Goal: Task Accomplishment & Management: Use online tool/utility

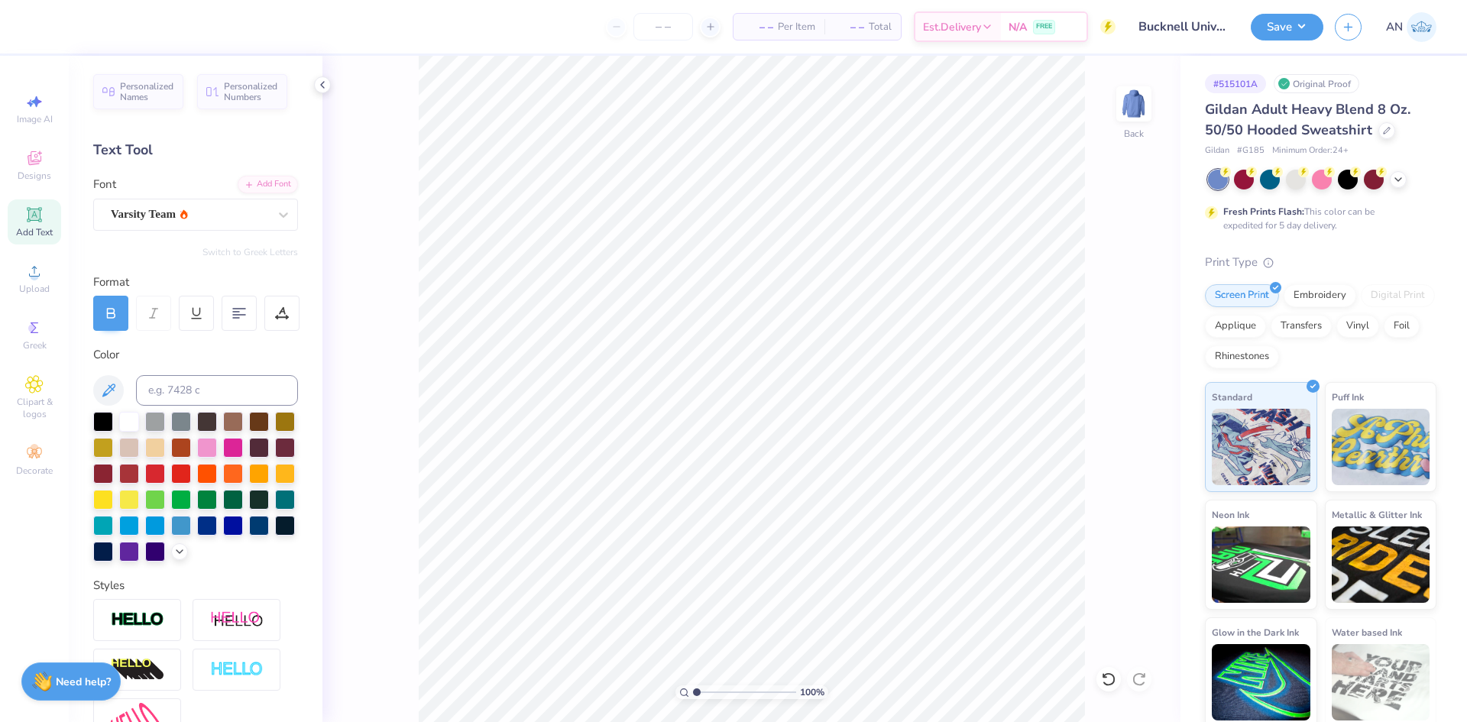
scroll to position [281, 0]
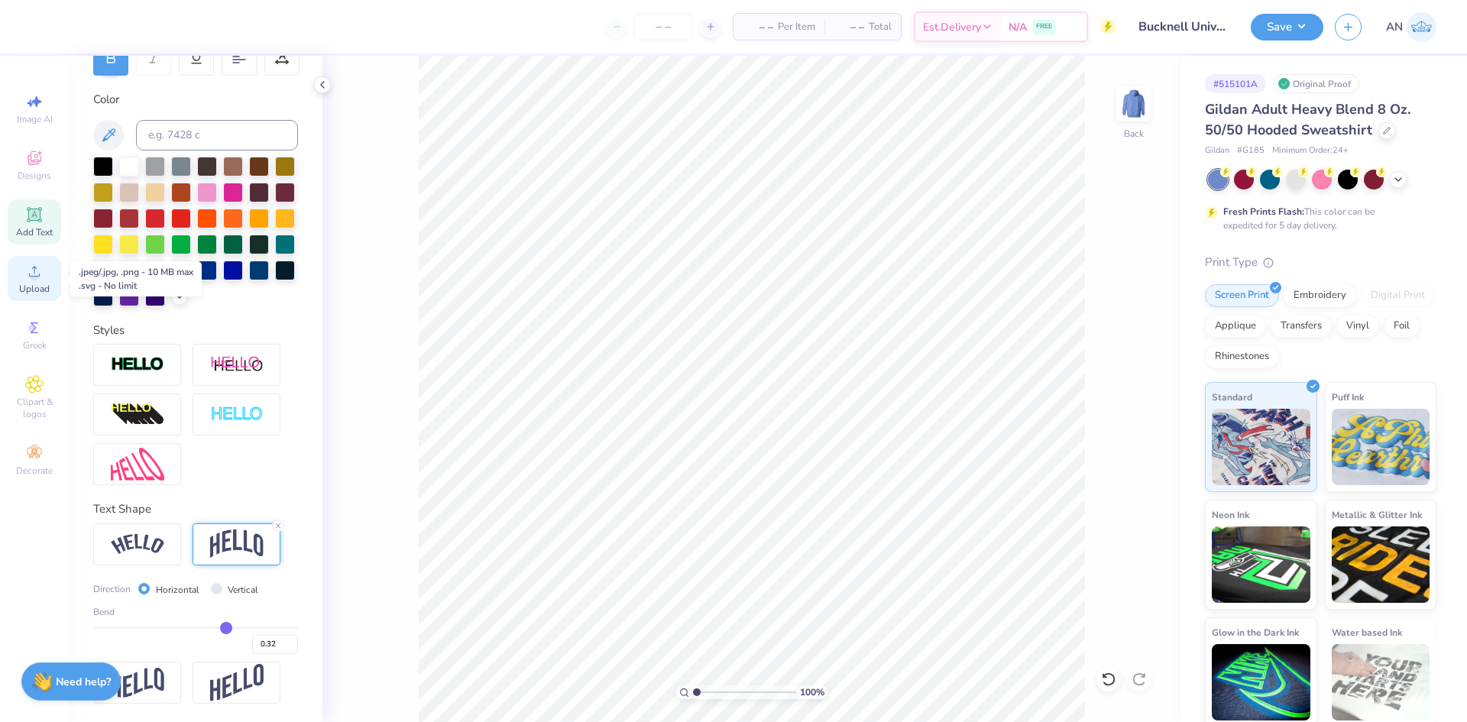
click at [34, 269] on icon at bounding box center [34, 271] width 18 height 18
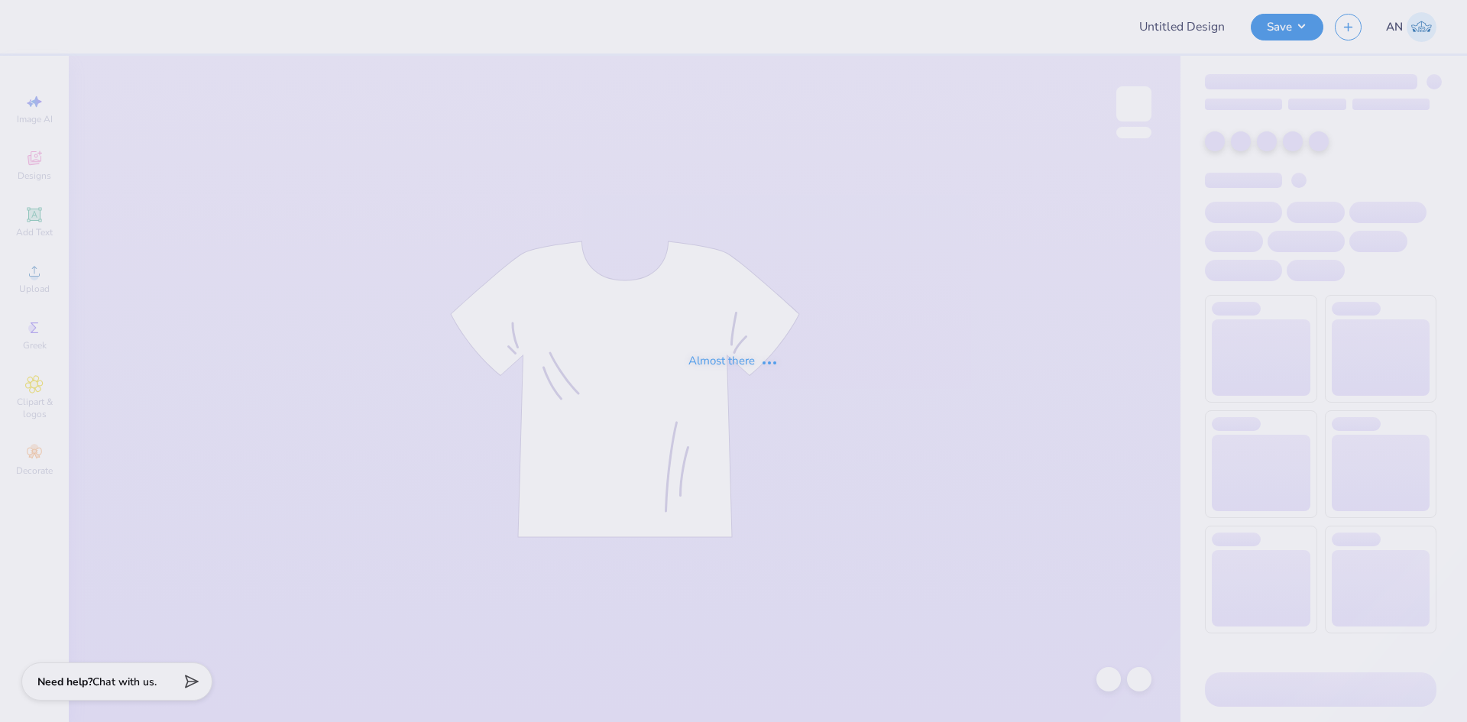
type input "Bucknell University : [PERSON_NAME]"
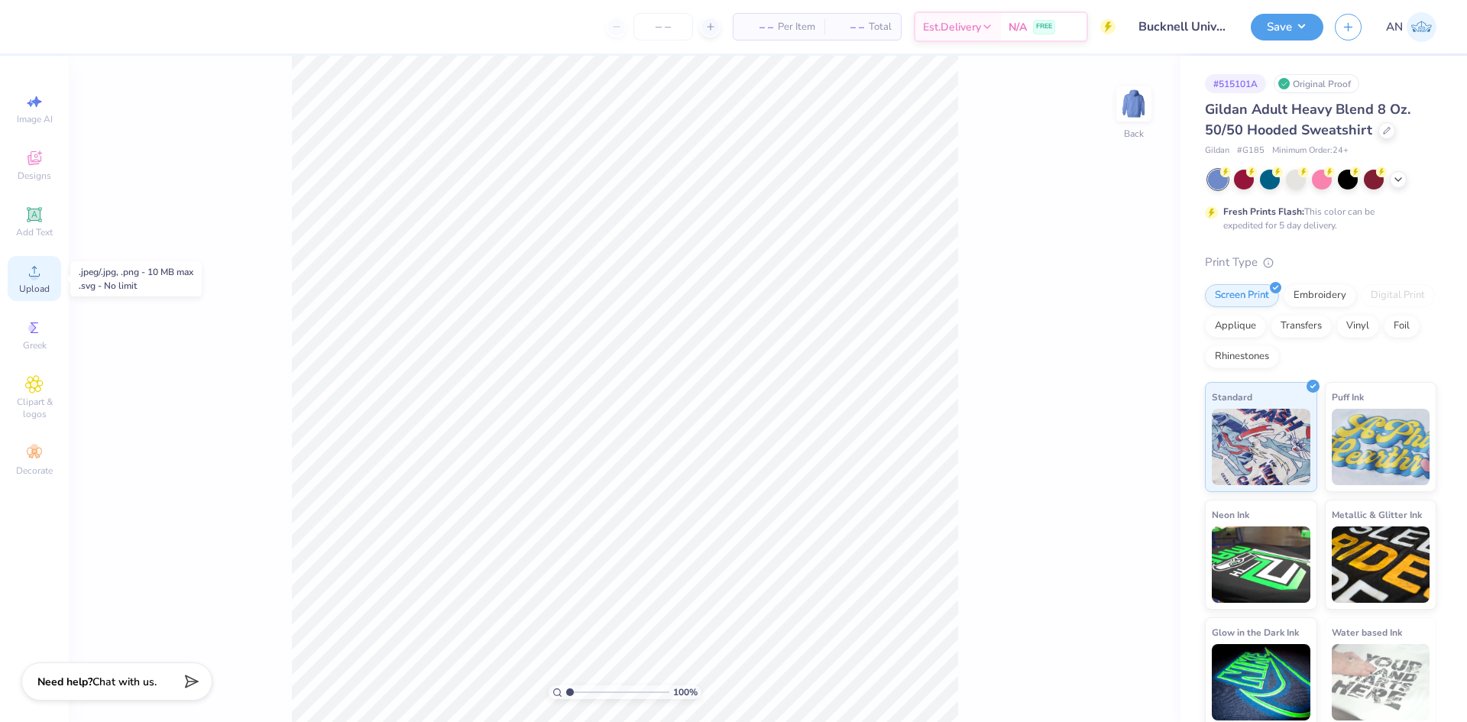
click at [34, 280] on div "Upload" at bounding box center [34, 278] width 53 height 45
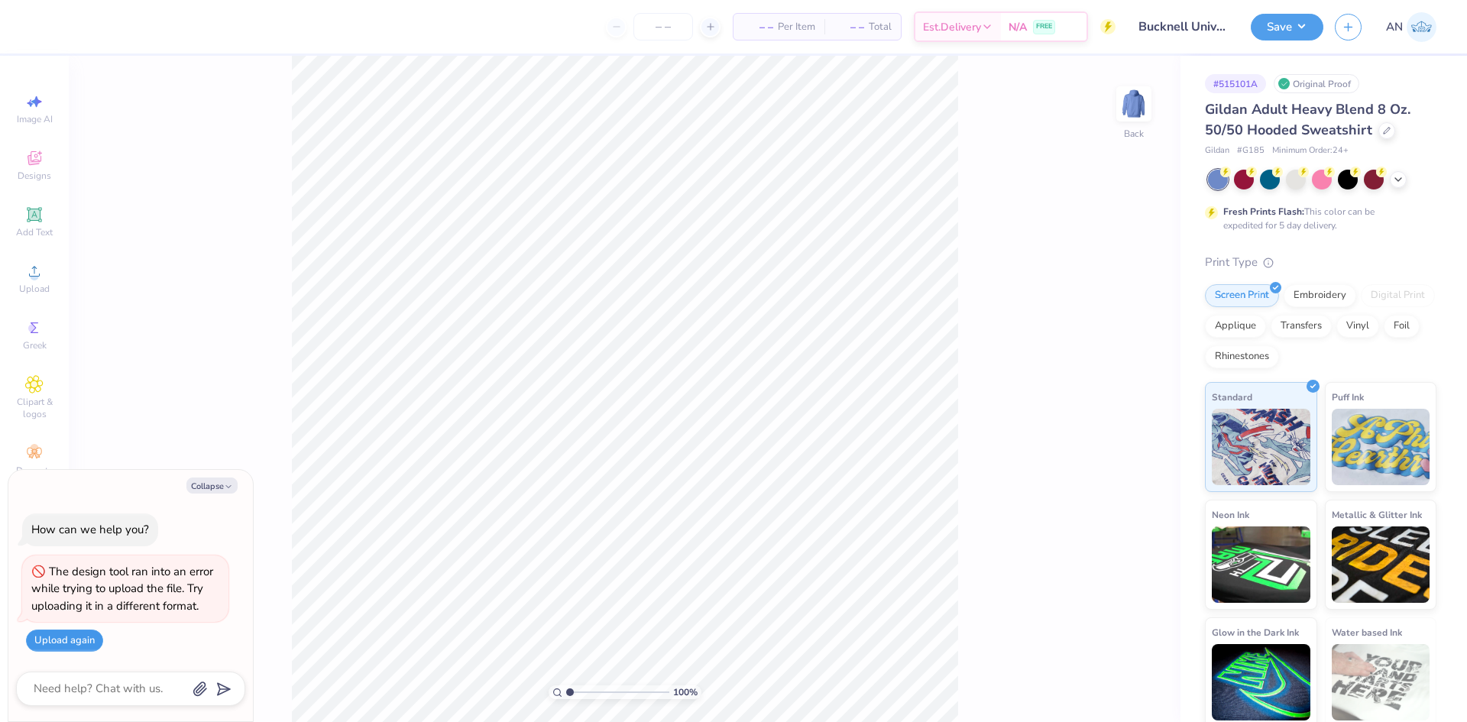
click at [86, 642] on button "Upload again" at bounding box center [64, 641] width 77 height 22
type textarea "x"
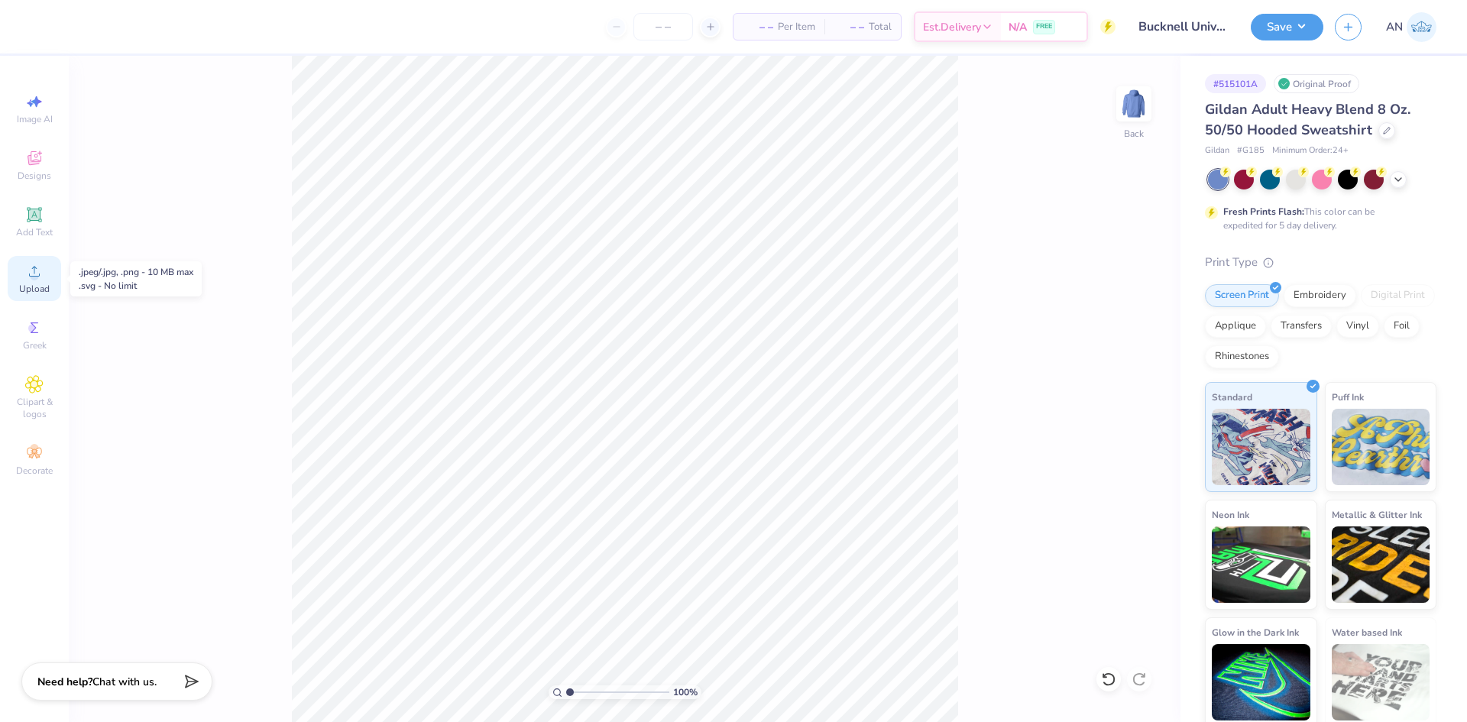
click at [37, 280] on circle at bounding box center [34, 276] width 8 height 8
type input "1.35006143669128"
type input "9.39"
type input "4.27"
type input "2.99"
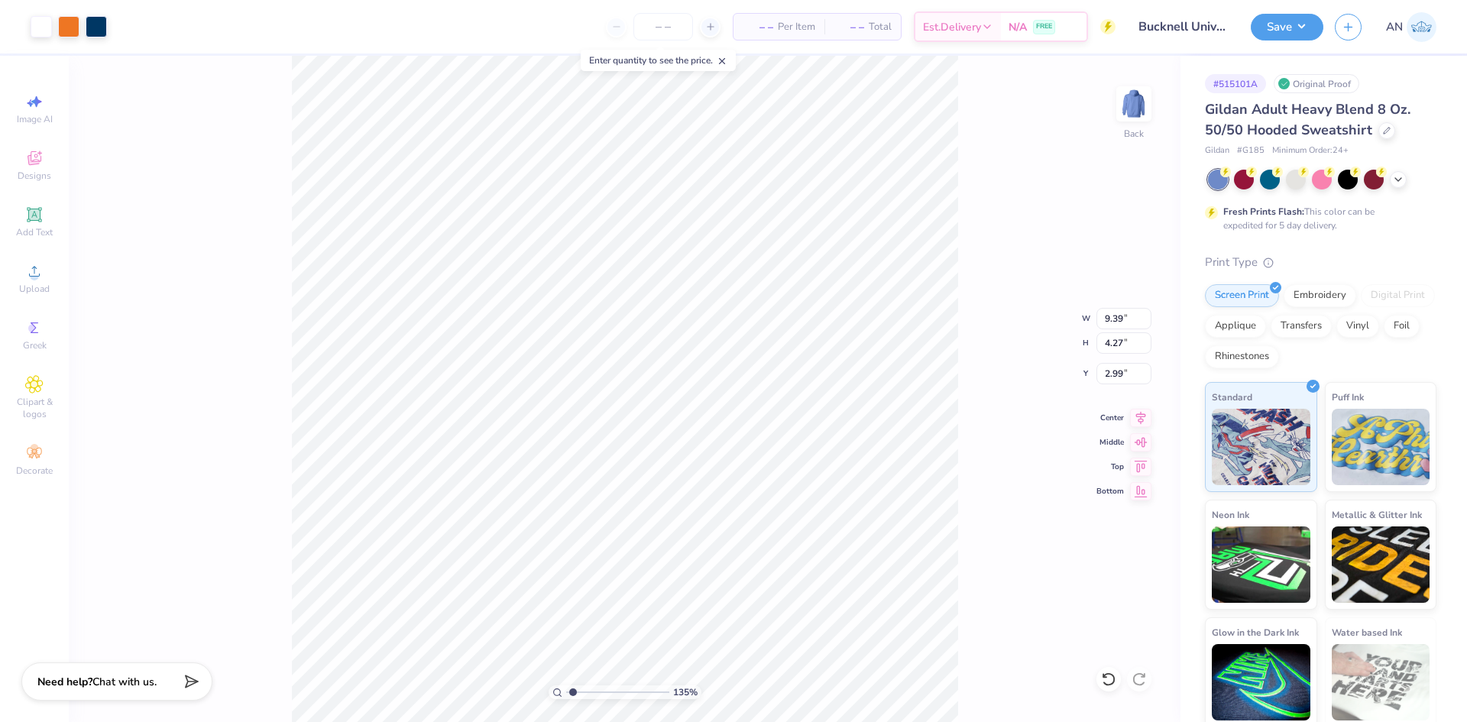
type input "1.35006143669128"
type input "3.23"
click at [969, 252] on div "135 % Back W 9.39 9.39 " H 4.27 4.27 " Y 3.23 3.23 " Center Middle Top Bottom" at bounding box center [625, 389] width 1112 height 666
click at [31, 214] on icon at bounding box center [33, 214] width 11 height 11
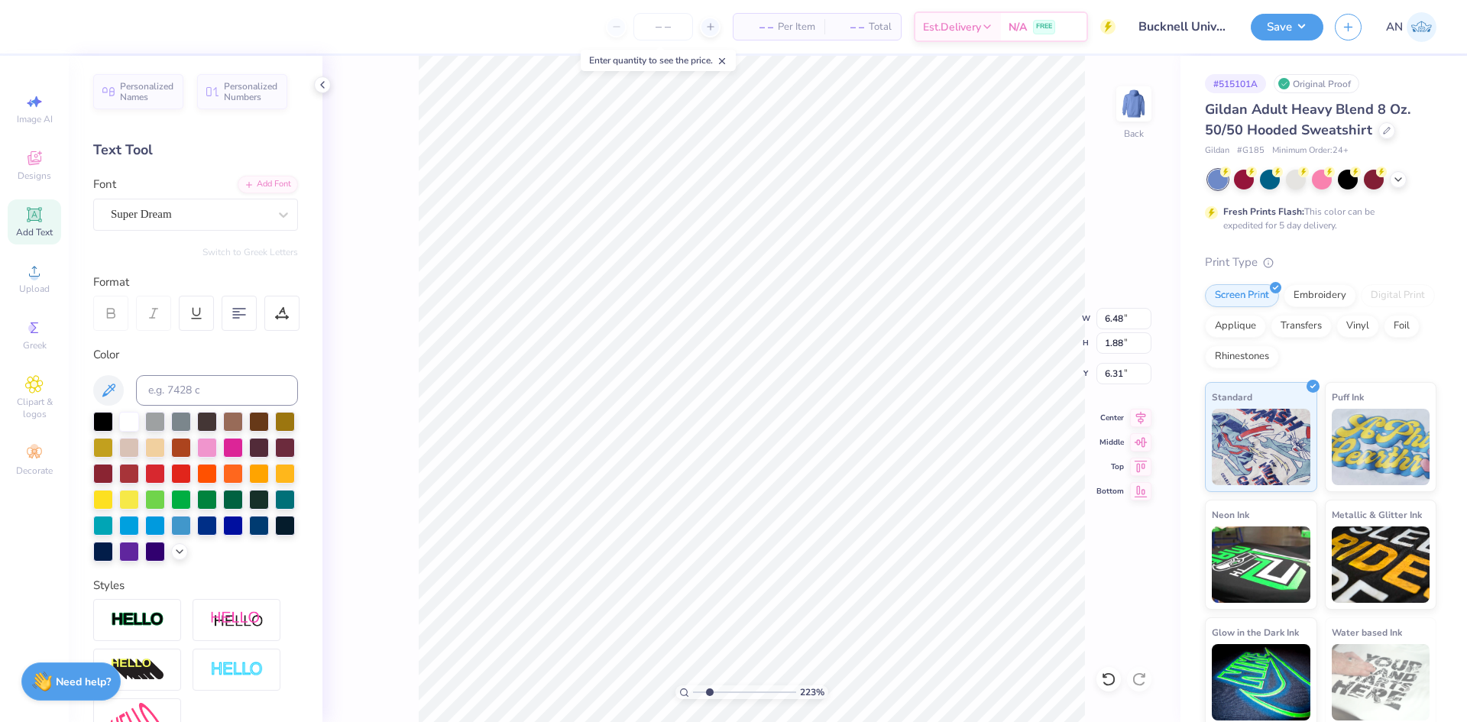
scroll to position [13, 2]
type input "2.22643191709162"
type textarea "Bucknell University™"
type input "2.22643191709162"
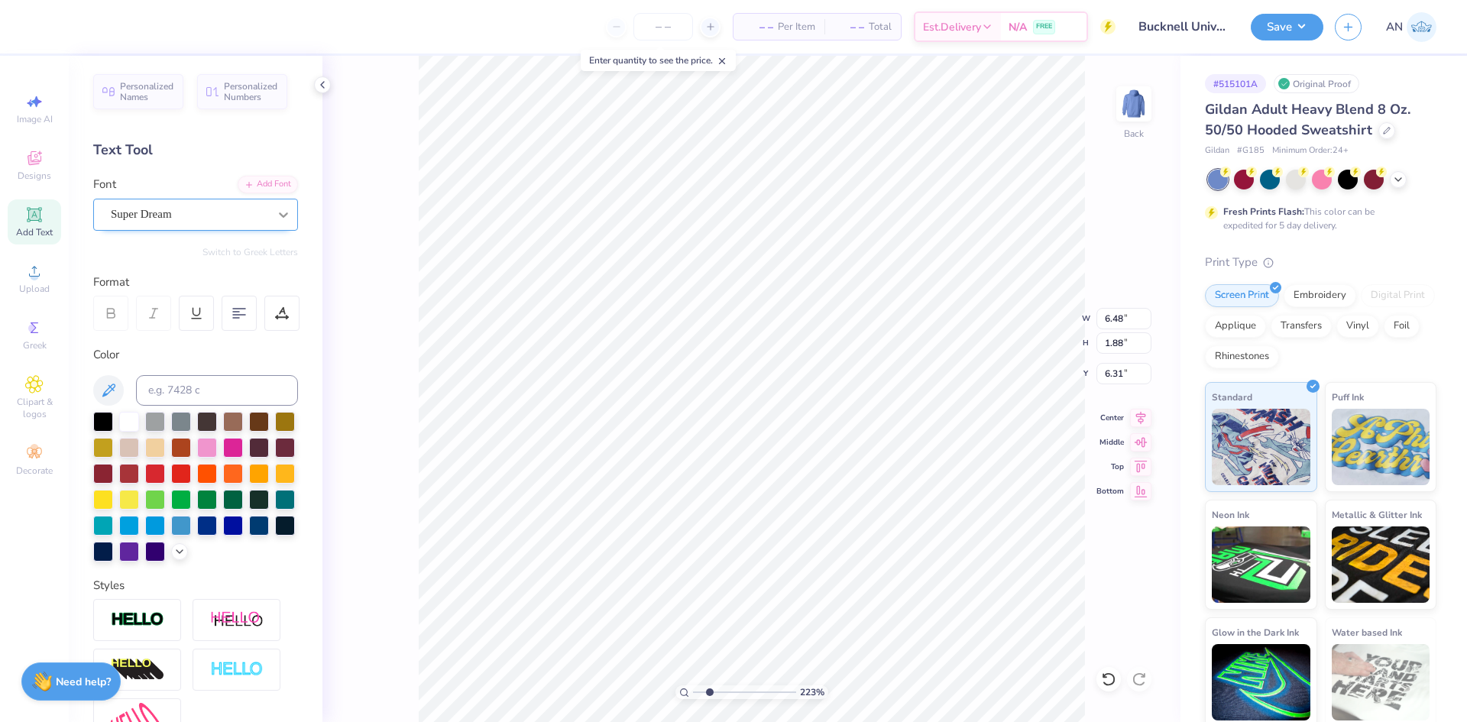
type textarea "Bucknell University™"
click at [276, 211] on icon at bounding box center [283, 214] width 15 height 15
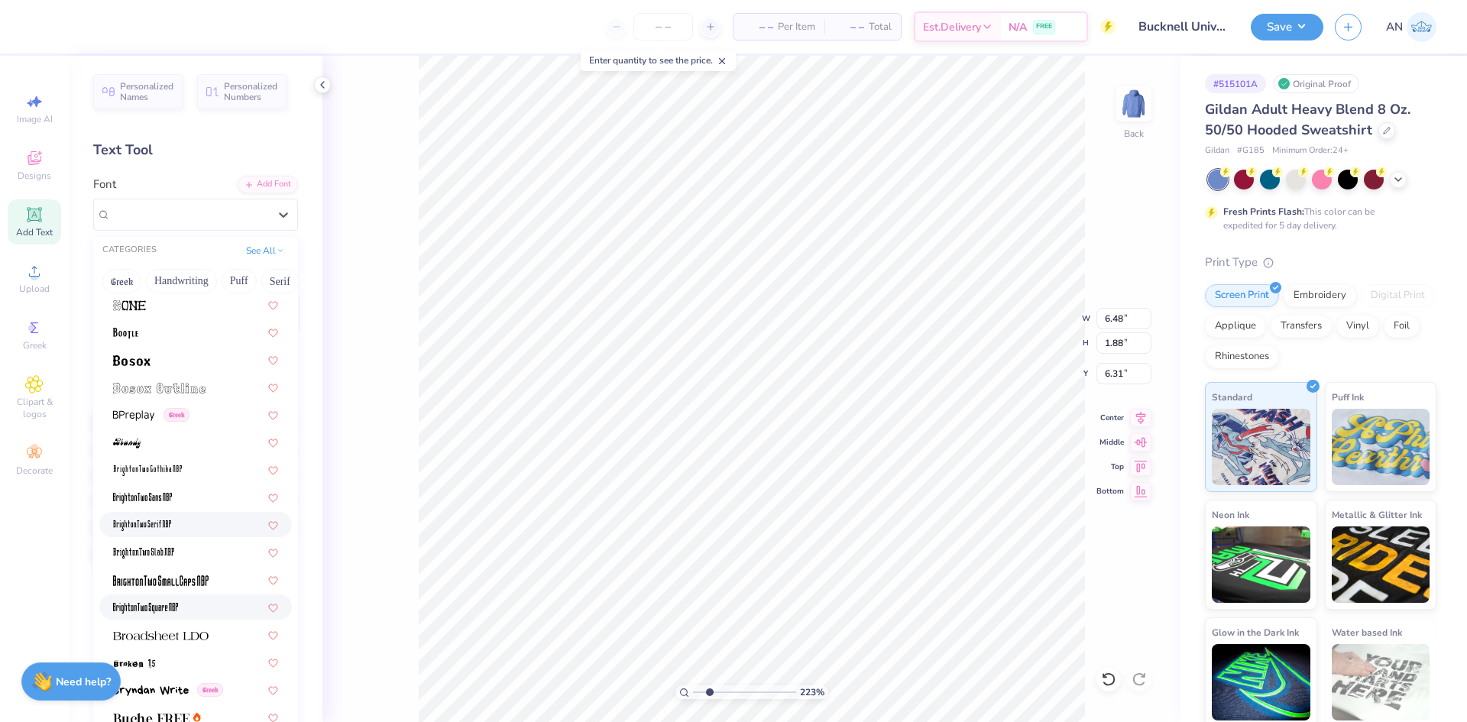
scroll to position [1375, 0]
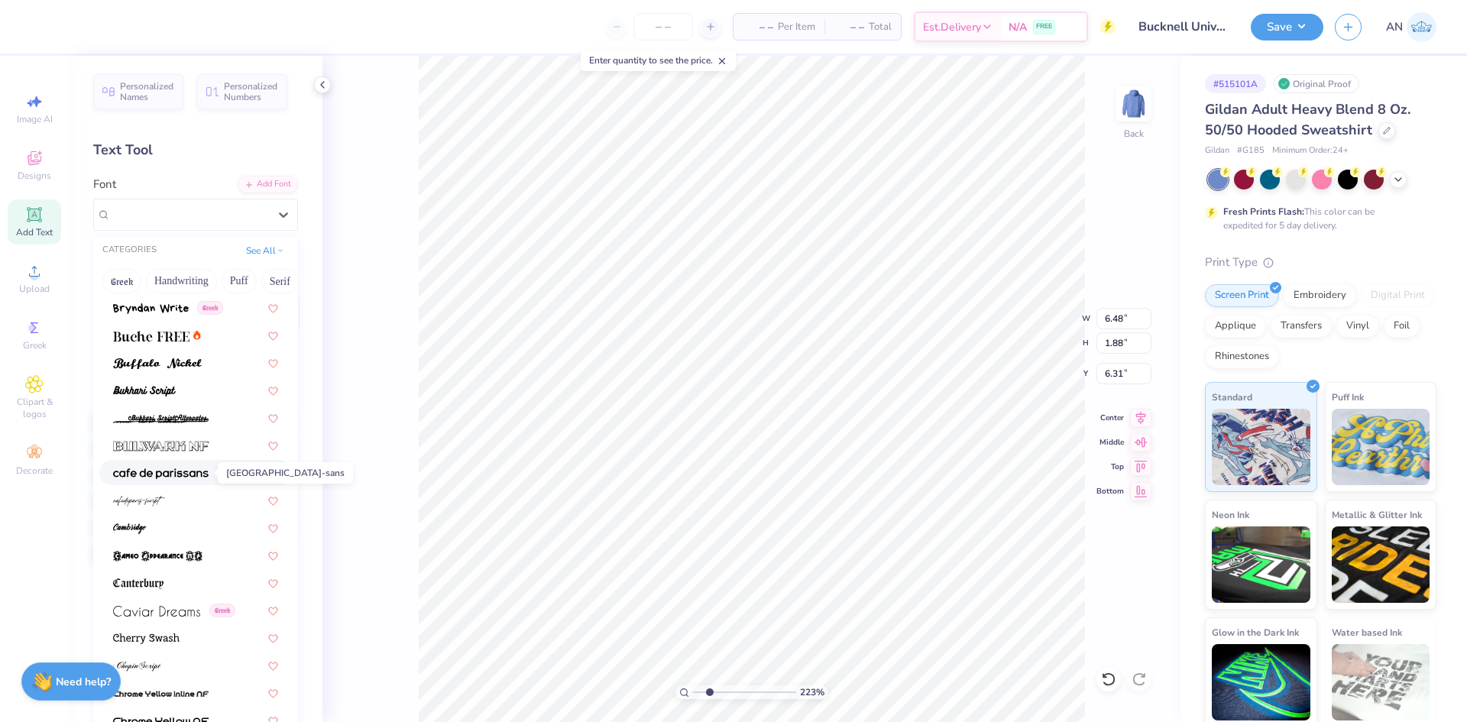
click at [176, 475] on img at bounding box center [161, 473] width 96 height 11
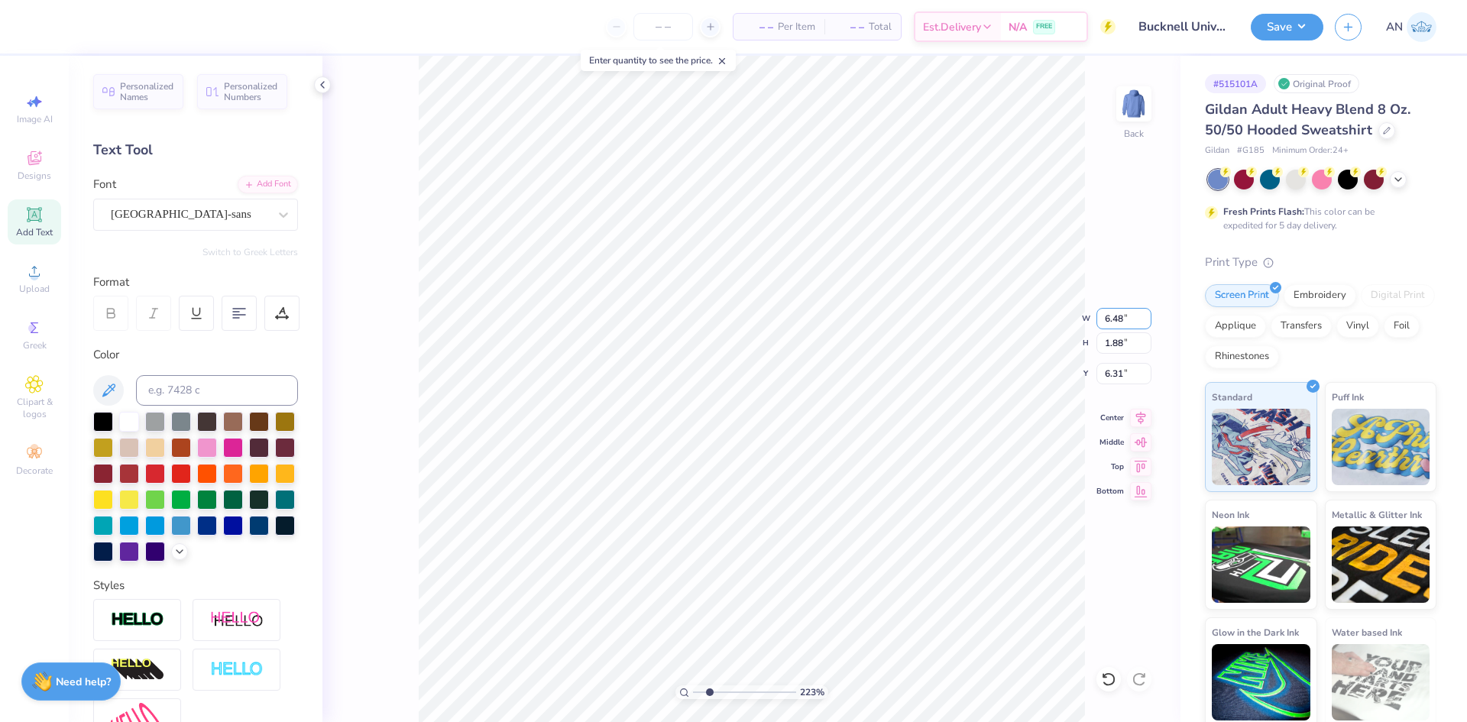
drag, startPoint x: 1137, startPoint y: 321, endPoint x: 1088, endPoint y: 327, distance: 49.3
click at [1088, 327] on div "223 % Back W 6.48 6.48 " H 1.88 1.88 " Y 6.31 6.31 " Center Middle Top Bottom" at bounding box center [751, 389] width 858 height 666
type input "1.64913377760655"
type input "15.47"
type input "1.40"
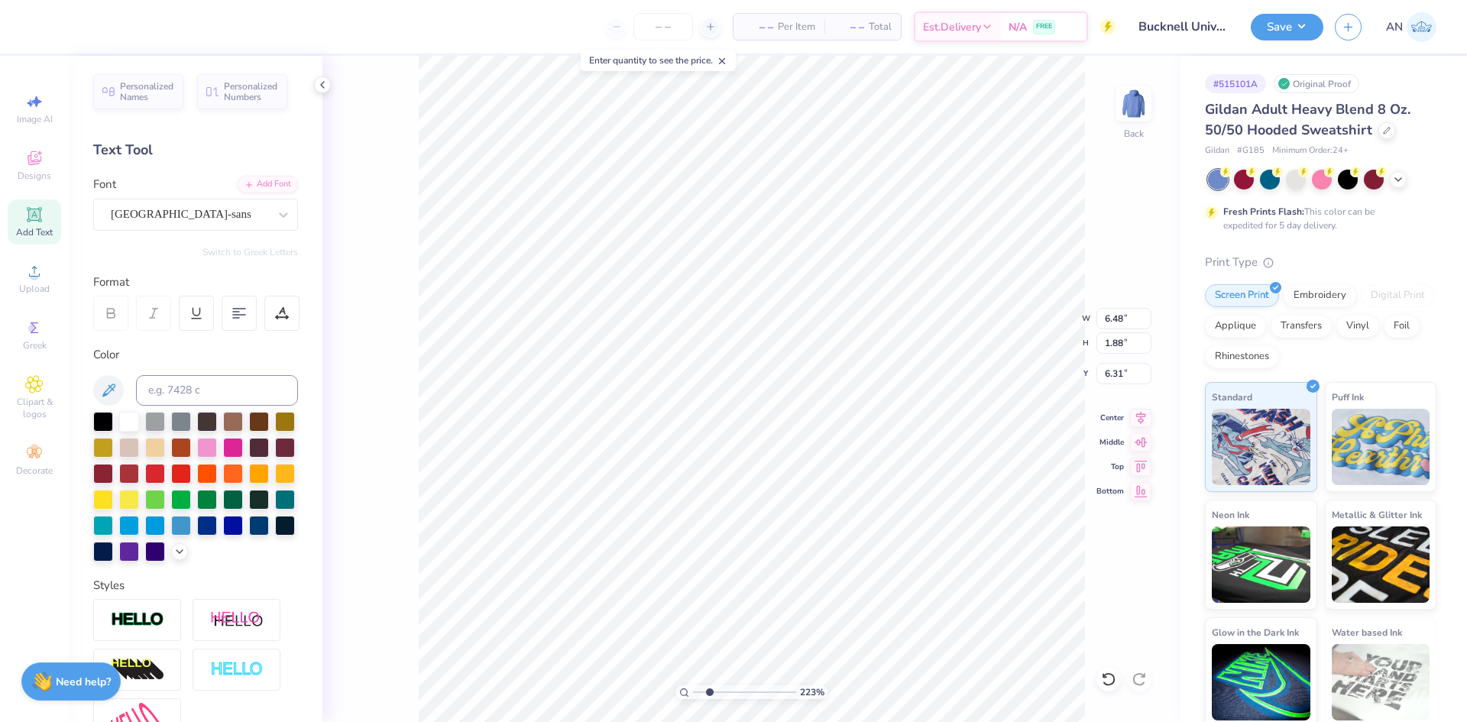
type input "6.55"
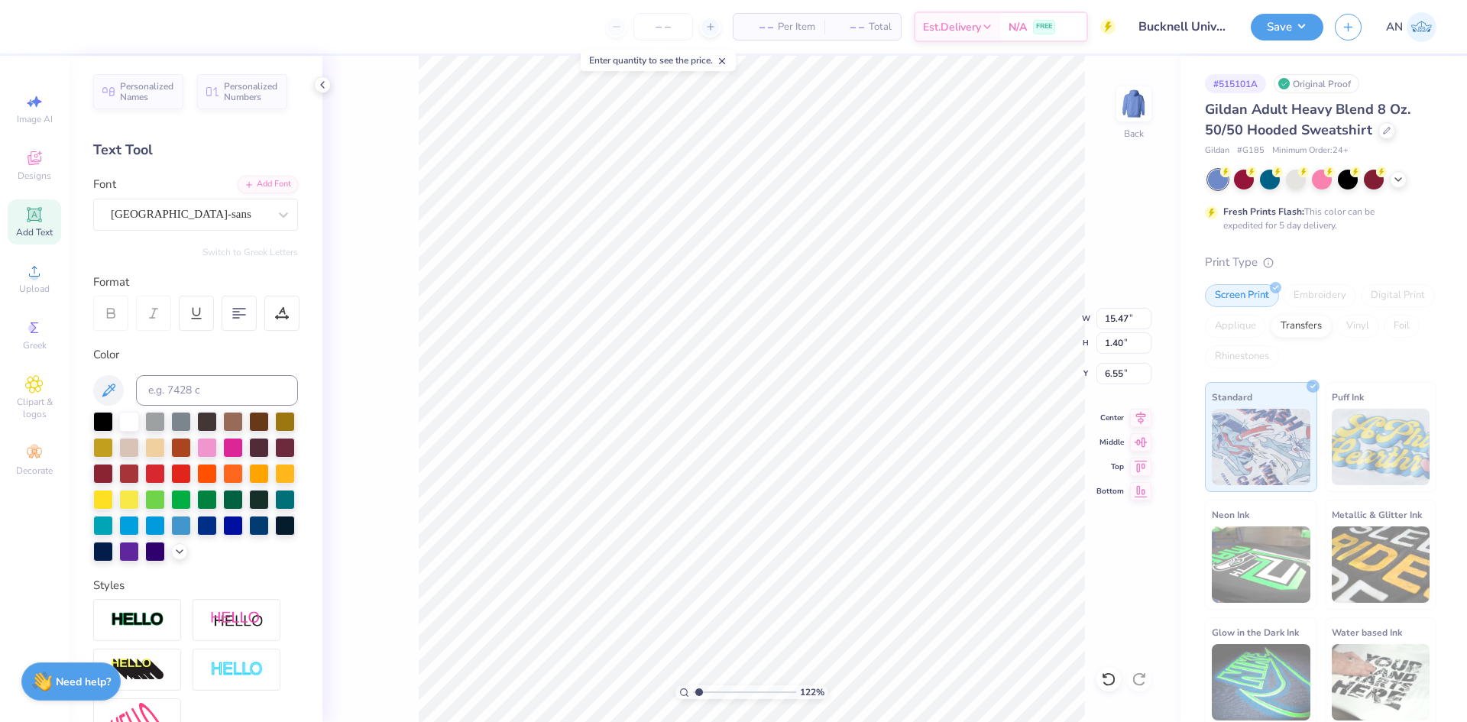
scroll to position [13, 7]
click at [177, 212] on div "cafe de paris-sans" at bounding box center [189, 214] width 160 height 24
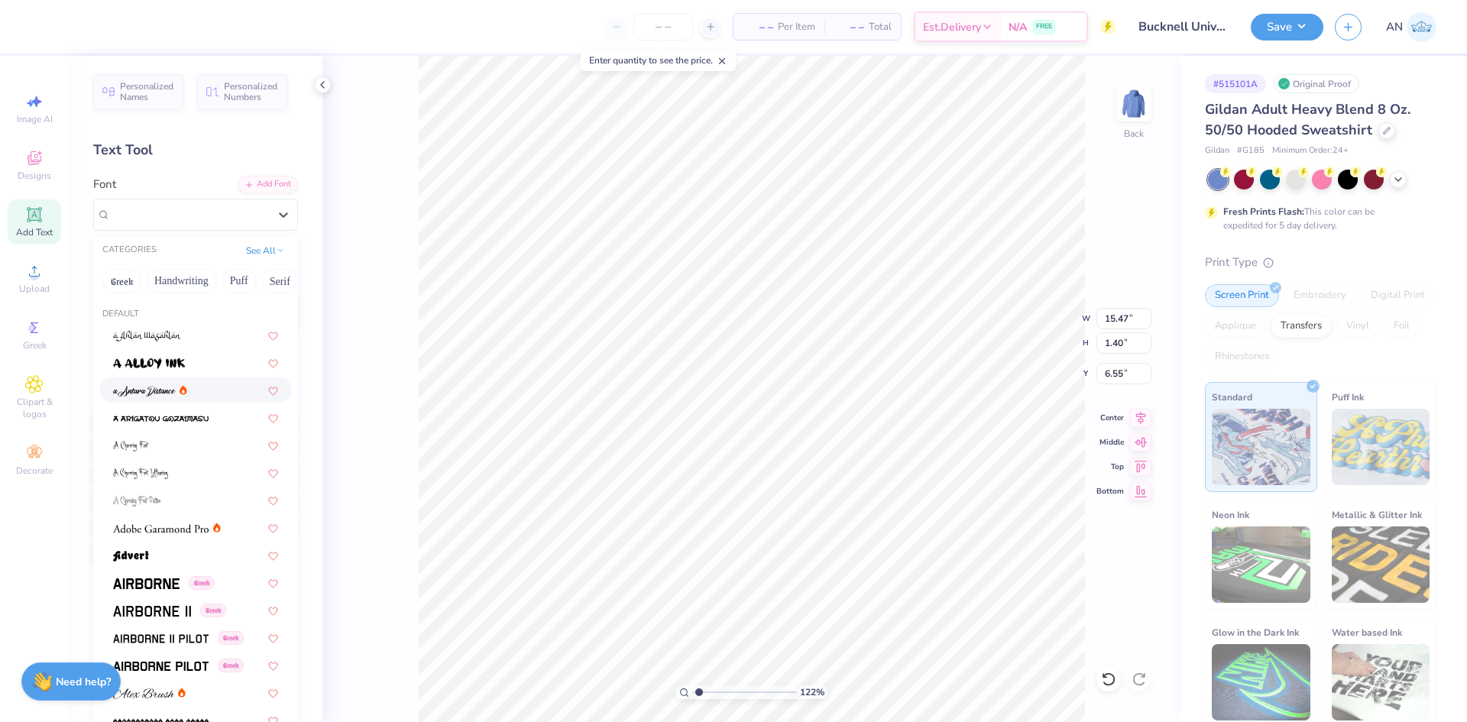
click at [196, 390] on div at bounding box center [195, 390] width 165 height 16
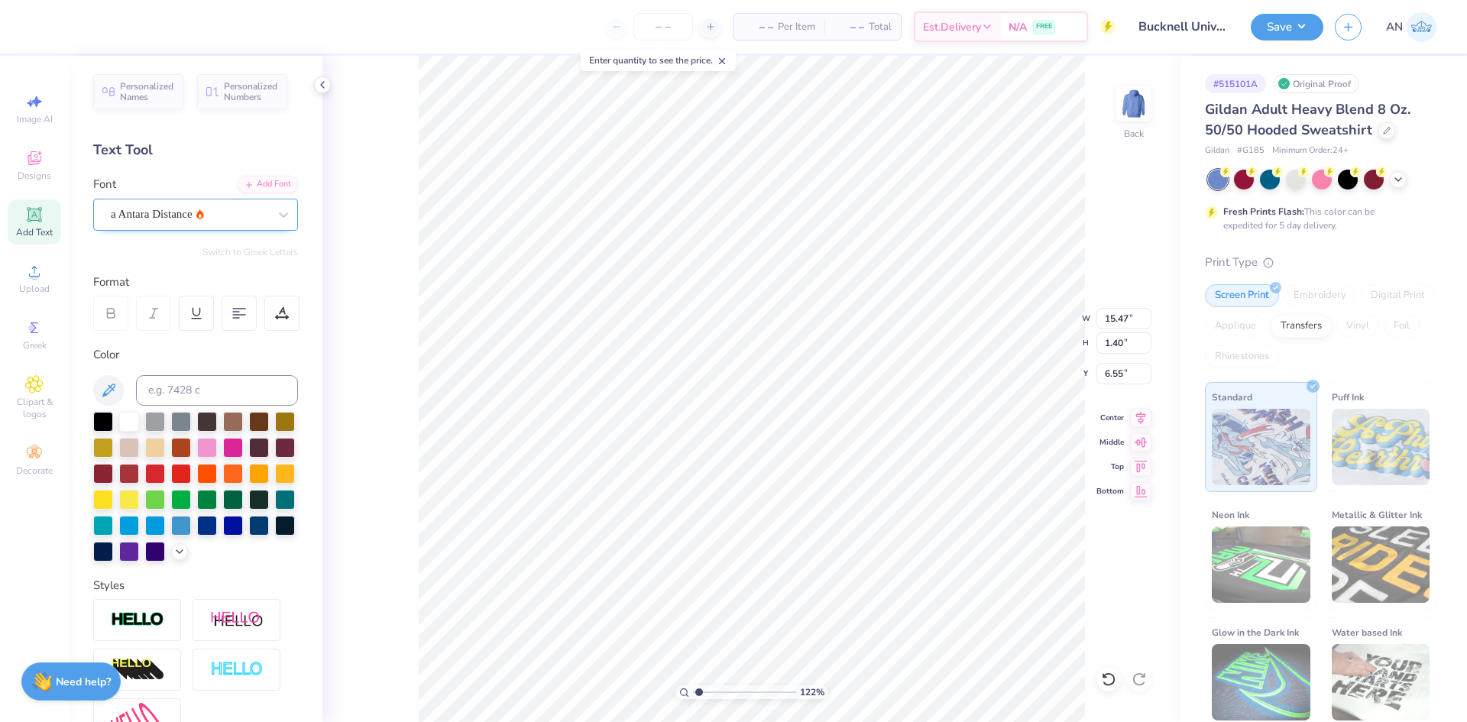
click at [241, 219] on div "a Antara Distance" at bounding box center [189, 214] width 160 height 24
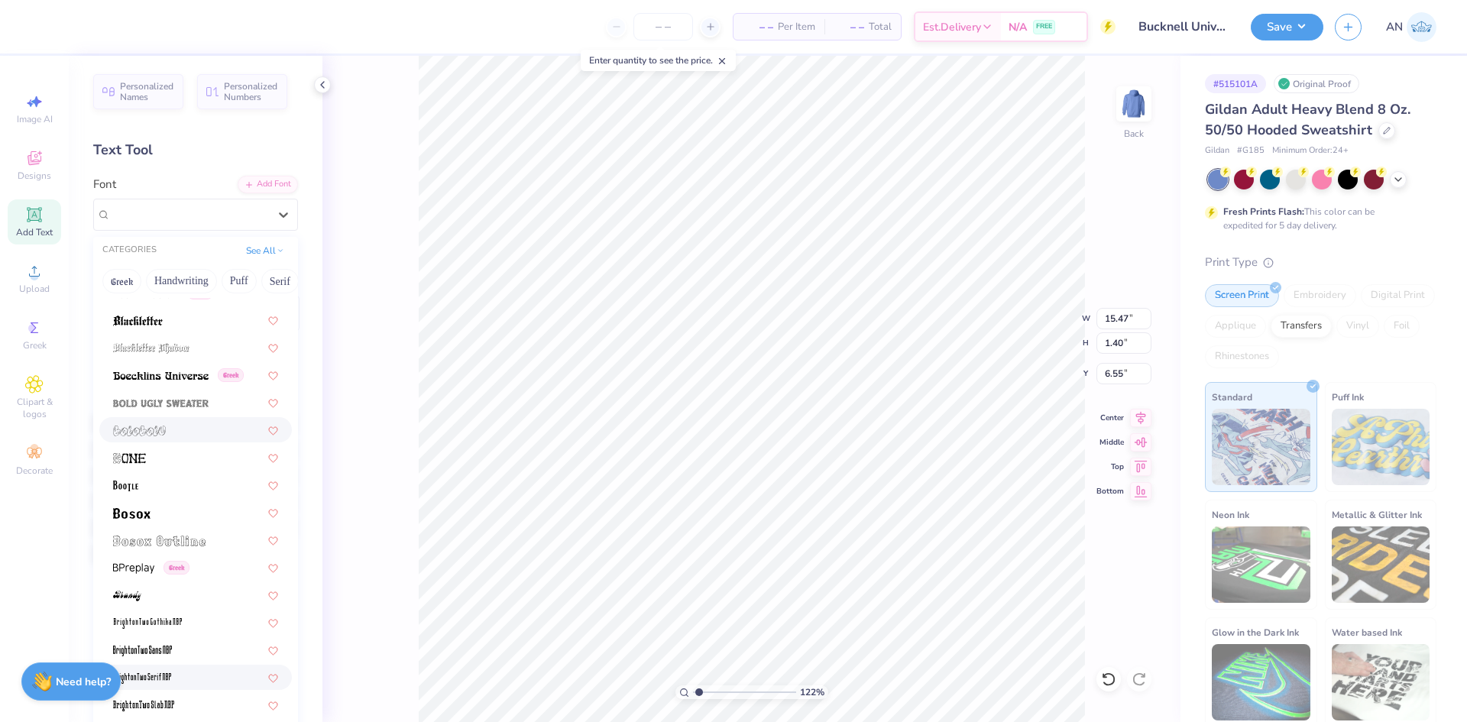
scroll to position [1223, 0]
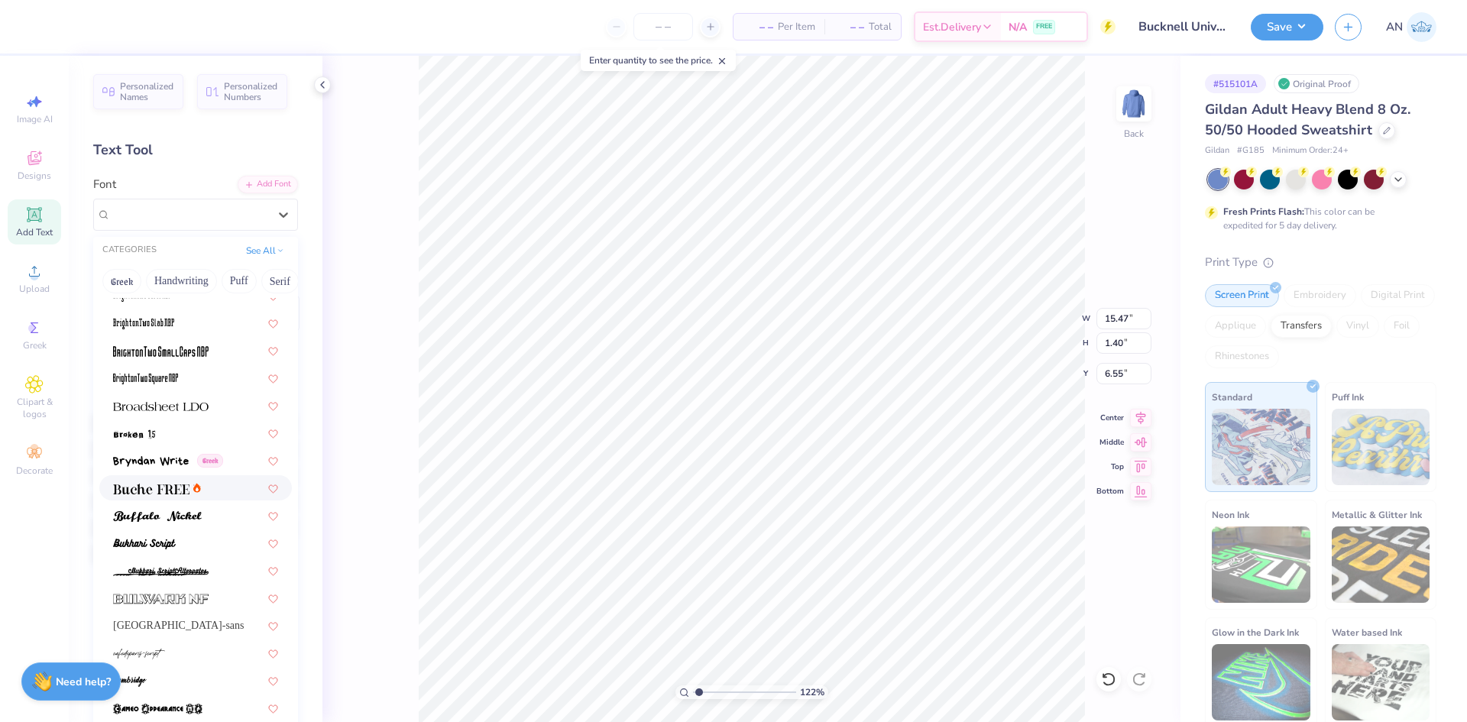
click at [194, 486] on icon at bounding box center [197, 488] width 8 height 10
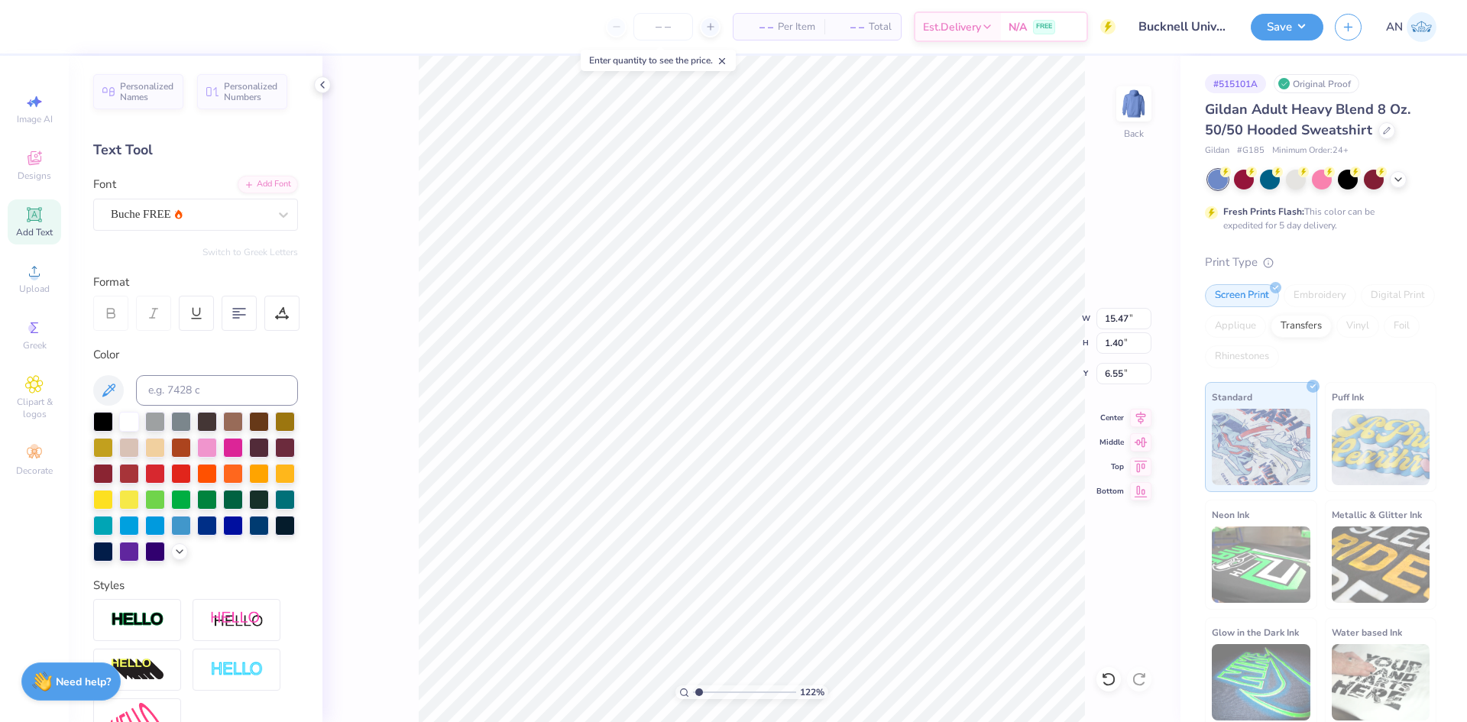
paste textarea
type input "1.22152498603932"
type textarea "Bucknell University"
type input "1.22152498603932"
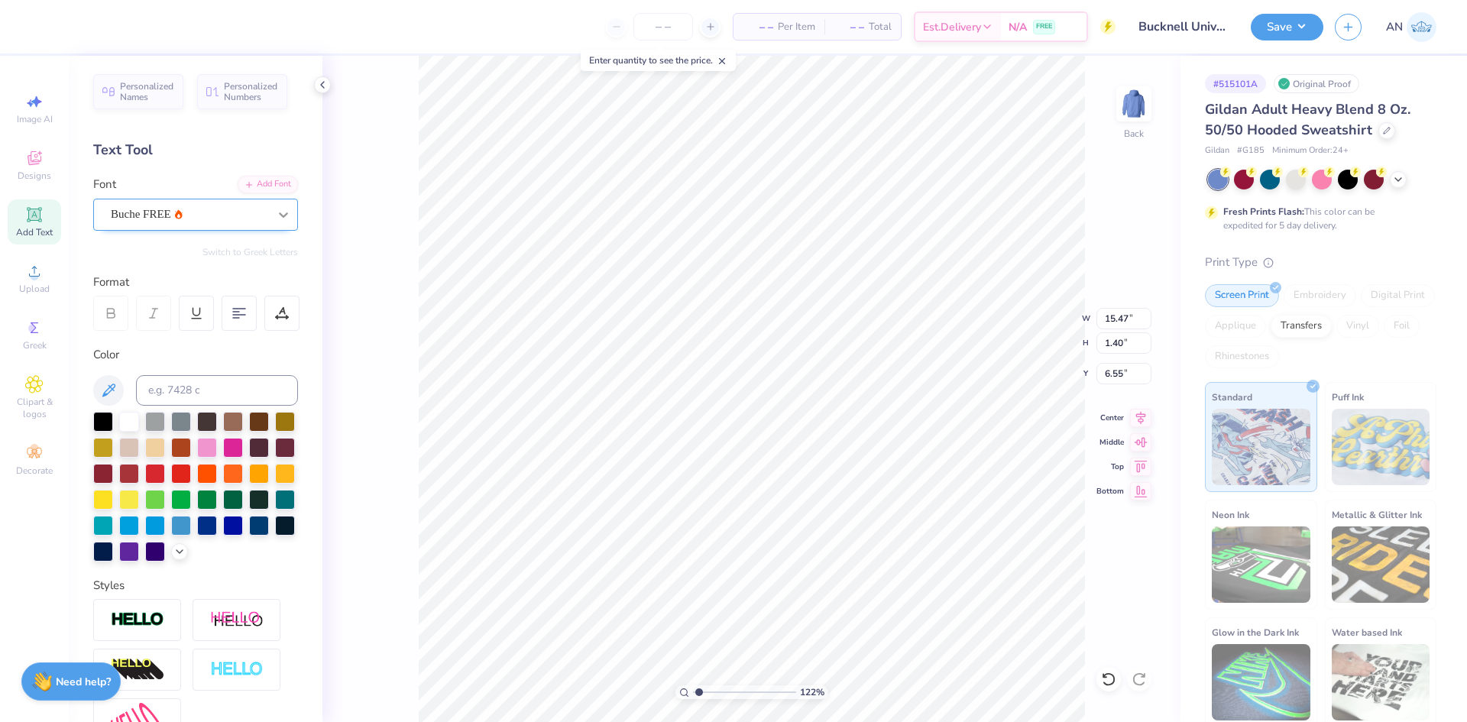
type textarea "Bucknell University"
click at [276, 221] on icon at bounding box center [283, 214] width 15 height 15
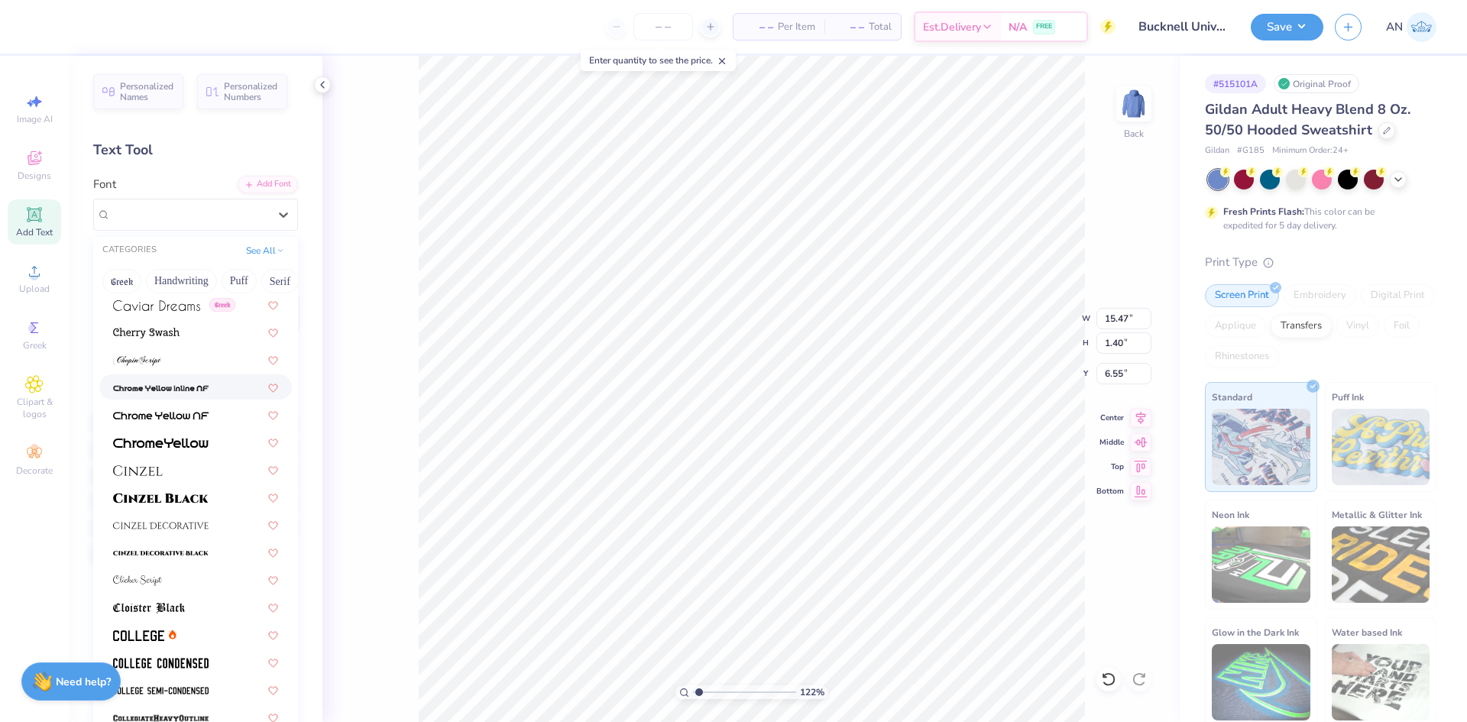
scroll to position [2140, 0]
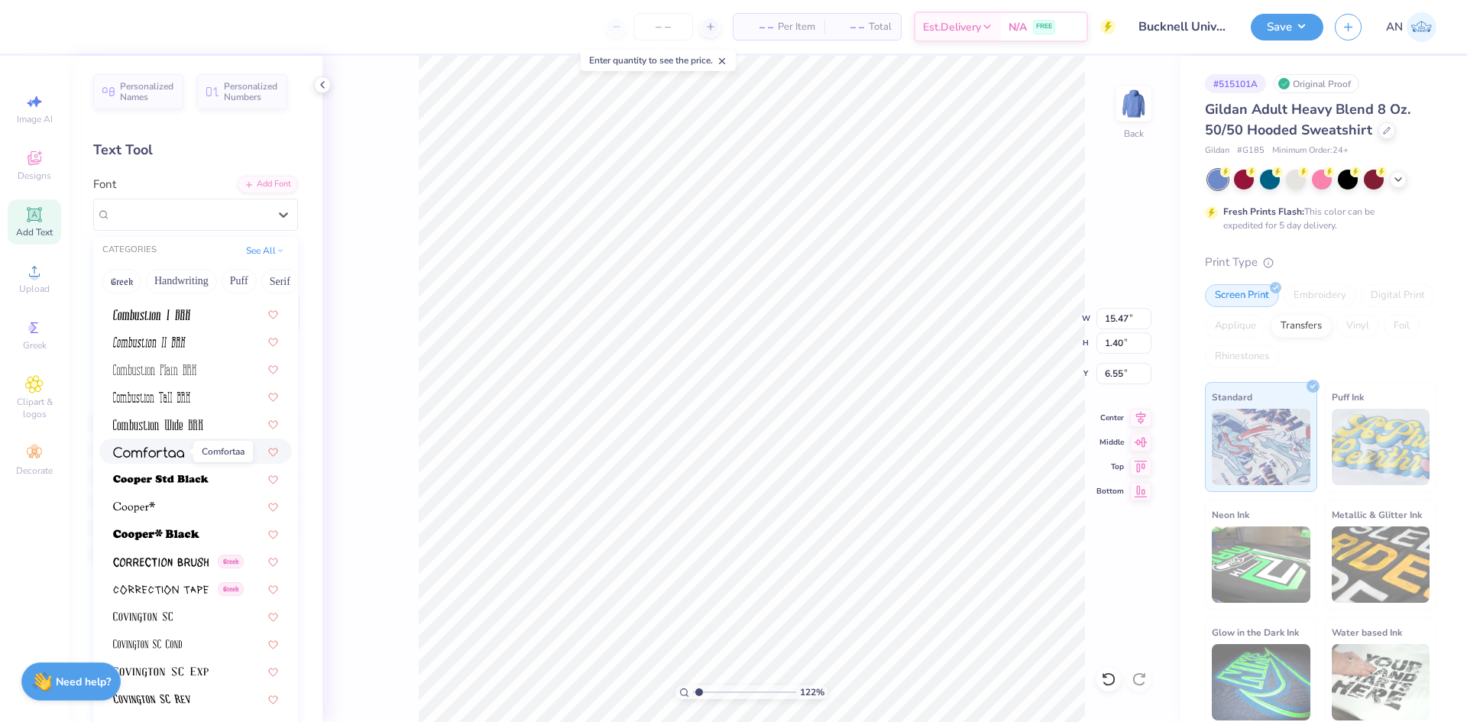
click at [180, 452] on img at bounding box center [148, 452] width 71 height 11
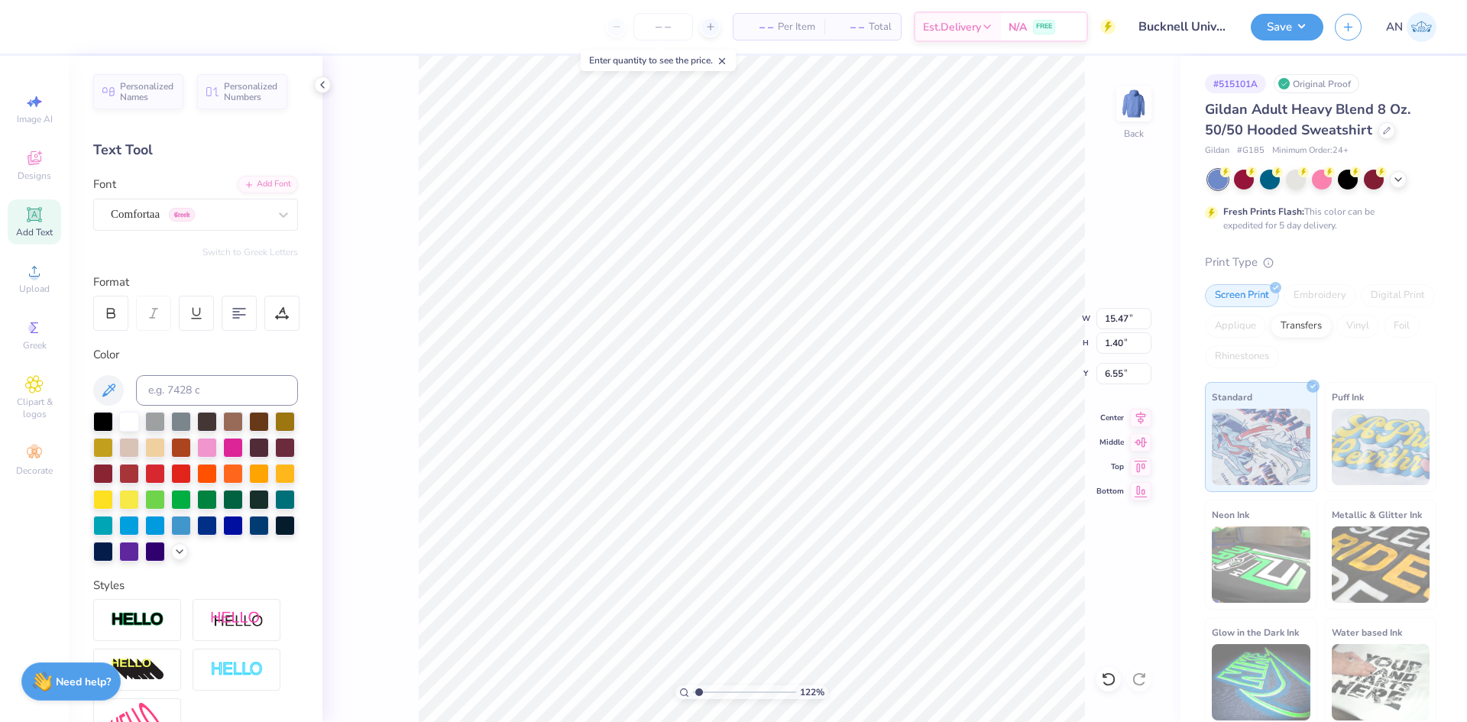
scroll to position [13, 7]
paste textarea "™"
type input "1.22152498603932"
type textarea "Bucknell Unive™rsity"
type input "1.22152498603932"
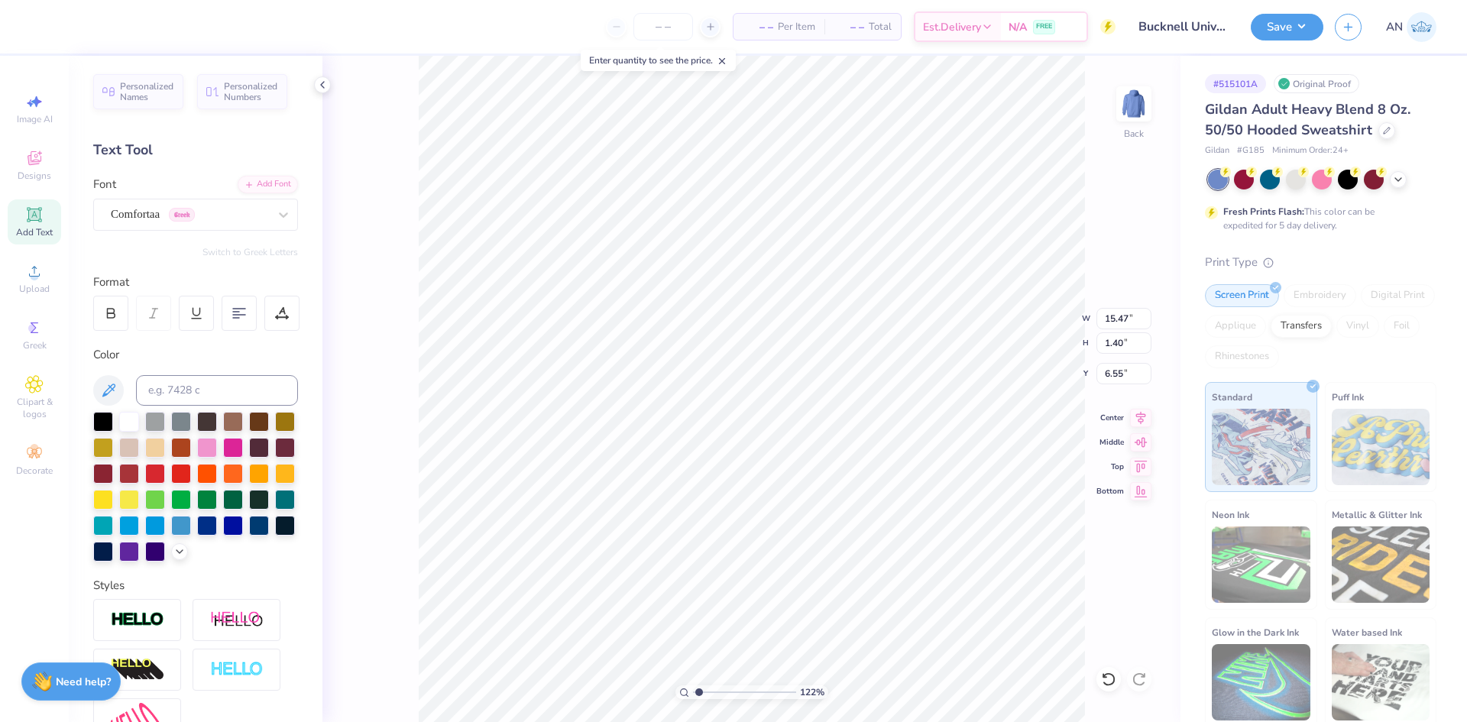
type textarea "Bucknell University"
paste textarea "™"
type input "1.22152498603932"
type textarea "Bucknell University™"
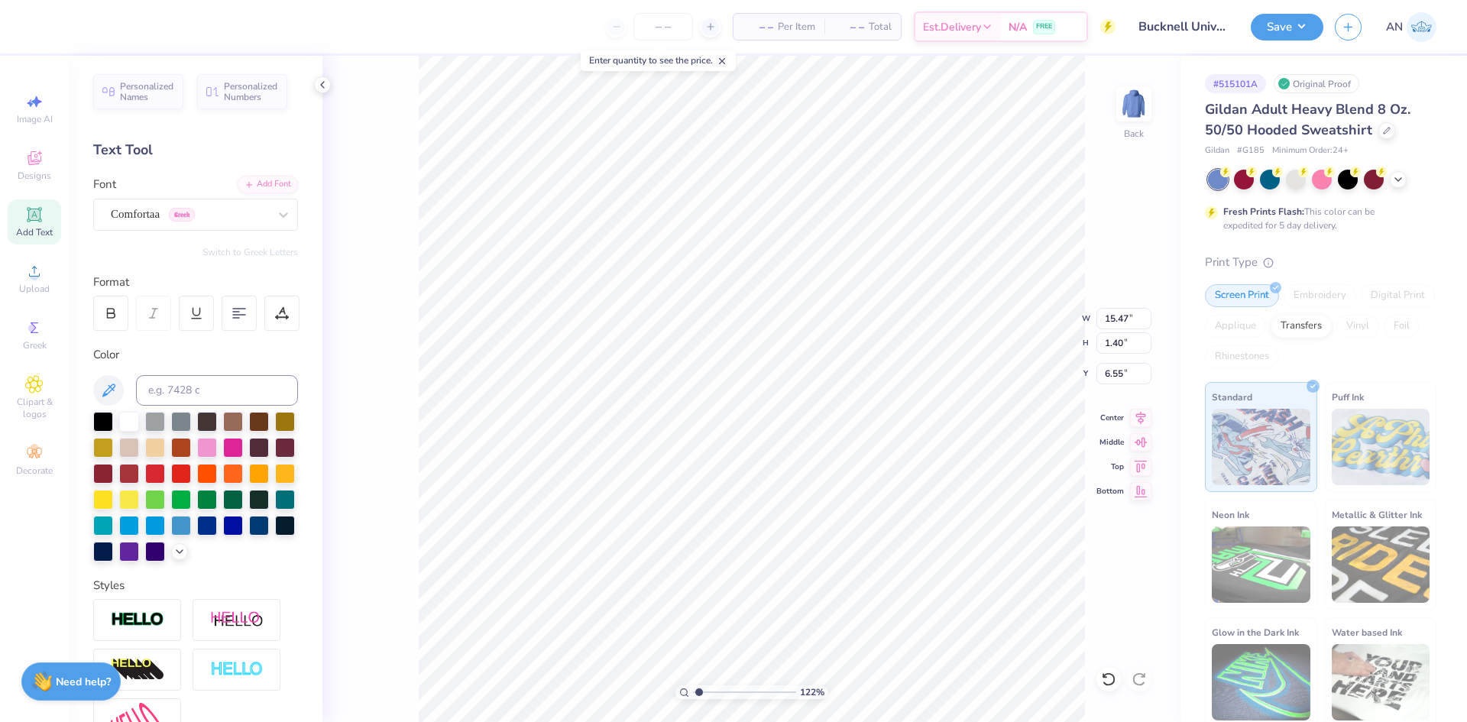
type input "1.22152498603932"
type textarea "Bucknell University™"
type input "1.22152498603932"
type textarea "B™"
type input "1.22152498603932"
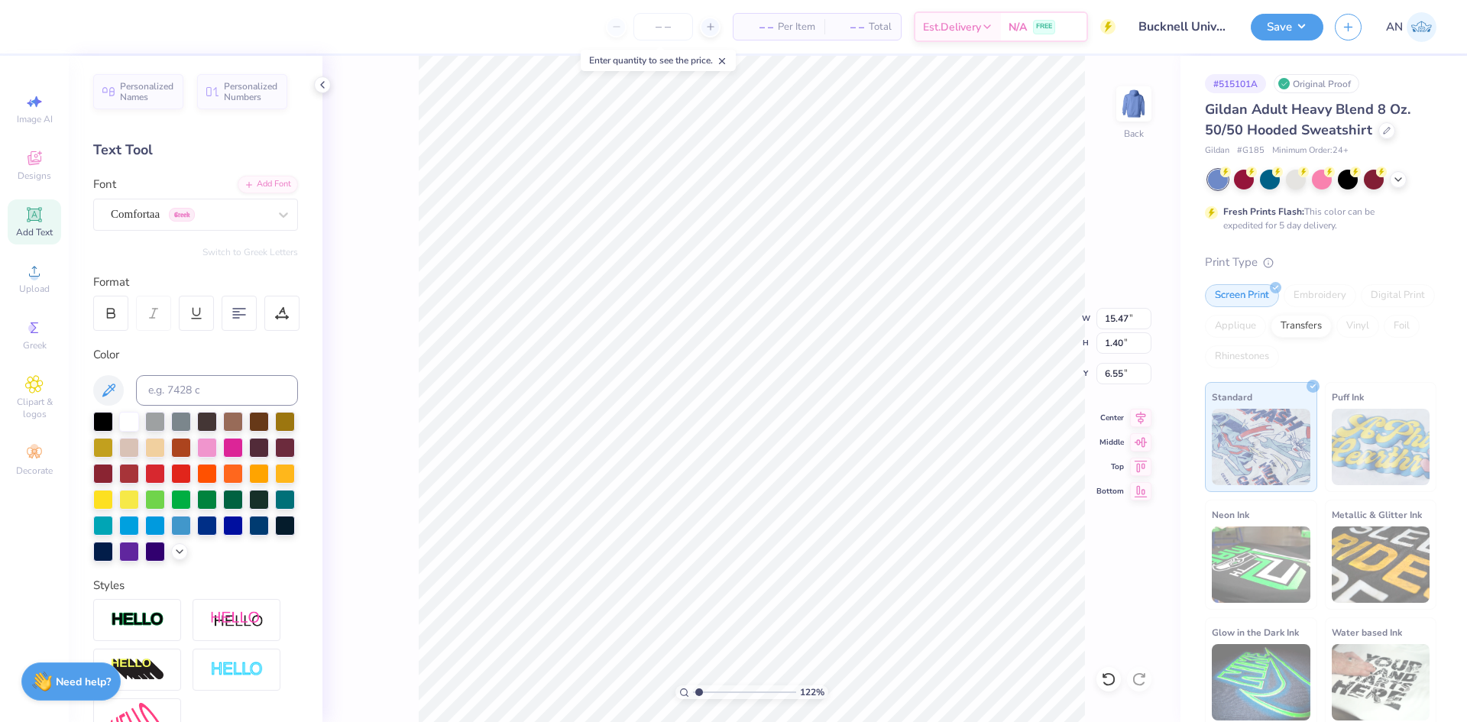
type textarea "BU™"
type input "1.22152498603932"
type textarea "BUC™"
type input "1.22152498603932"
type textarea "BUCK™"
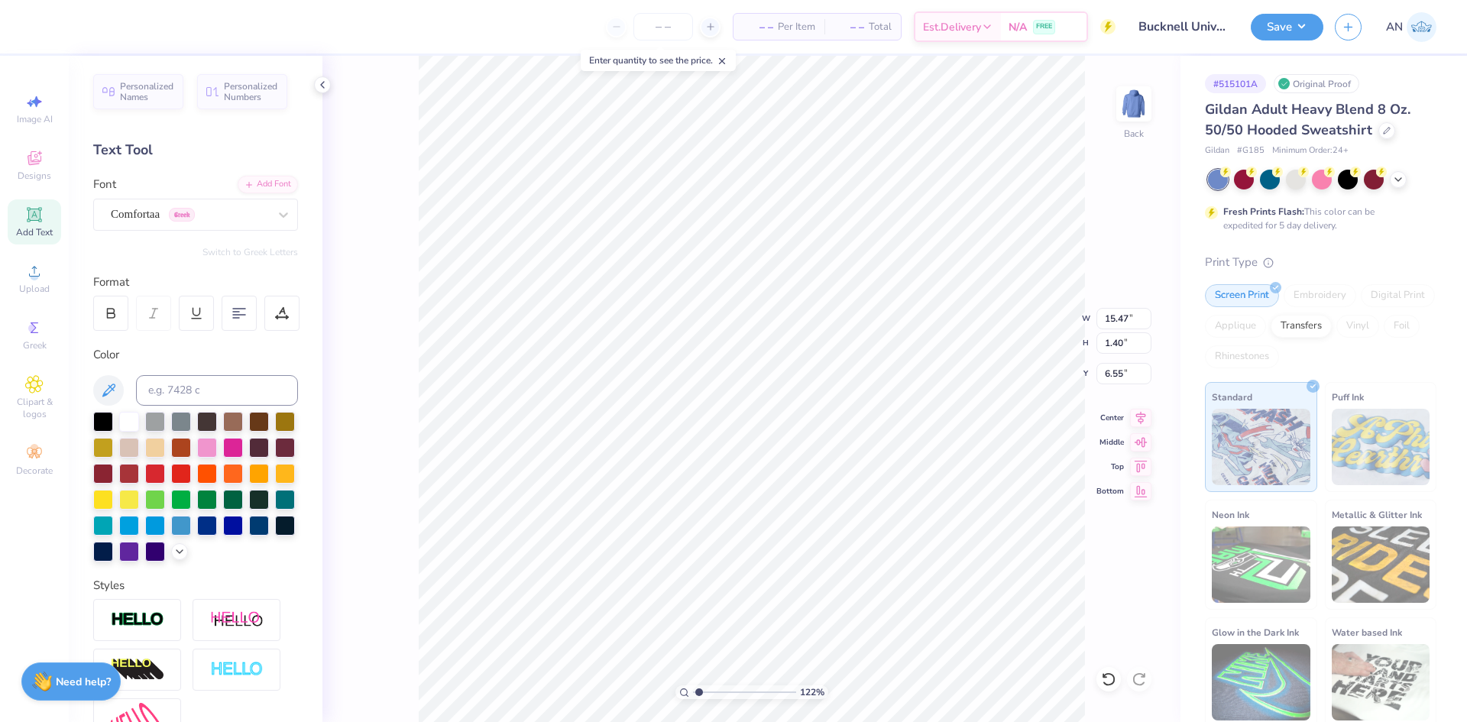
type input "1.22152498603932"
type textarea "BUCKN™"
type input "1.22152498603932"
type textarea "BUCKNE™"
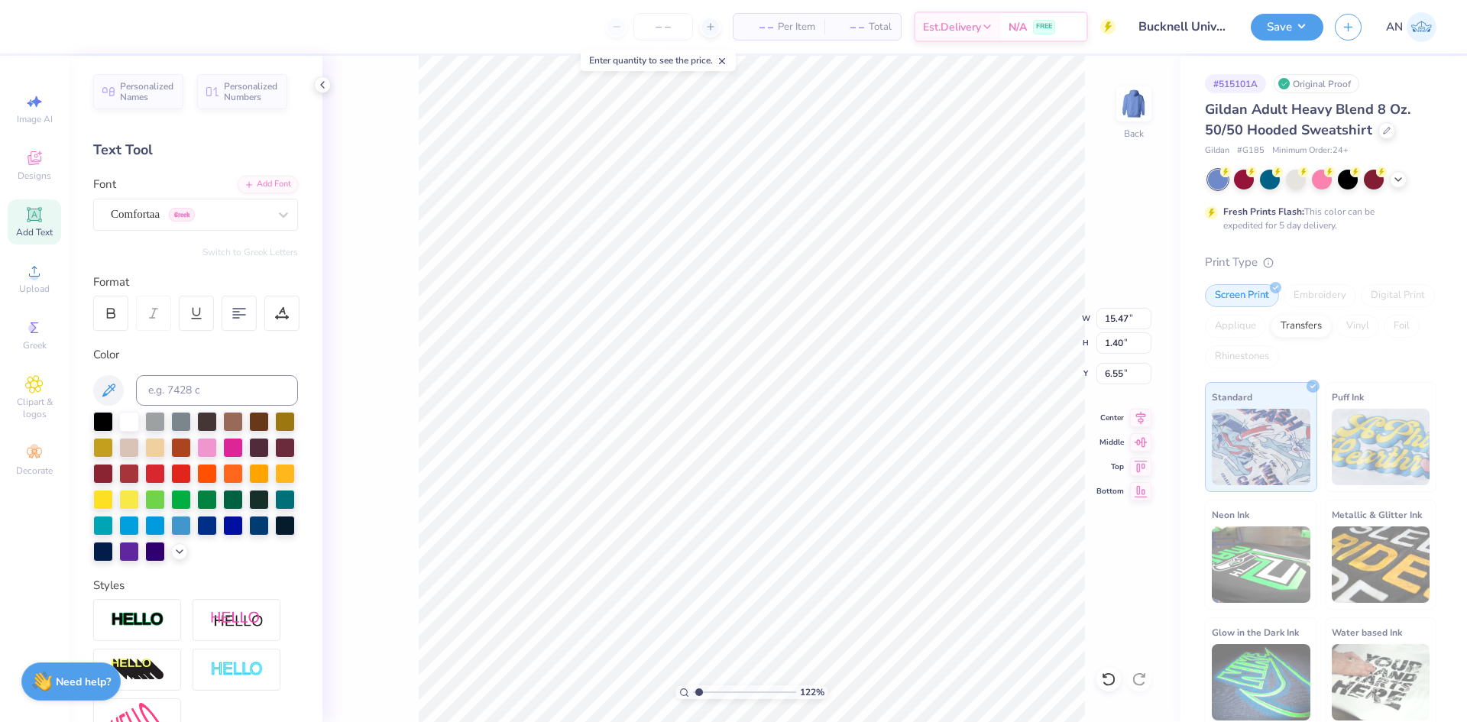
type input "1.22152498603932"
type textarea "BUCKNEL™"
type input "1.22152498603932"
type textarea "BUCKNELL™"
type input "1.22152498603932"
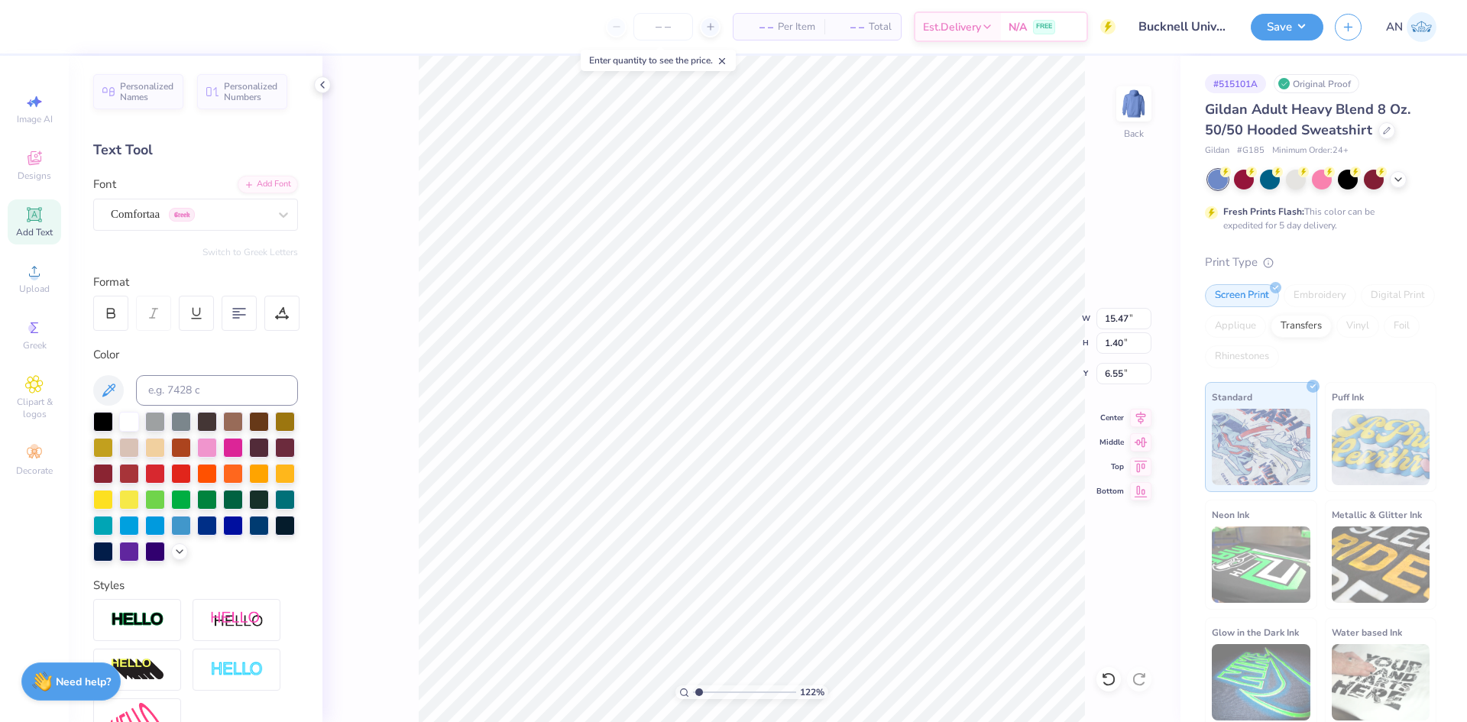
type textarea "BUCKNELL ™"
type input "1.22152498603932"
type textarea "BUCKNELL U™"
type input "1.22152498603932"
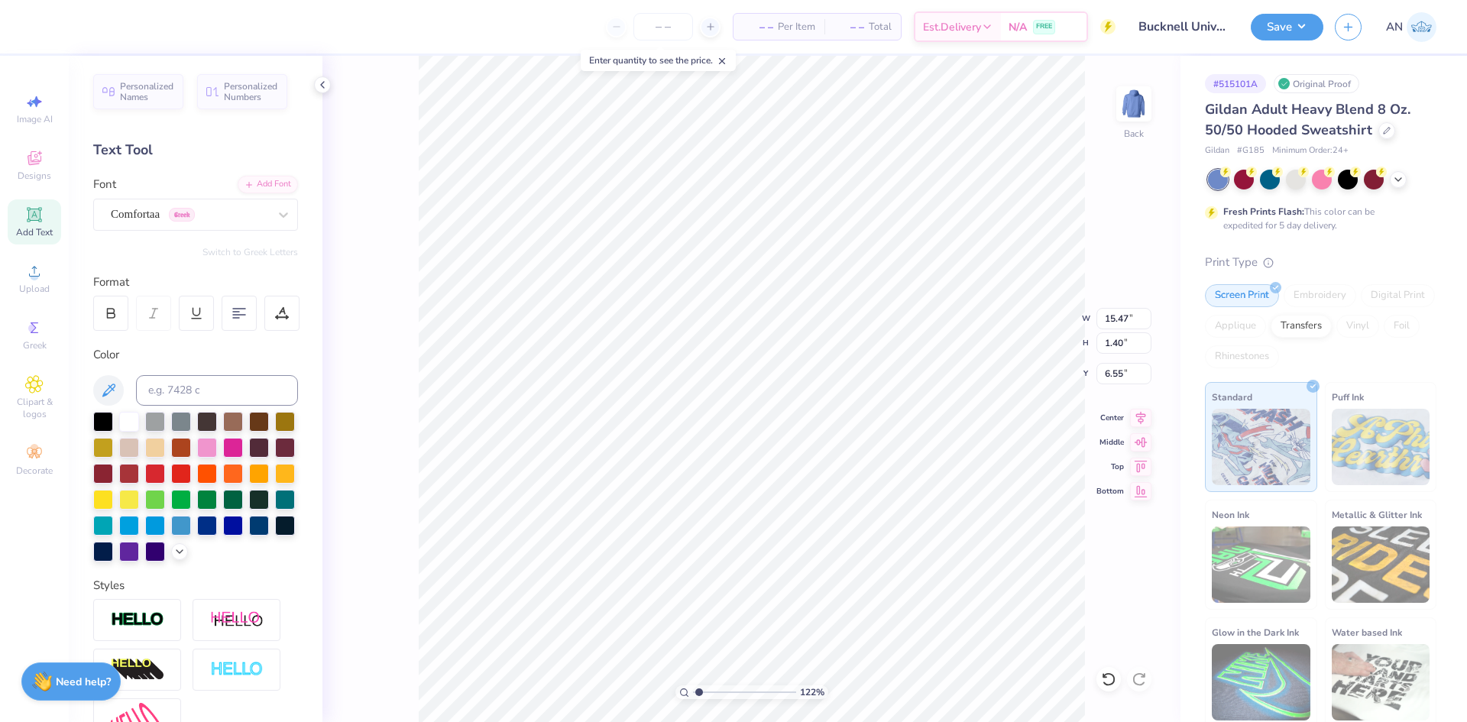
type textarea "BUCKNELL UN™"
type input "1.22152498603932"
type textarea "BUCKNELL UNI™"
type input "1.22152498603932"
type textarea "BUCKNELL UNIV™"
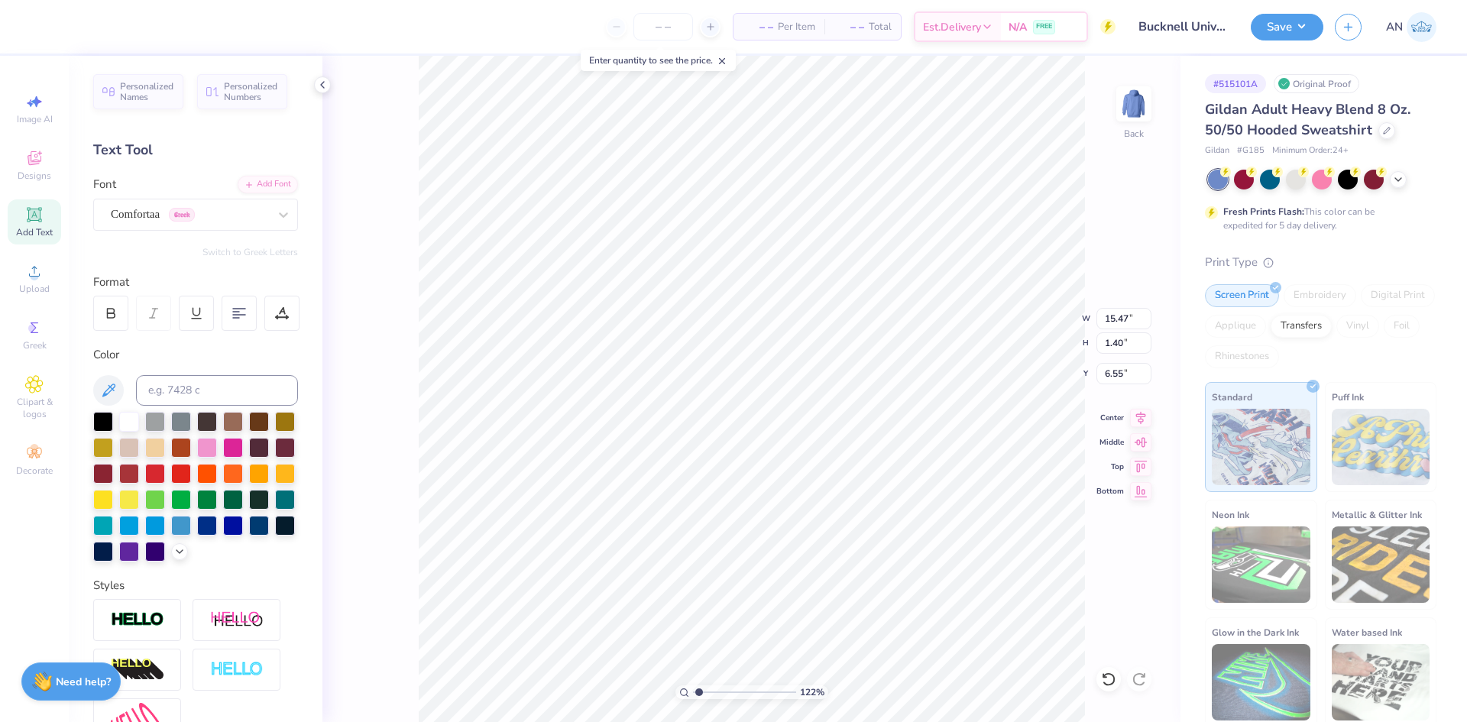
type input "1.22152498603932"
type textarea "BUCKNELL UNIVE™"
type input "1.22152498603932"
type textarea "BUCKNELL UNIVER™"
type input "1.22152498603932"
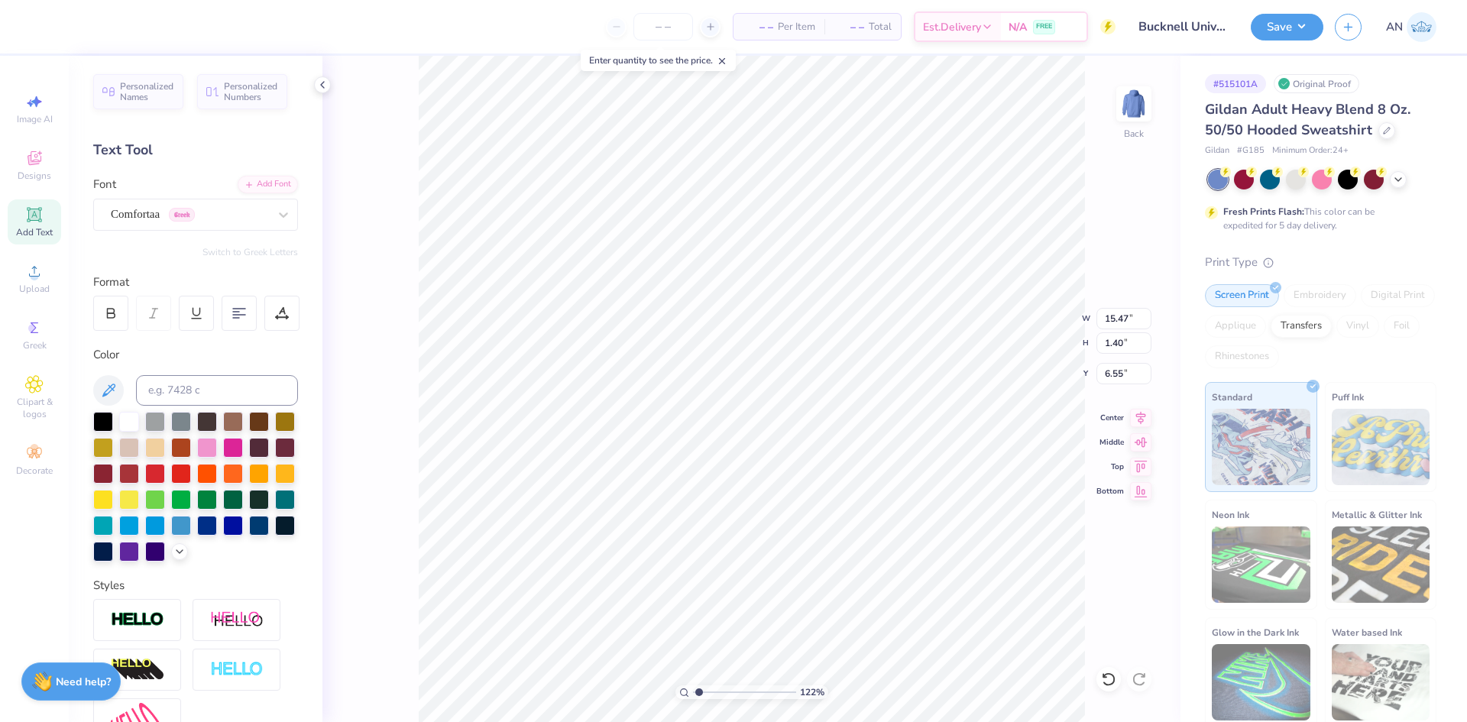
type textarea "BUCKNELL UNIVERS™"
type input "1.22152498603932"
type textarea "BUCKNELL UNIVERSI™"
type input "1.22152498603932"
type textarea "BUCKNELL UNIVERSIT™"
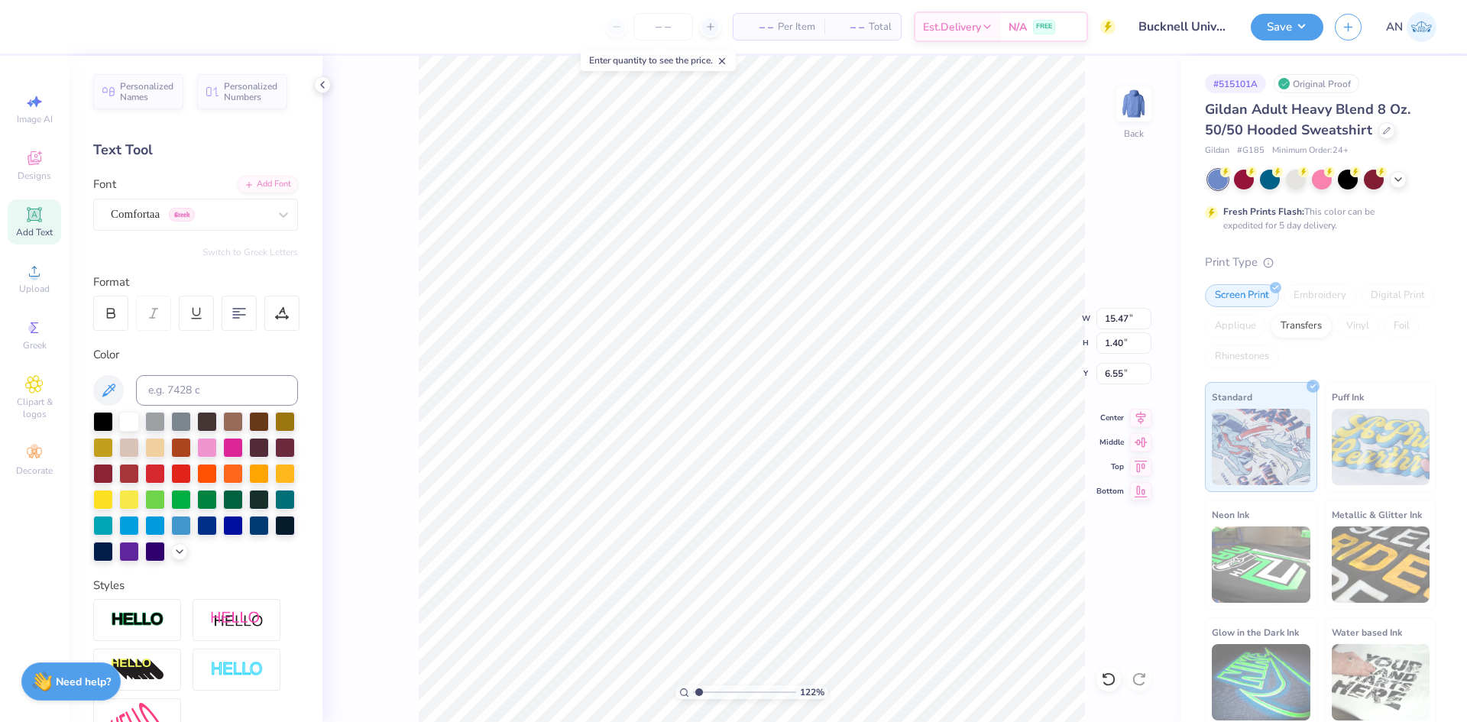
type input "1.22152498603932"
type textarea "BUCKNELL UNIVERSITY™"
click at [277, 317] on icon at bounding box center [281, 317] width 11 height 0
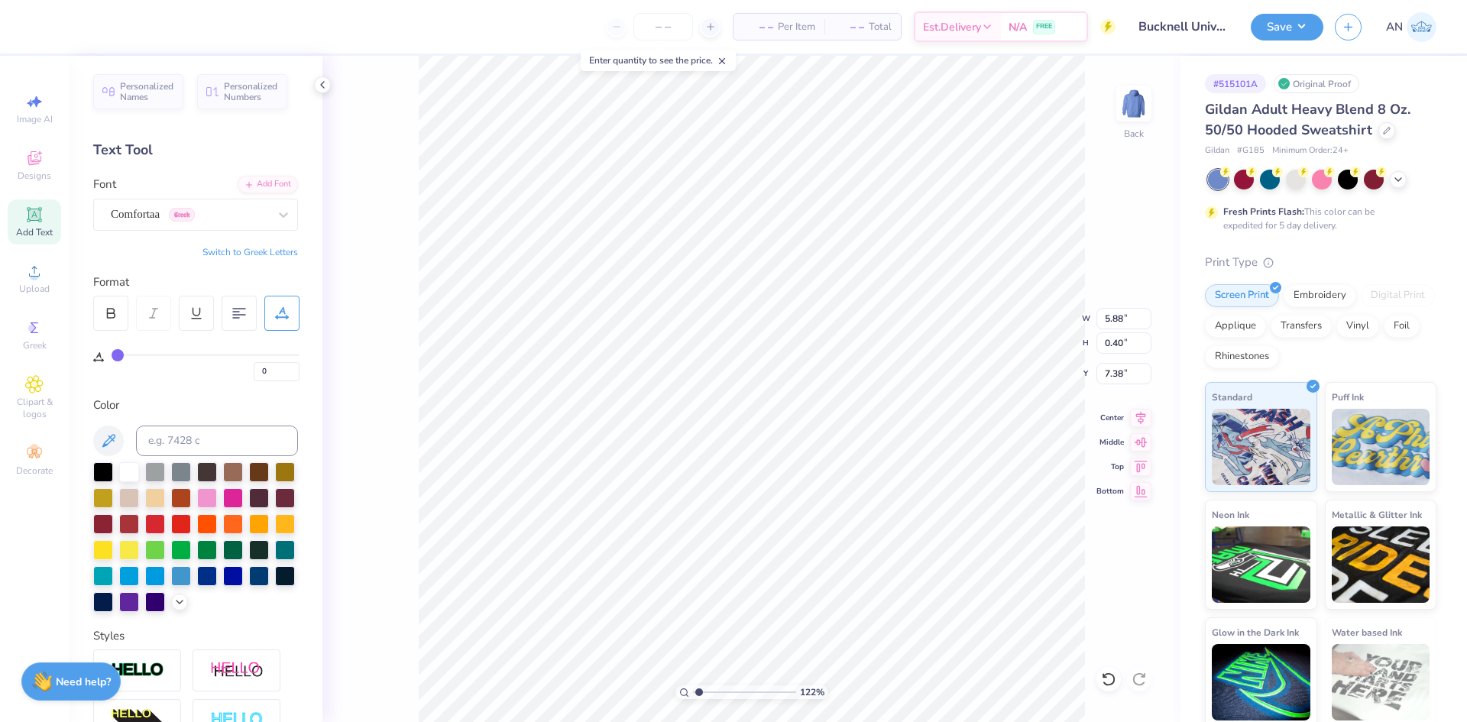
type input "1.22152498603932"
type input "5.88"
type input "0.40"
type input "7.38"
click at [283, 313] on icon at bounding box center [282, 313] width 14 height 14
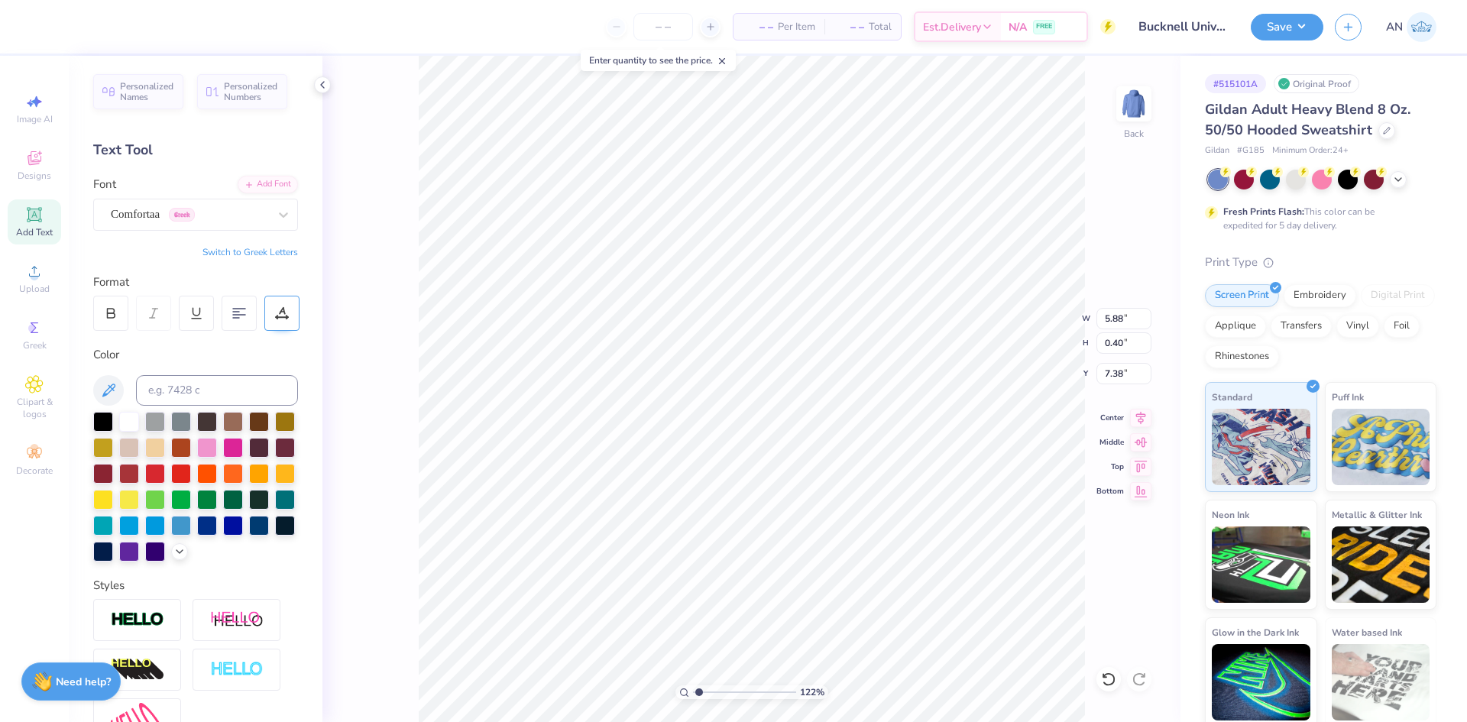
click at [285, 319] on icon at bounding box center [282, 313] width 14 height 14
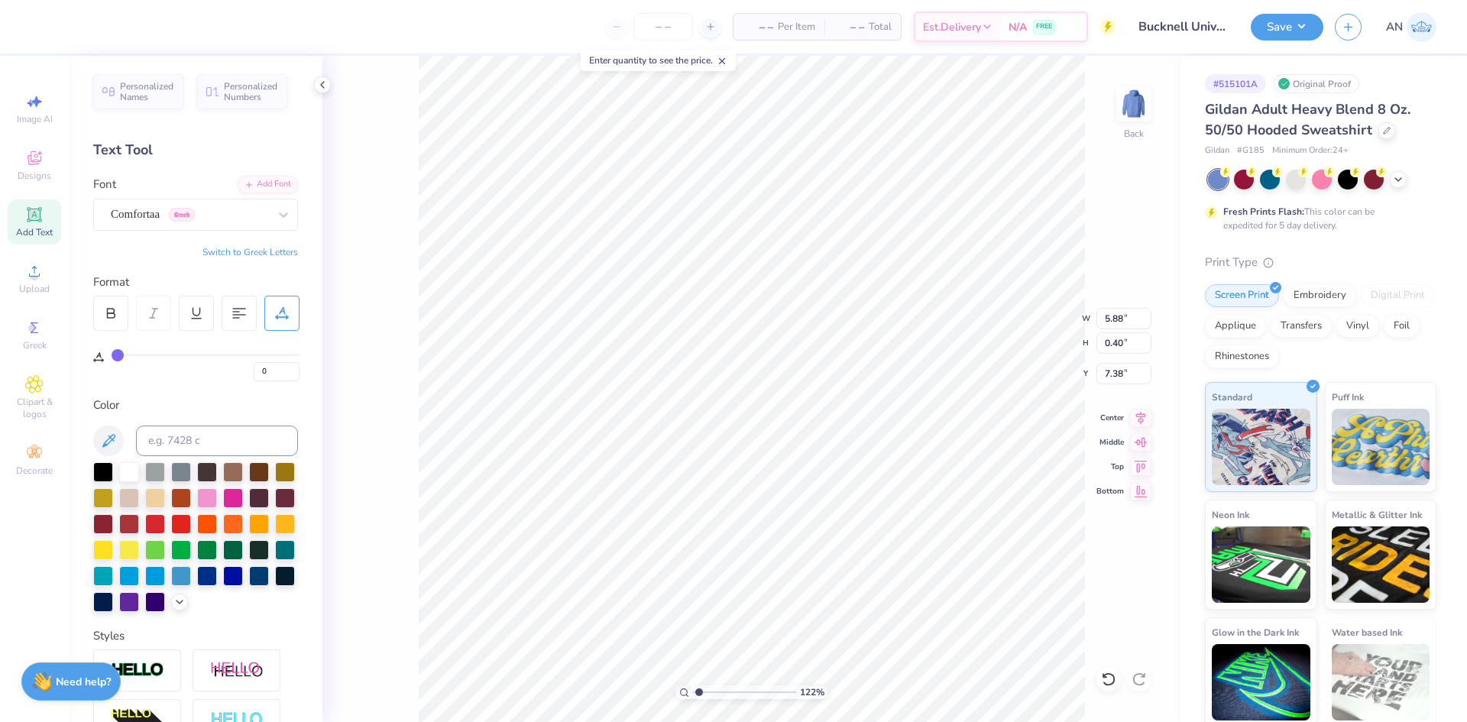
drag, startPoint x: 121, startPoint y: 360, endPoint x: 132, endPoint y: 360, distance: 10.7
click at [132, 360] on div "0" at bounding box center [206, 368] width 188 height 28
type input "1"
type input "2"
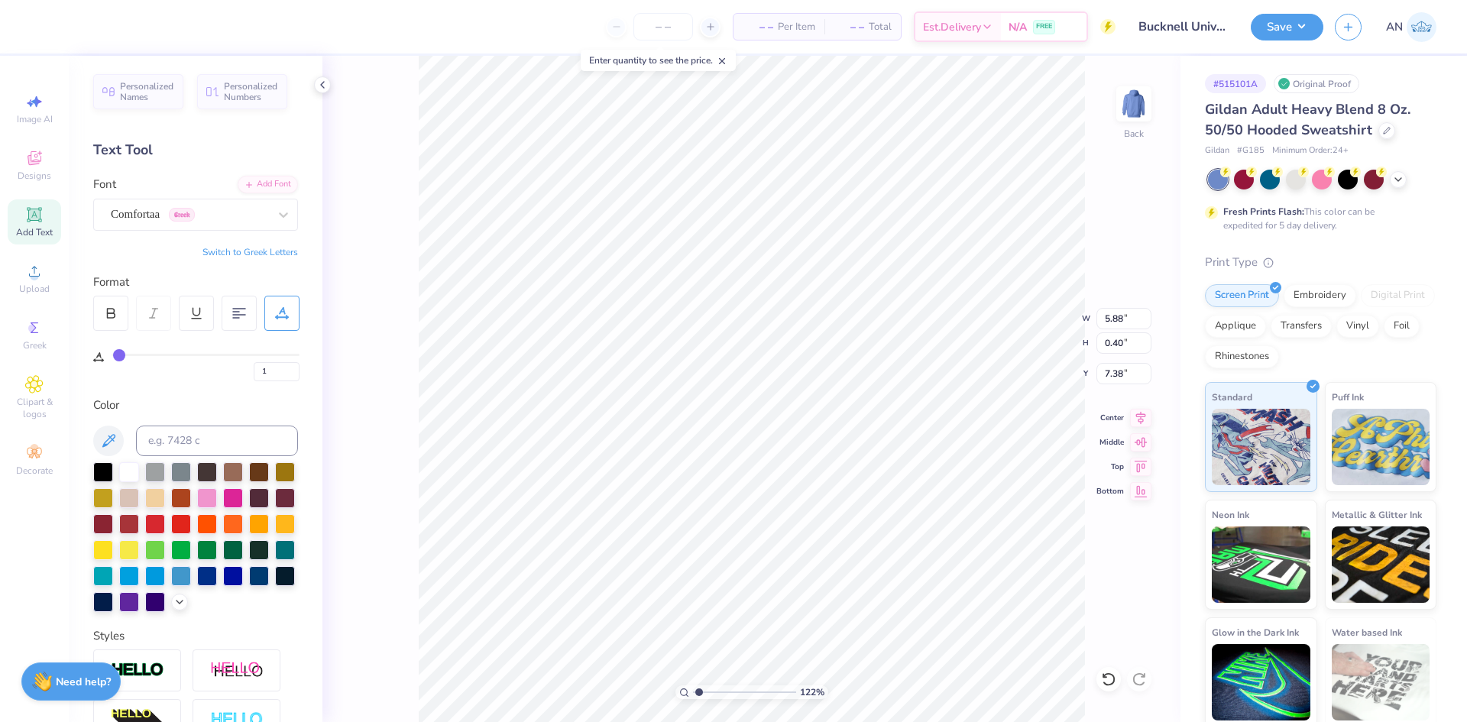
type input "2"
type input "3"
type input "4"
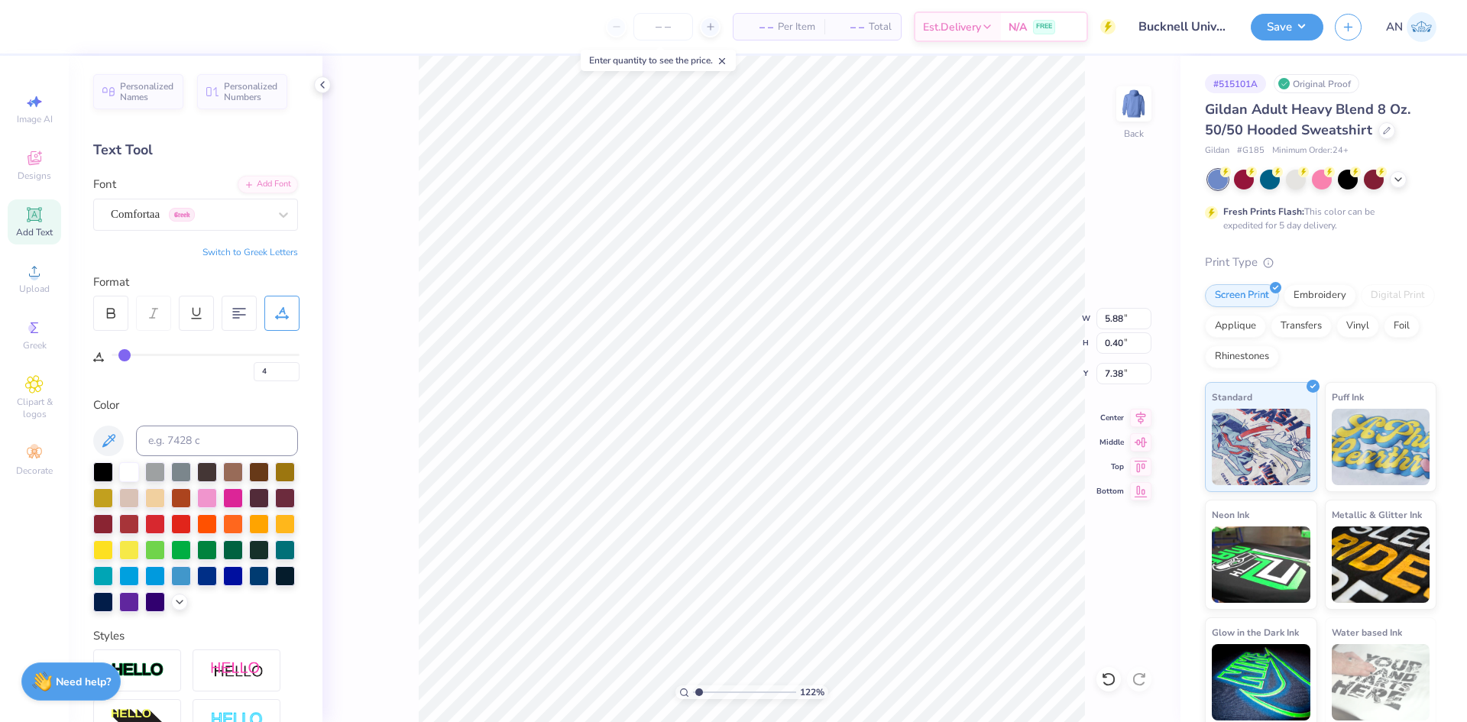
type input "5"
type input "6"
type input "7"
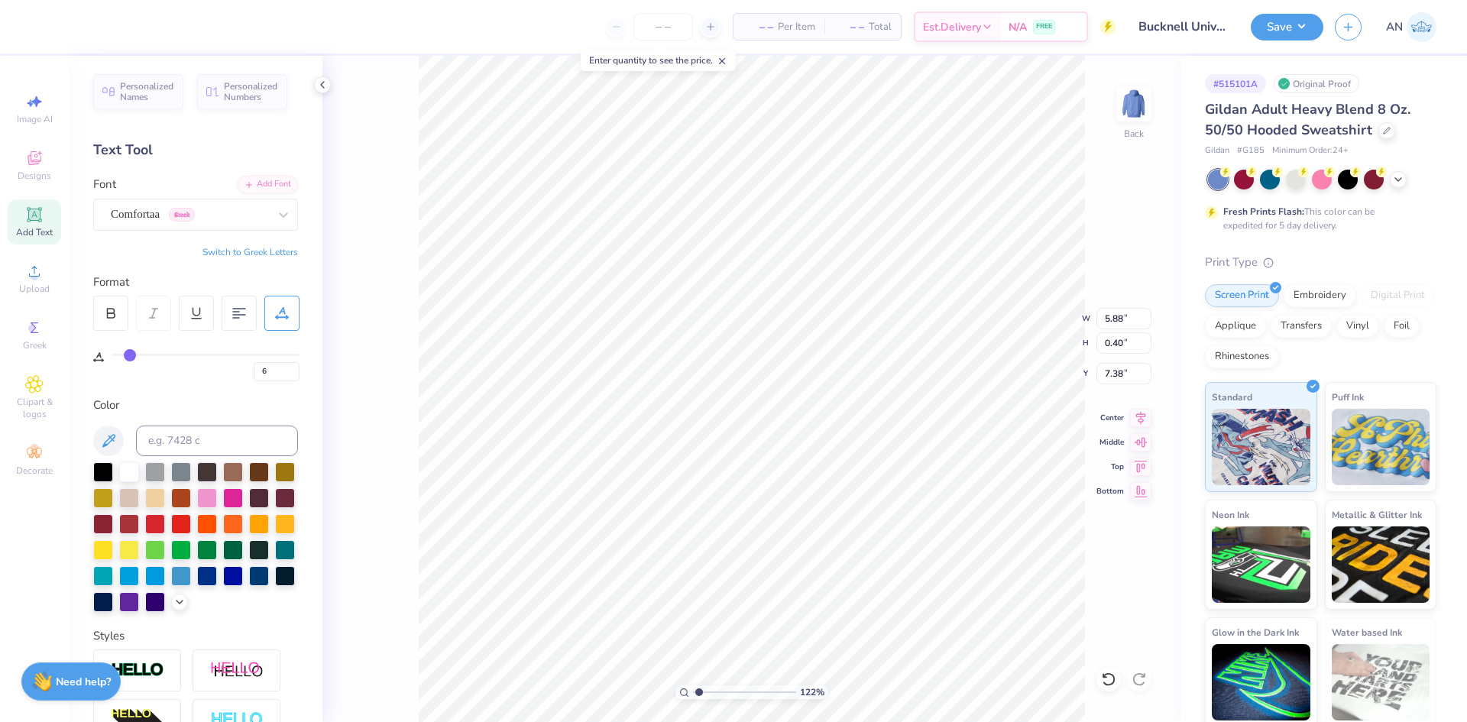
type input "7"
type input "8"
type input "9"
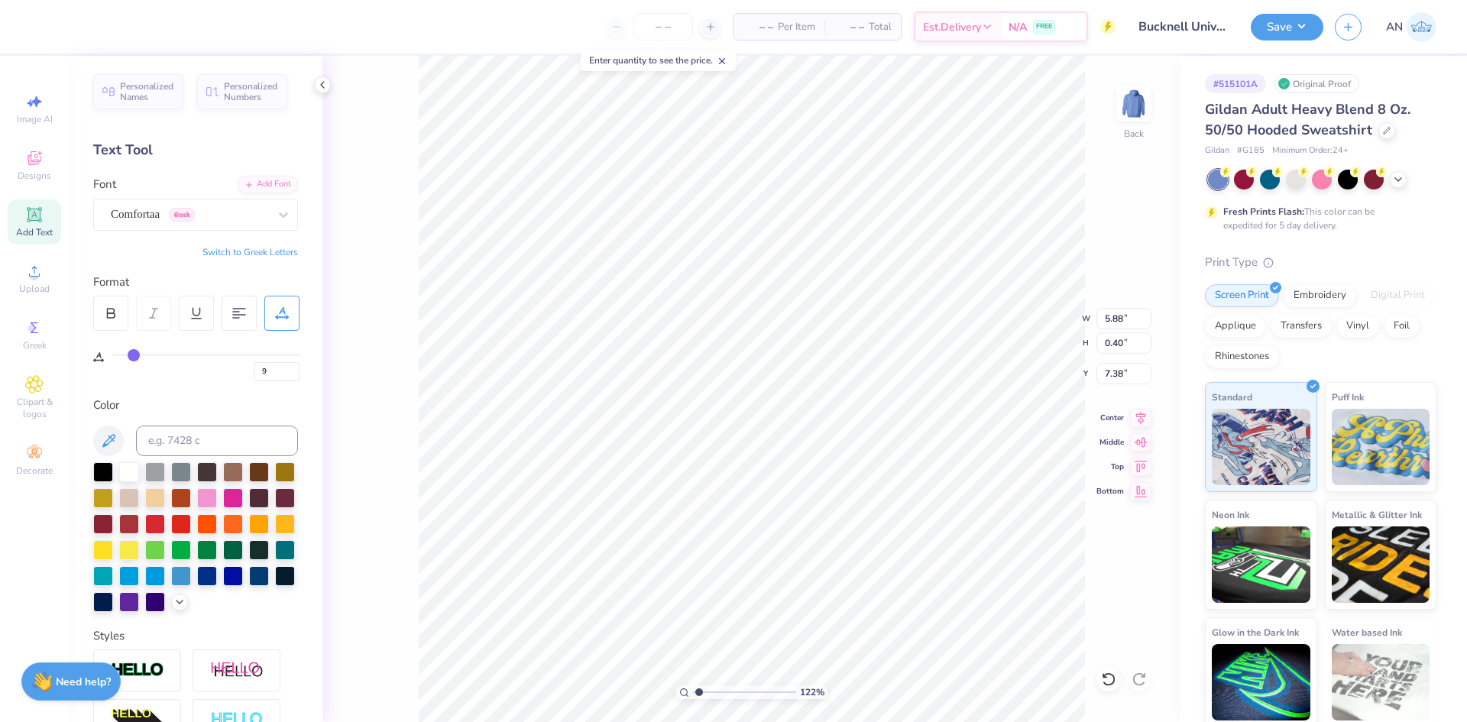
type input "10"
type input "11"
type input "12"
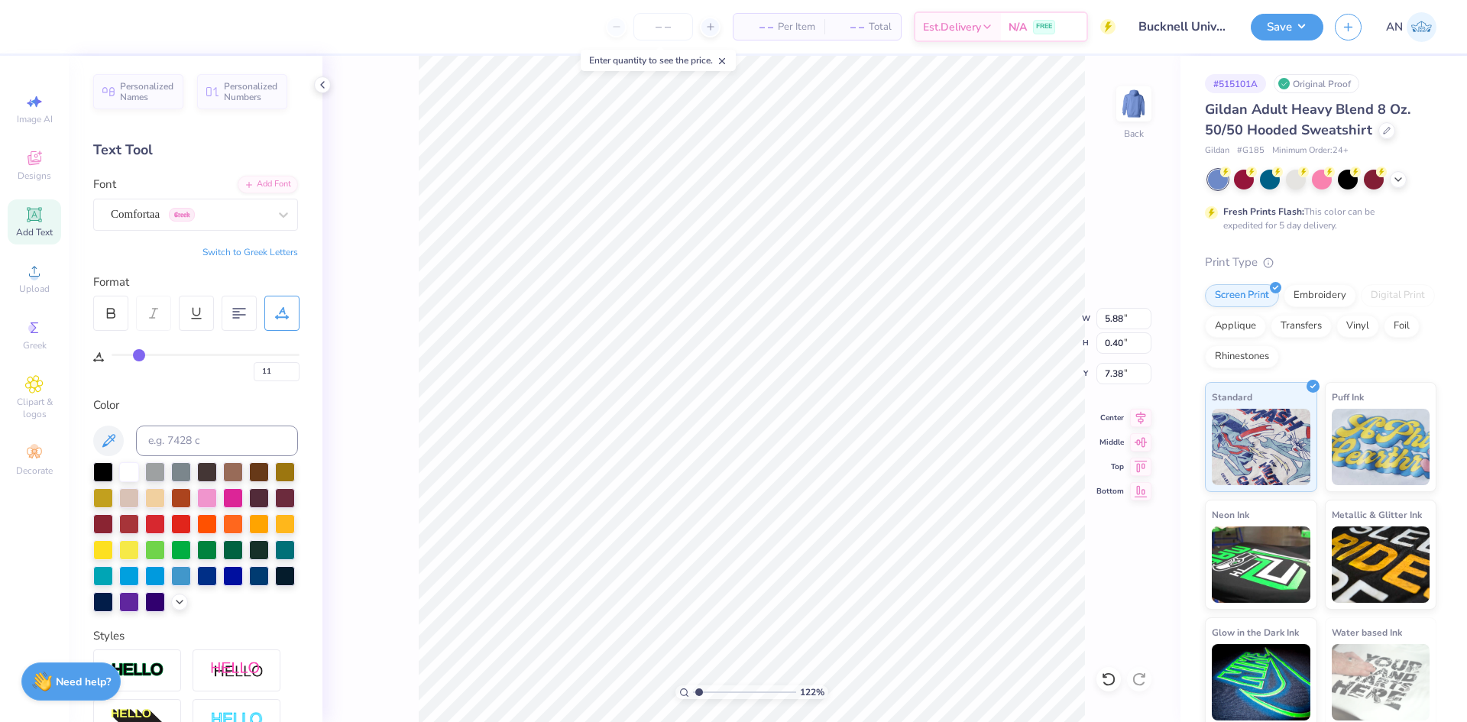
type input "12"
type input "13"
type input "14"
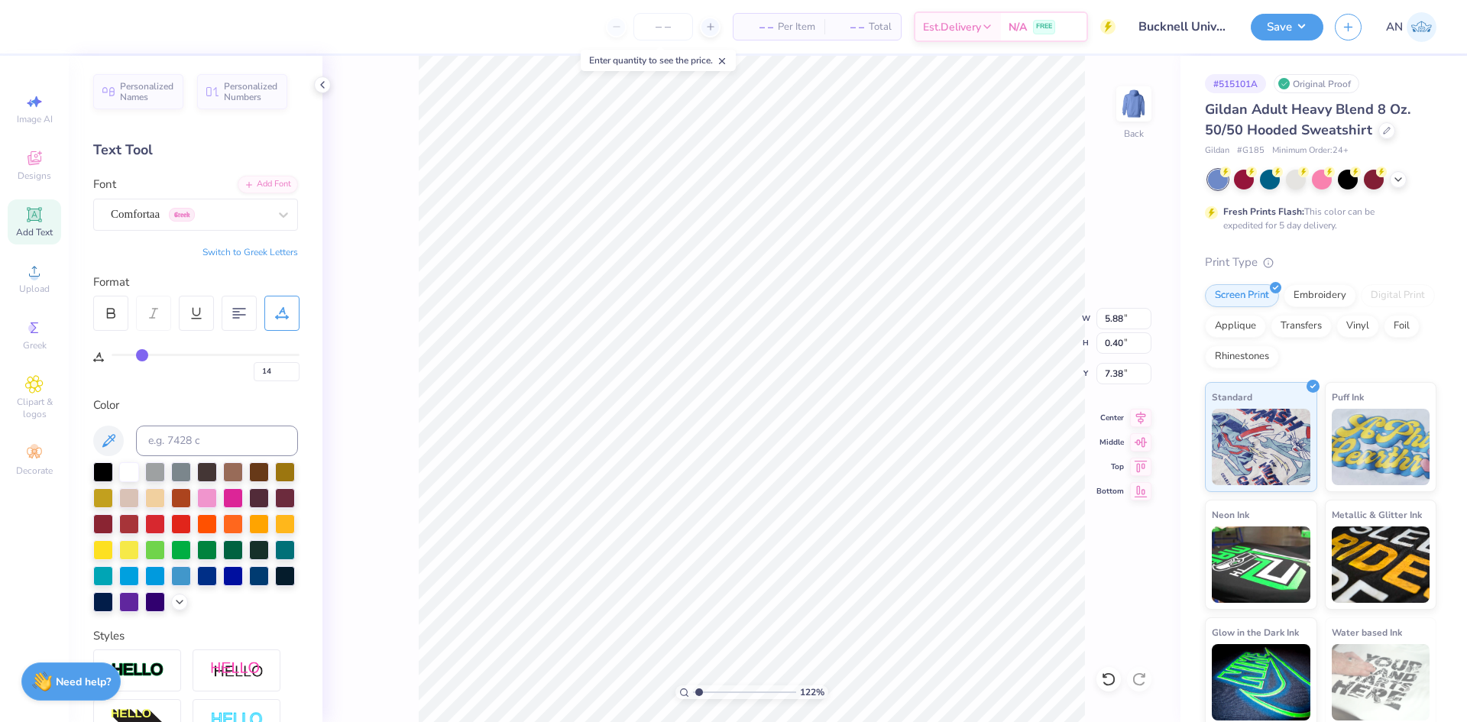
type input "15"
type input "16"
type input "17"
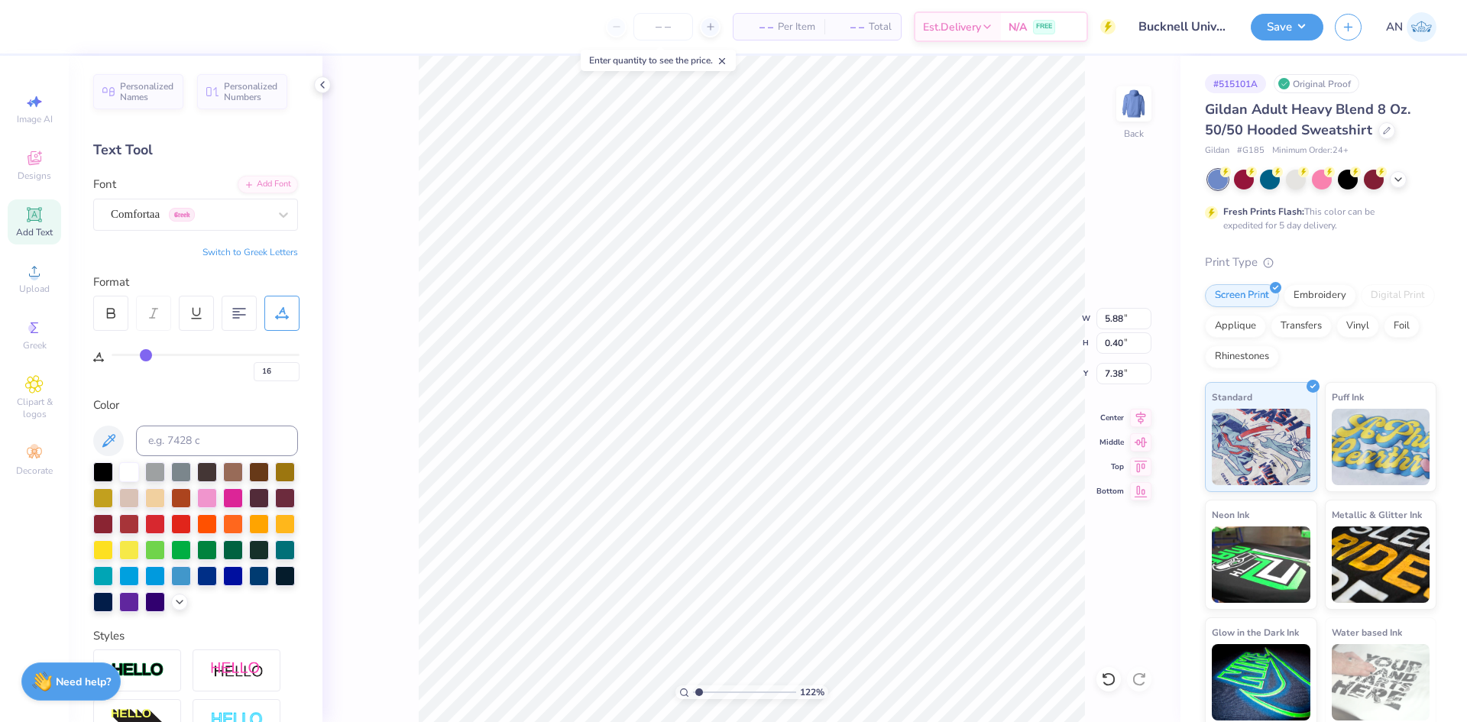
type input "17"
type input "18"
type input "19"
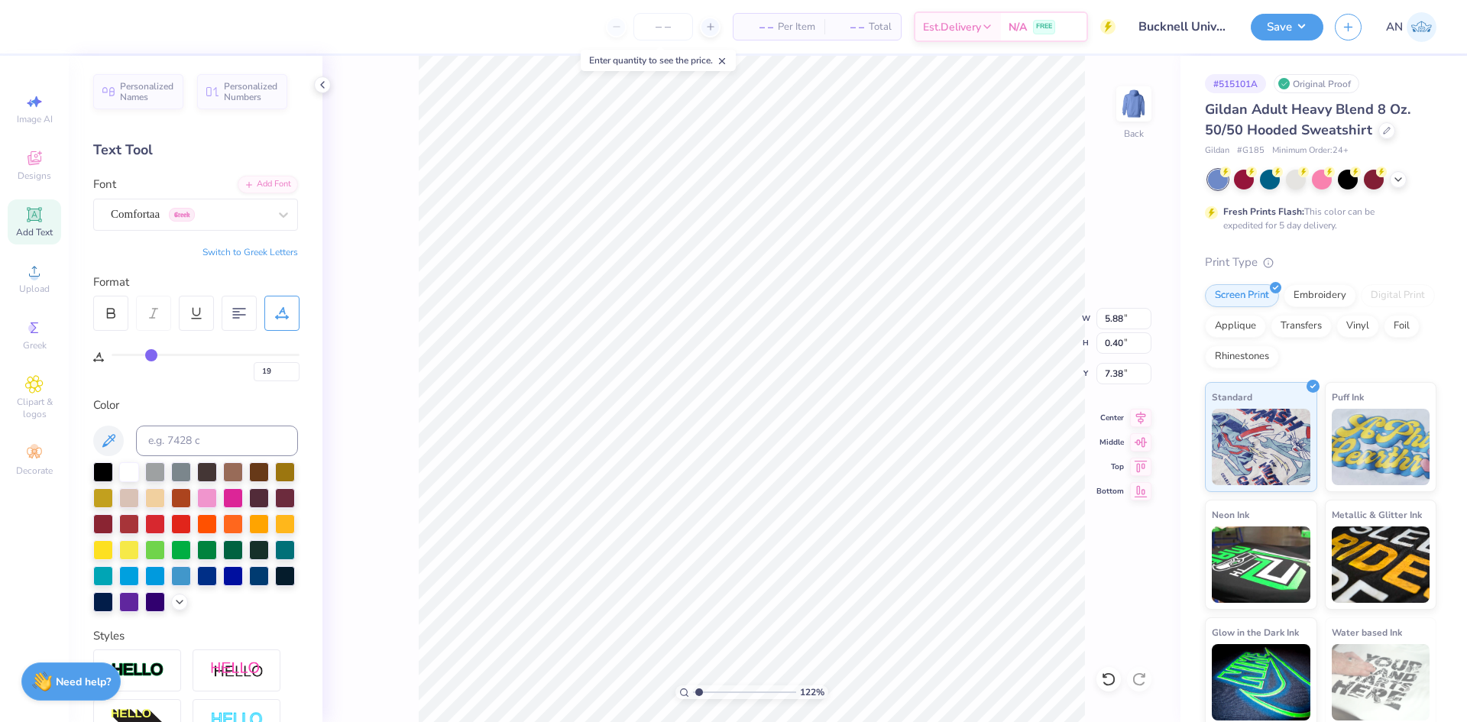
type input "20"
type input "21"
type input "22"
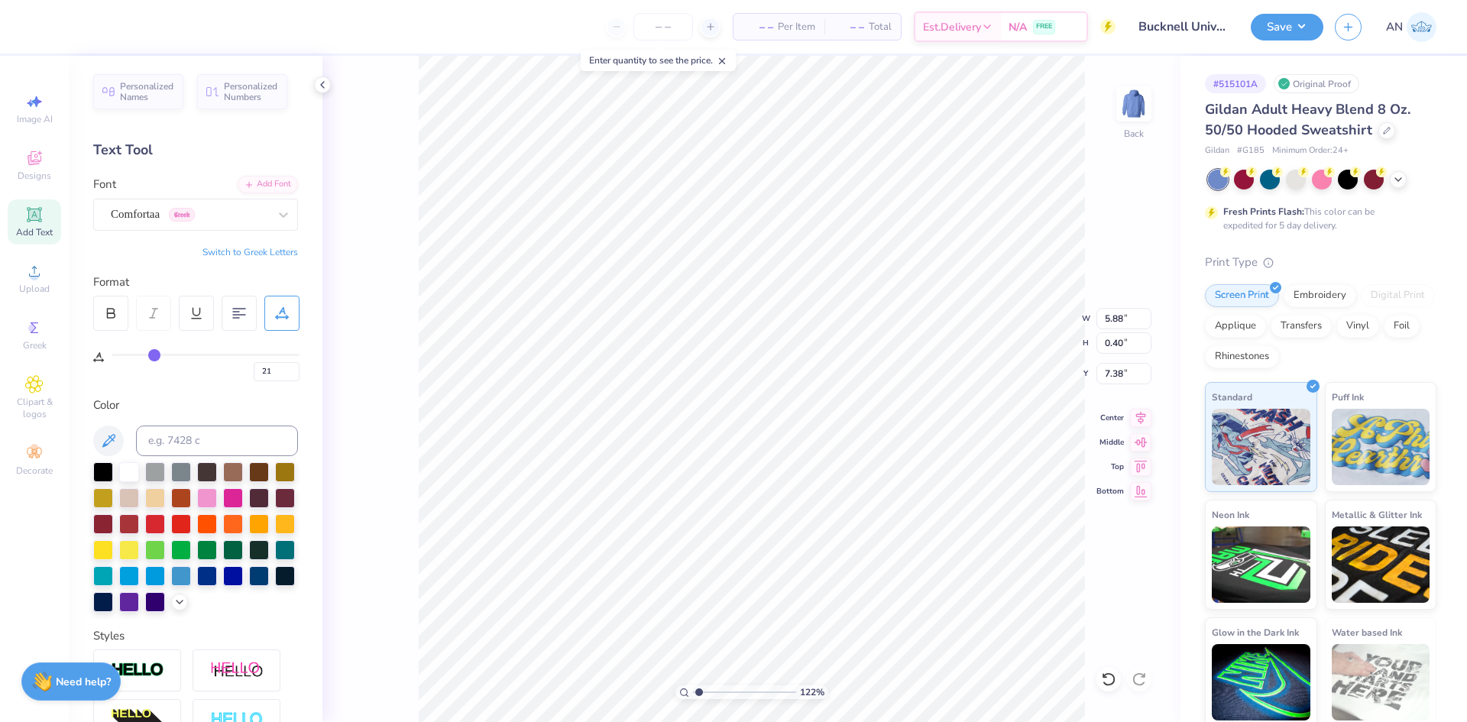
type input "22"
type input "23"
type input "24"
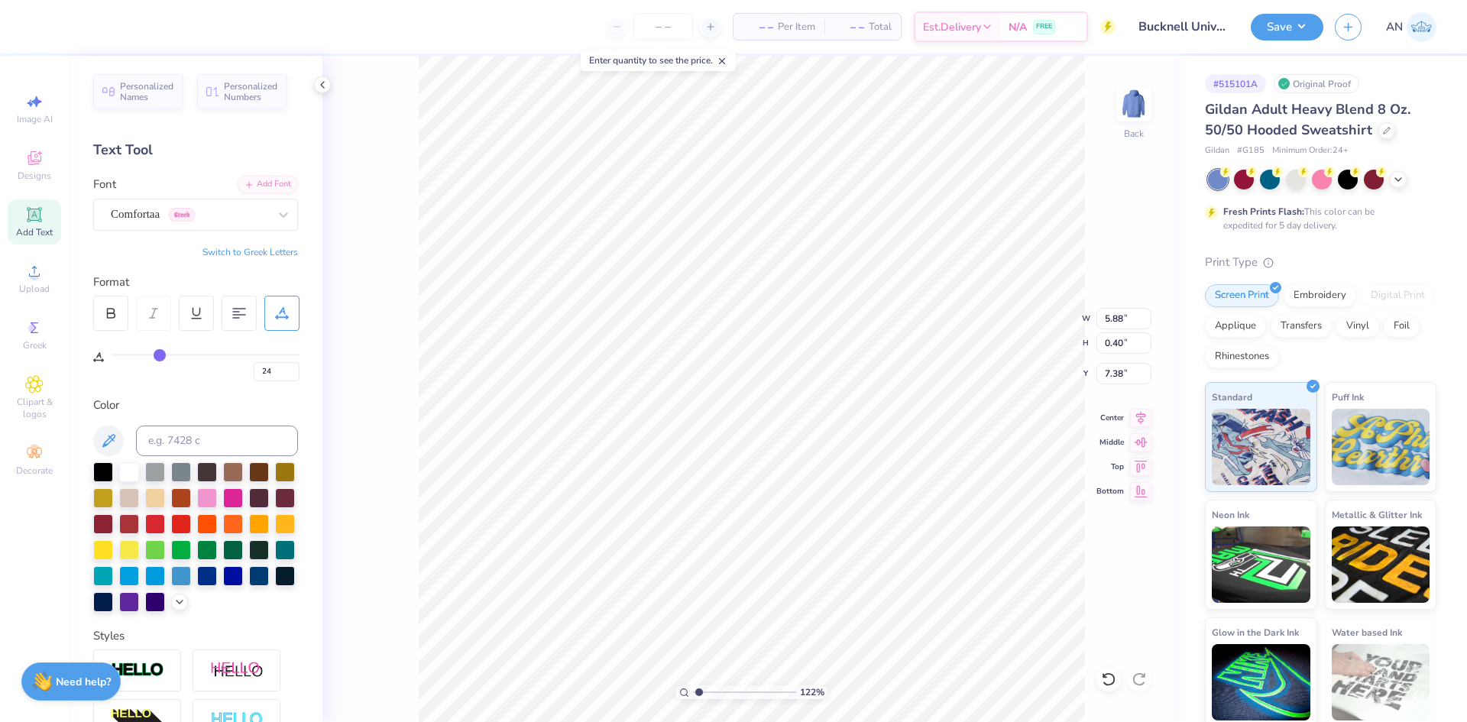
type input "25"
type input "26"
type input "27"
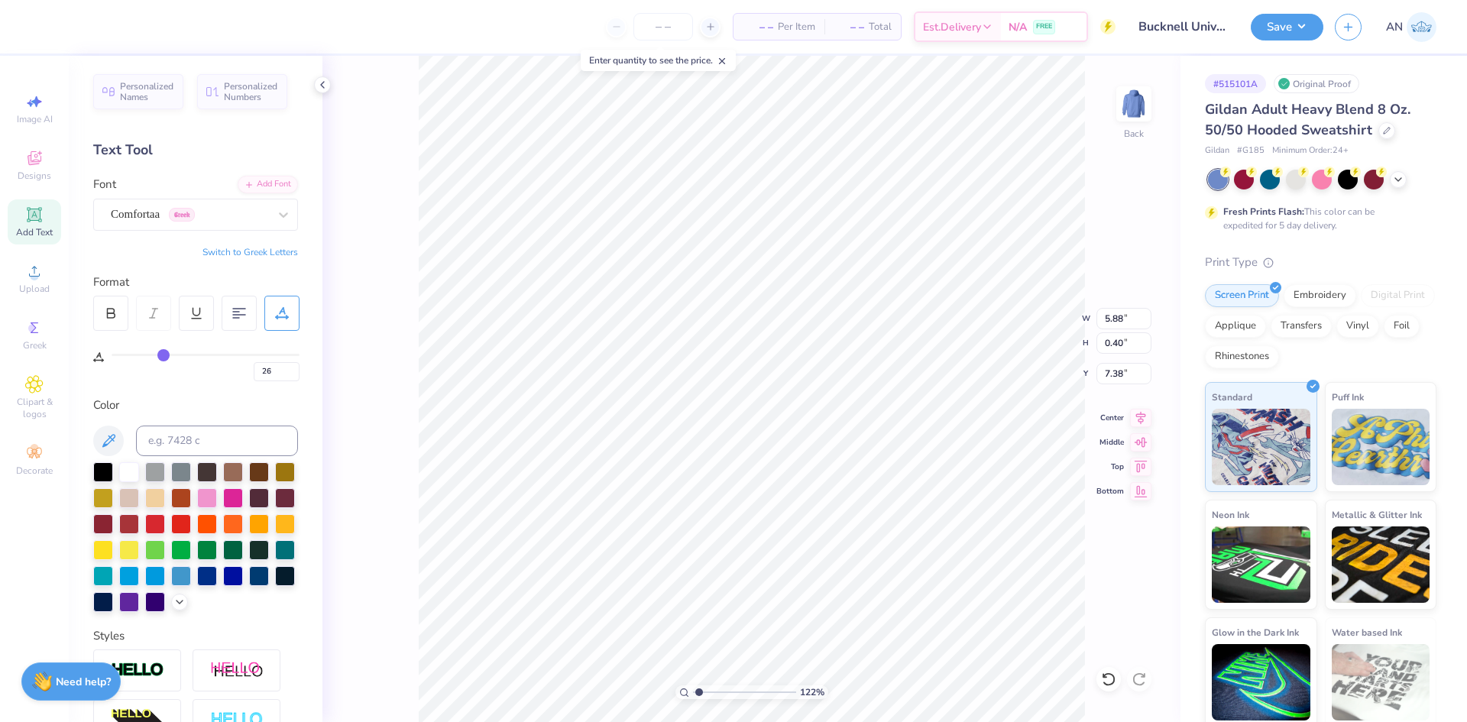
type input "27"
type input "28"
type input "29"
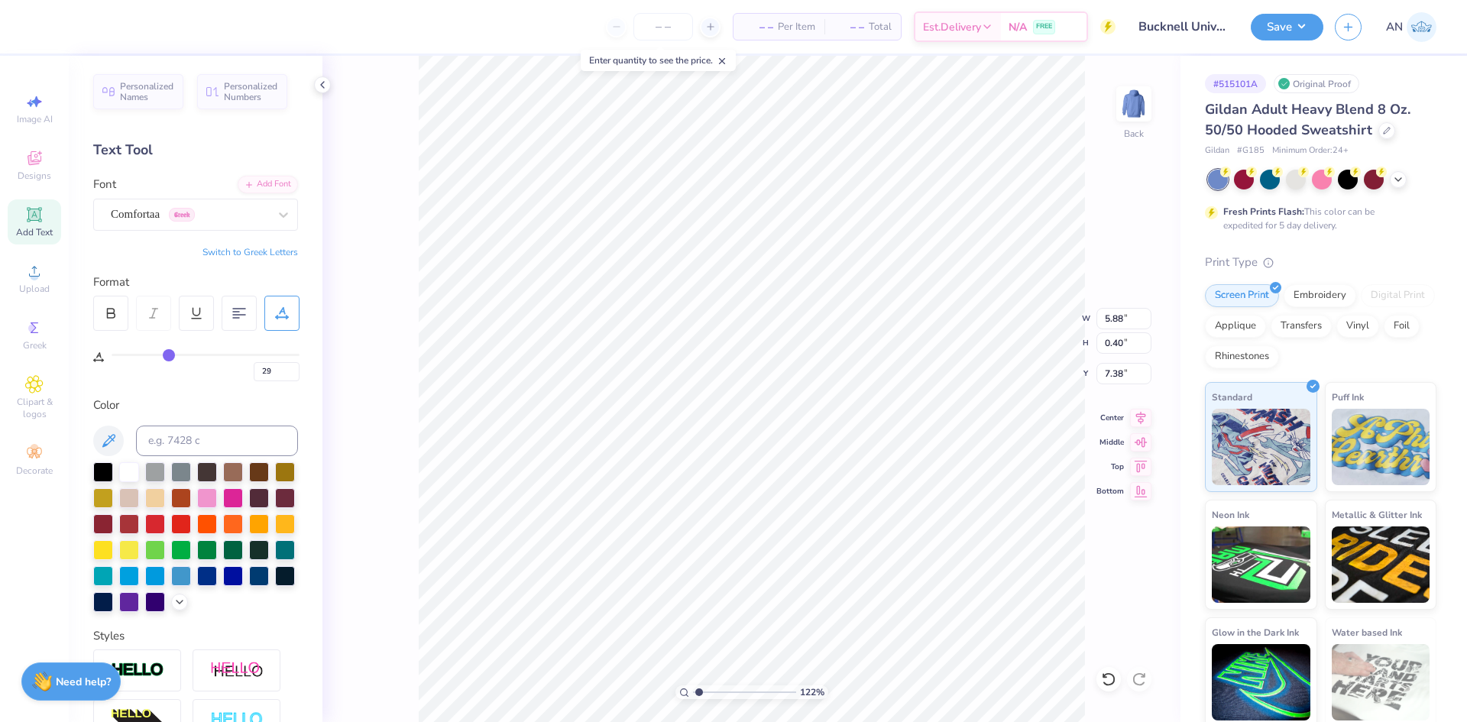
type input "30"
type input "31"
type input "32"
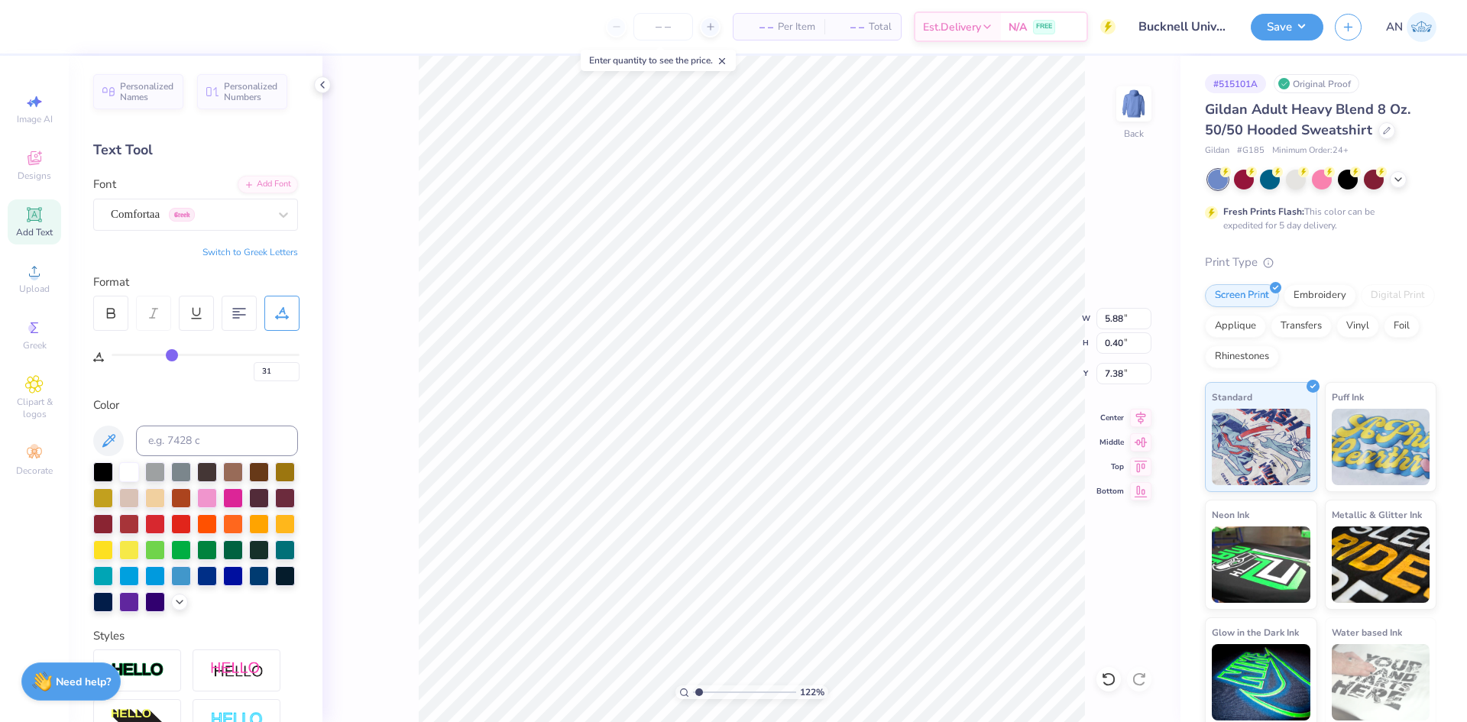
type input "32"
type input "33"
drag, startPoint x: 118, startPoint y: 351, endPoint x: 183, endPoint y: 348, distance: 64.3
type input "34"
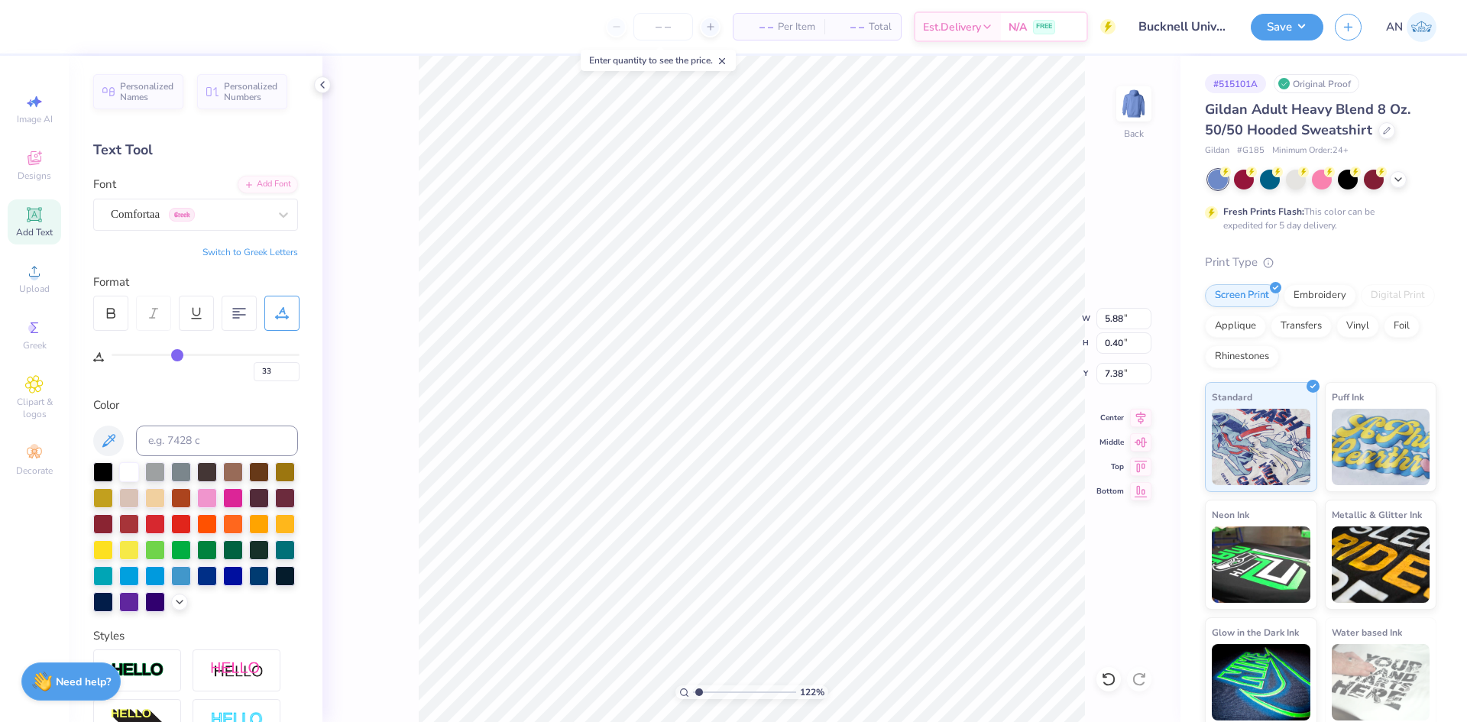
click at [178, 354] on input "range" at bounding box center [206, 355] width 188 height 2
type input "34"
type input "1.22152498603932"
type input "9.19"
type input "1.22152498603932"
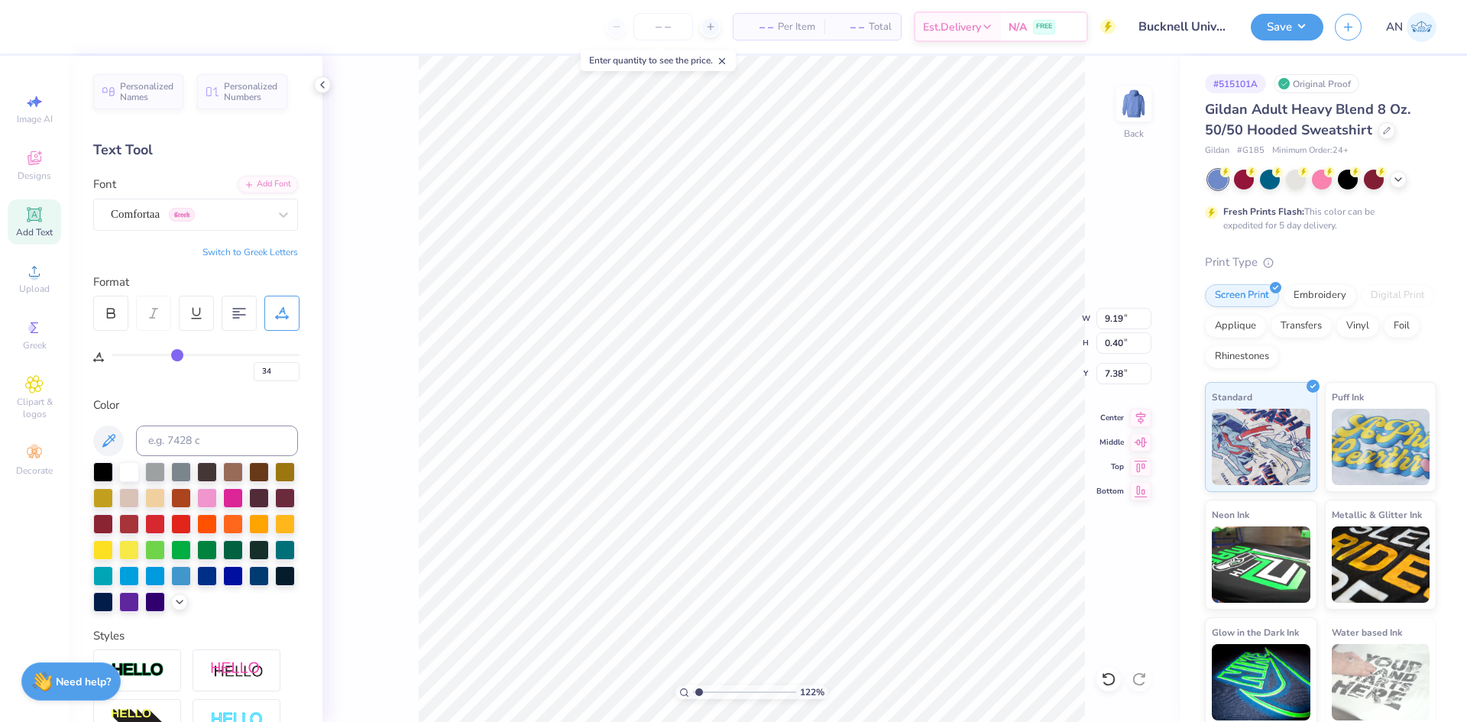
type input "9.39"
type input "4.27"
type input "3.23"
click at [1139, 420] on icon at bounding box center [1140, 416] width 21 height 18
type input "1.22152498603932"
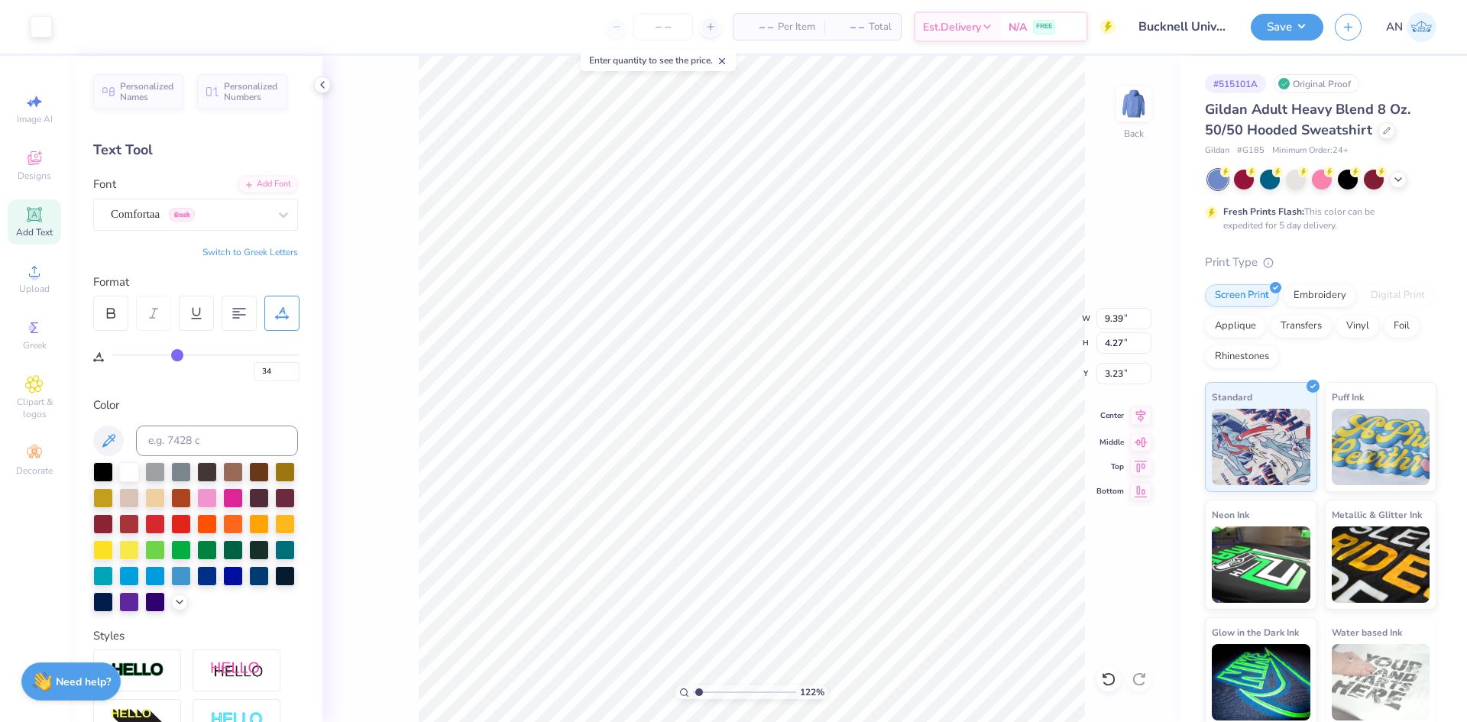
type input "9.19"
type input "0.40"
type input "7.91"
click at [1136, 416] on icon at bounding box center [1140, 416] width 21 height 18
click at [942, 471] on li "Group" at bounding box center [959, 478] width 120 height 30
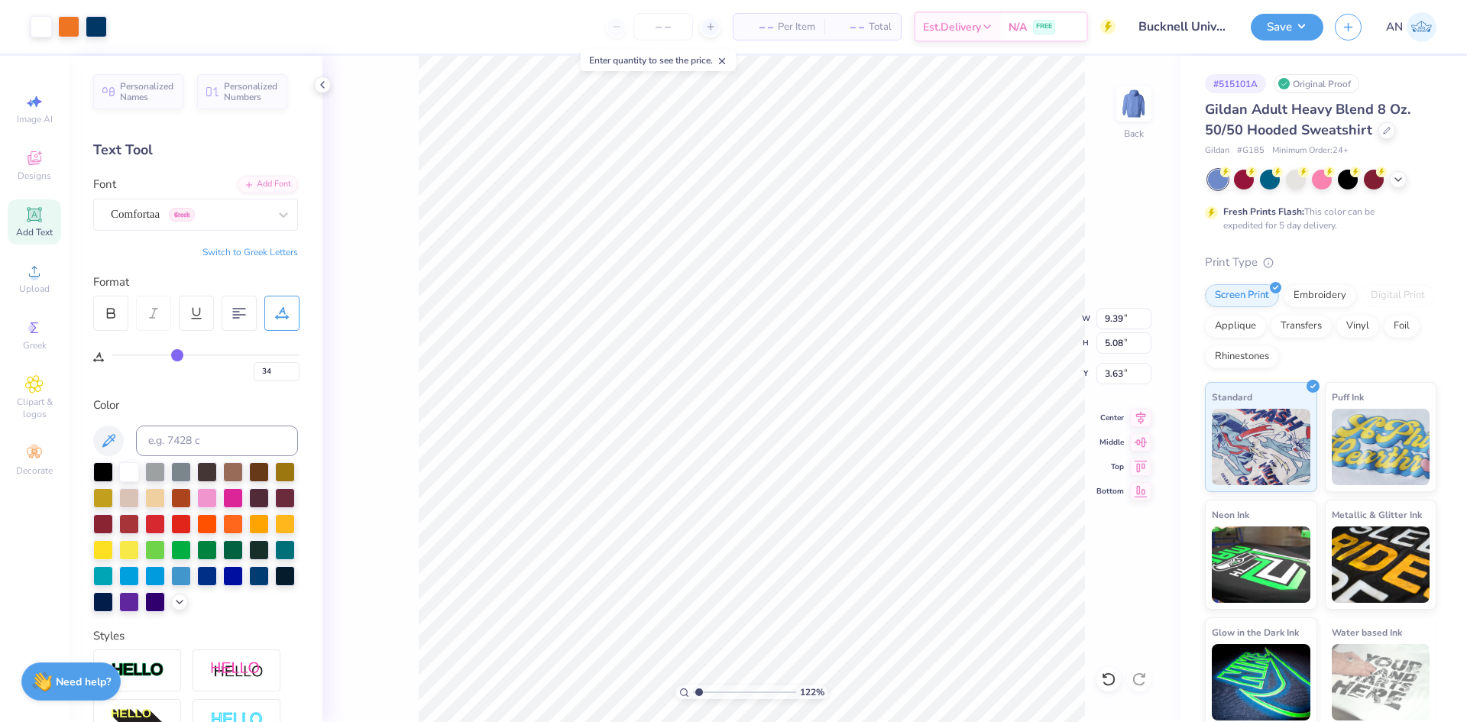
type input "1.22152498603932"
type input "3.63"
type input "1"
click at [1295, 28] on button "Save" at bounding box center [1287, 24] width 73 height 27
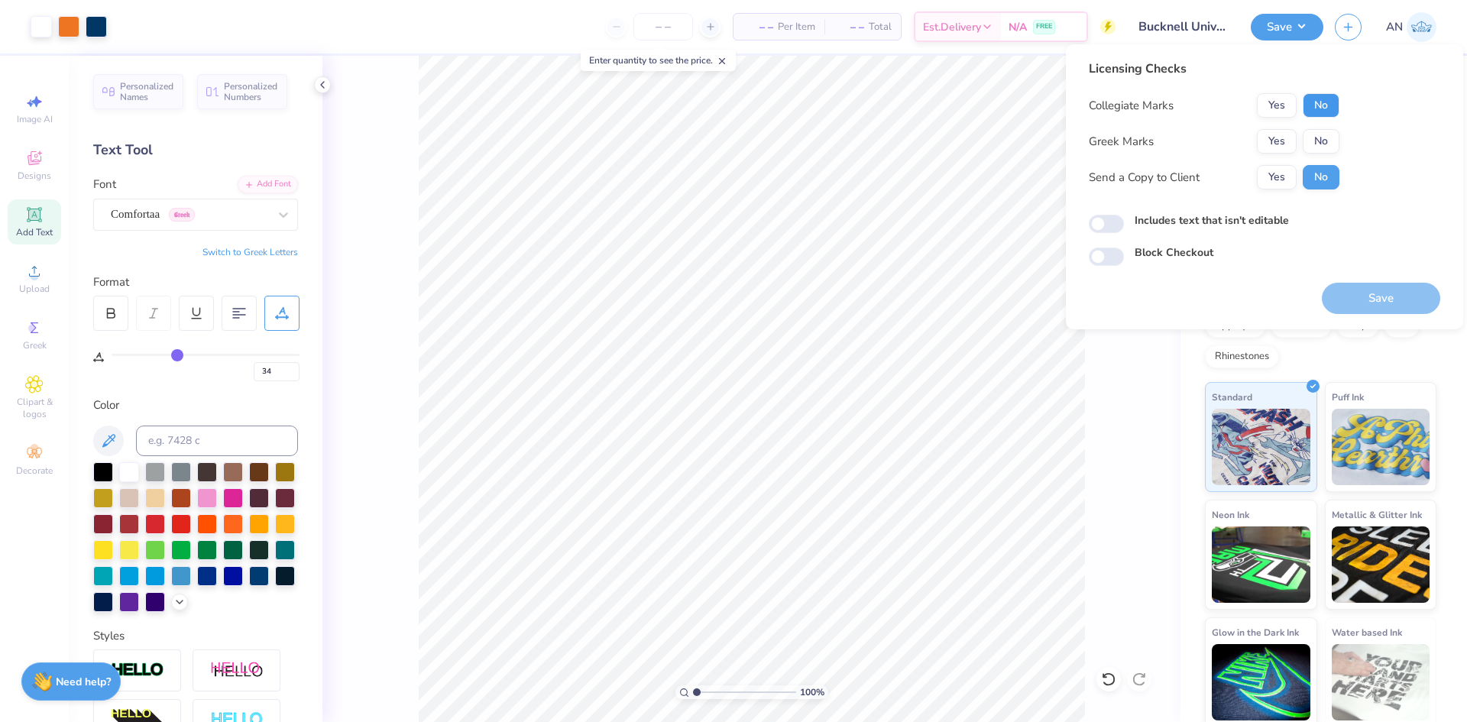
click at [1323, 100] on button "No" at bounding box center [1321, 105] width 37 height 24
click at [1280, 140] on button "Yes" at bounding box center [1277, 141] width 40 height 24
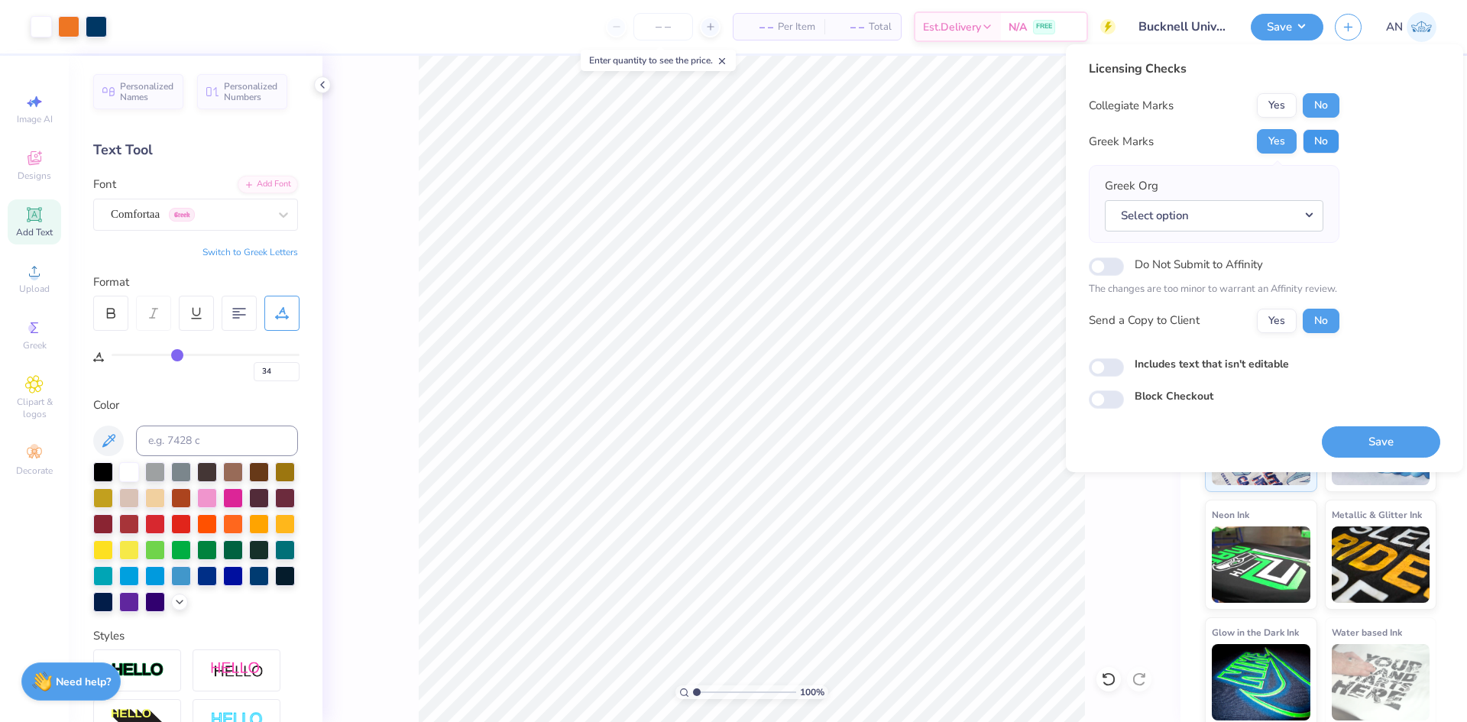
click at [1310, 137] on button "No" at bounding box center [1321, 141] width 37 height 24
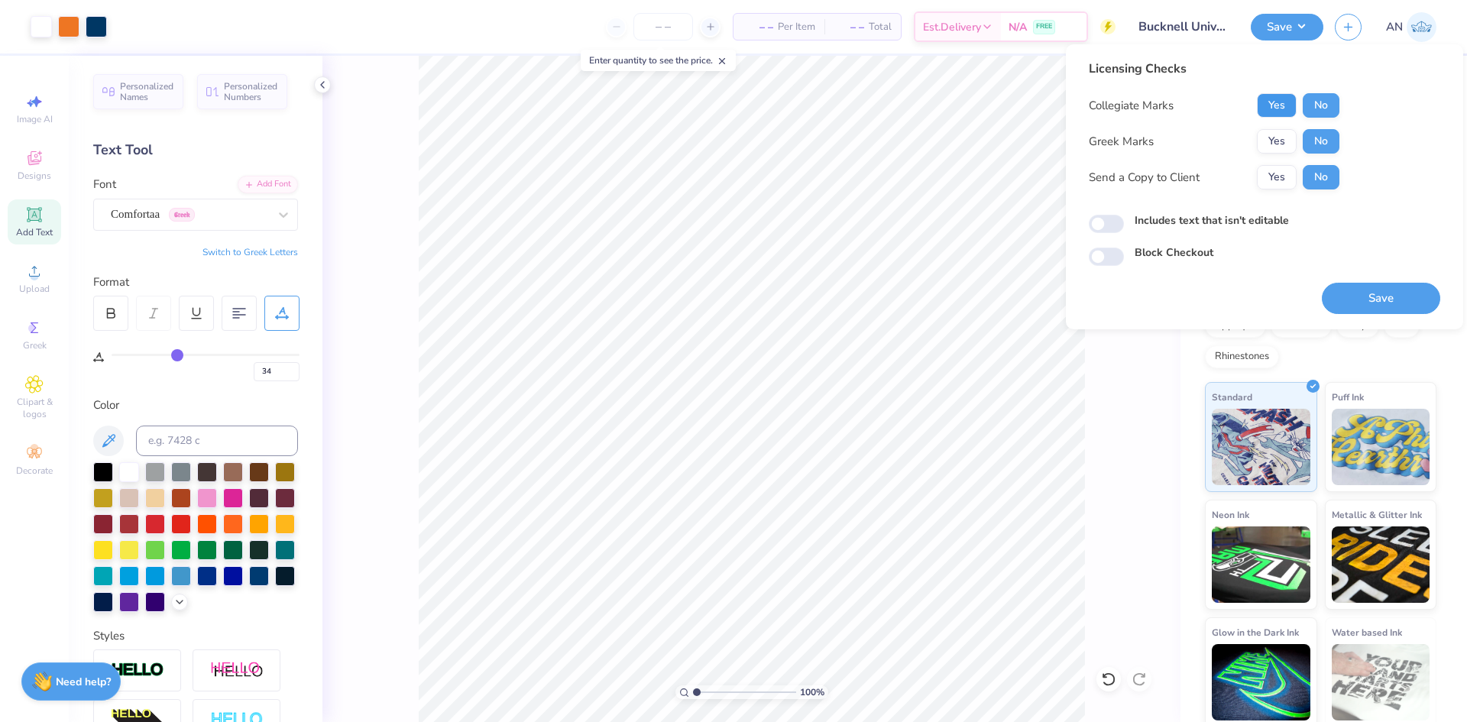
click at [1278, 103] on button "Yes" at bounding box center [1277, 105] width 40 height 24
click at [1098, 224] on input "Includes text that isn't editable" at bounding box center [1106, 224] width 35 height 18
checkbox input "true"
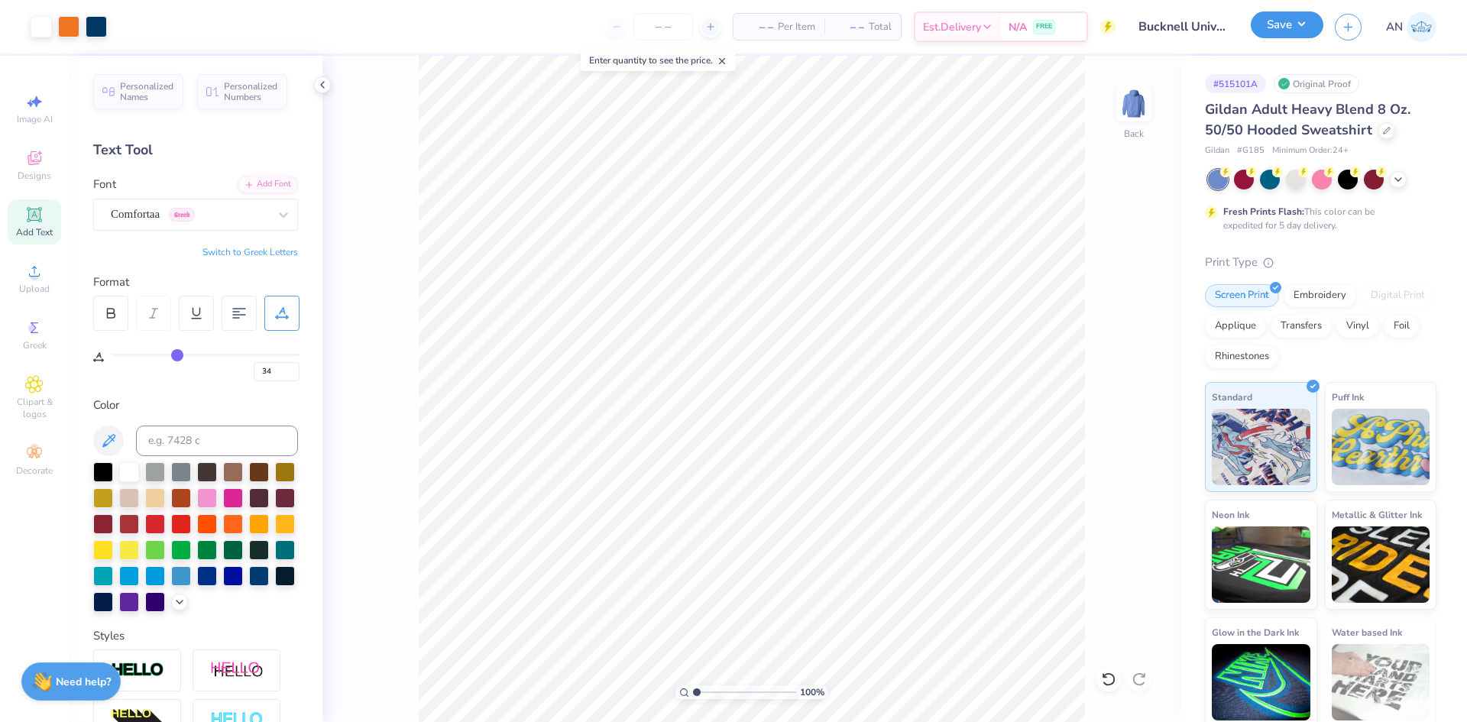
click at [1301, 25] on button "Save" at bounding box center [1287, 24] width 73 height 27
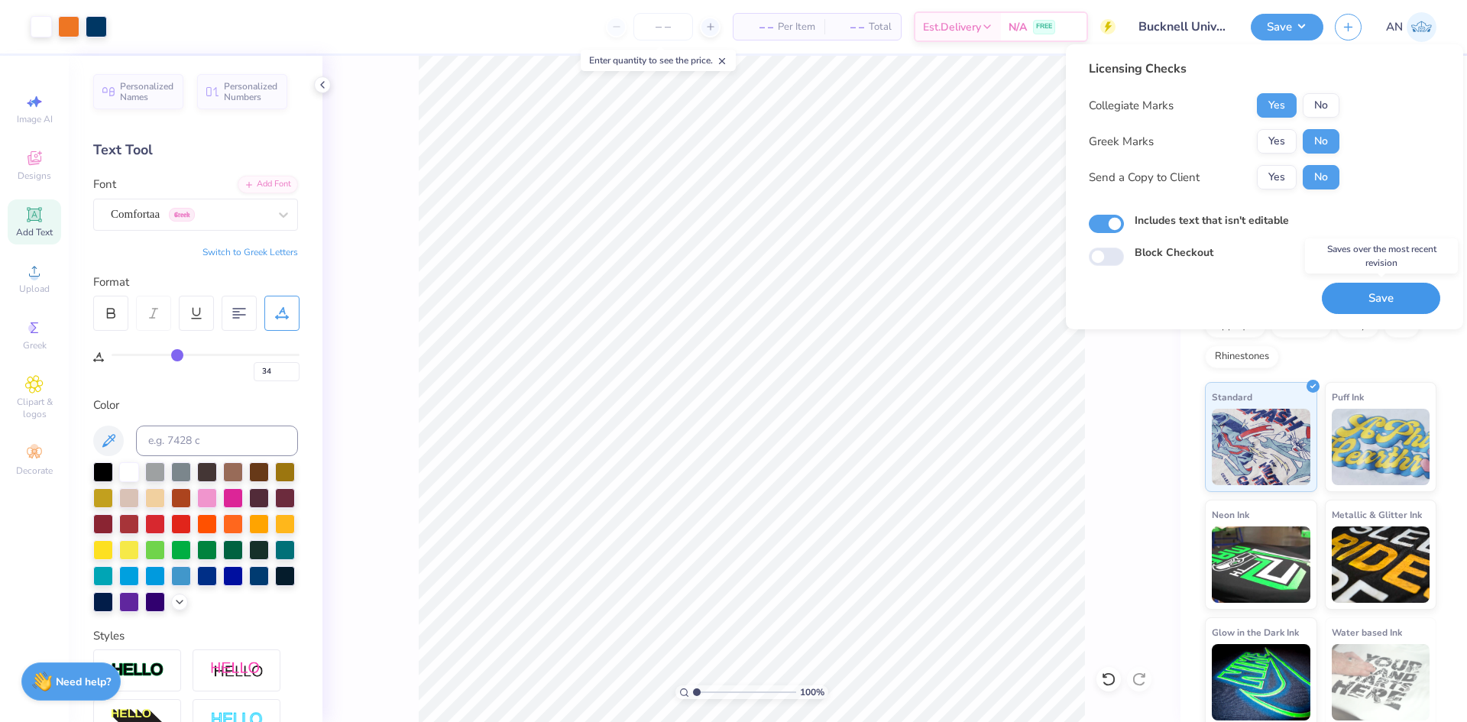
click at [1370, 302] on button "Save" at bounding box center [1381, 298] width 118 height 31
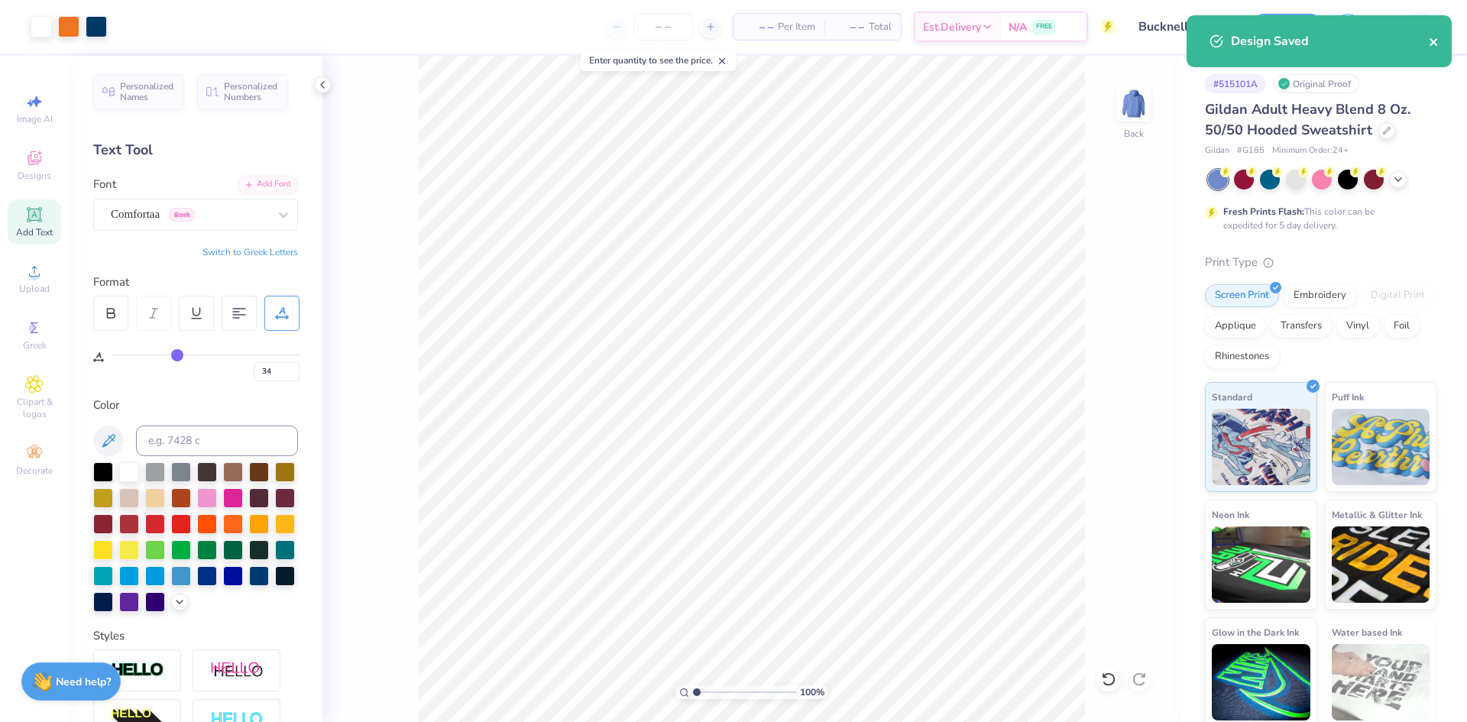
click at [1430, 34] on button "close" at bounding box center [1434, 41] width 11 height 18
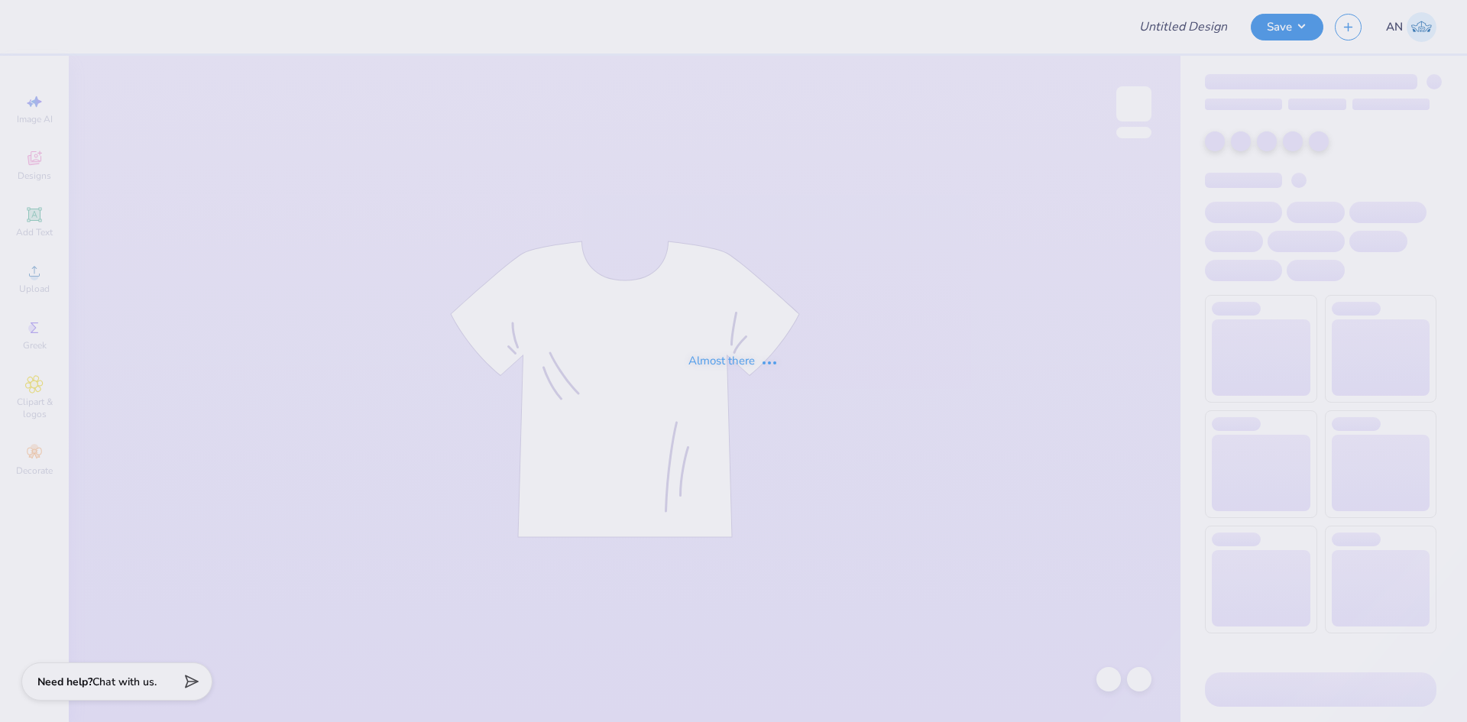
type input "Sig Chi Fall Rush 25"
type input "UMD Mayuri Shirts"
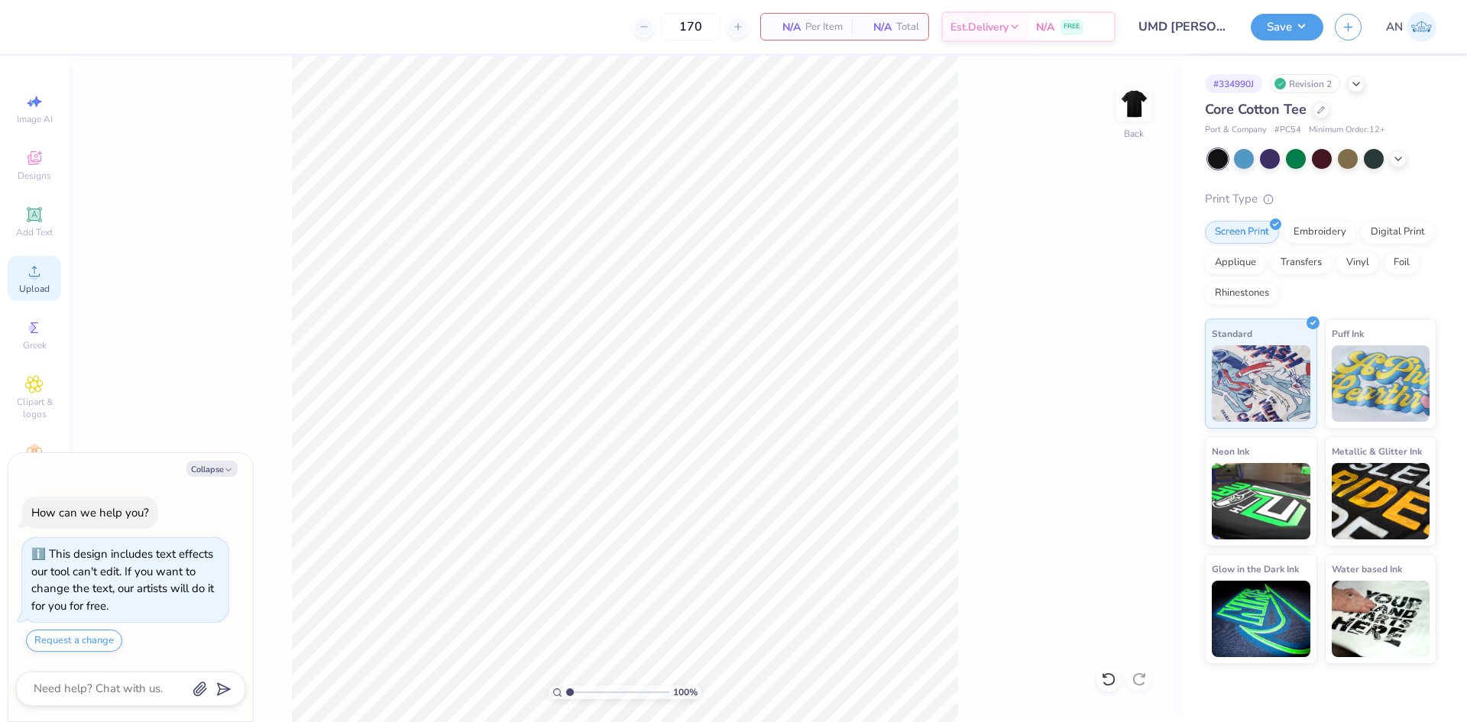
click at [34, 268] on icon at bounding box center [34, 271] width 18 height 18
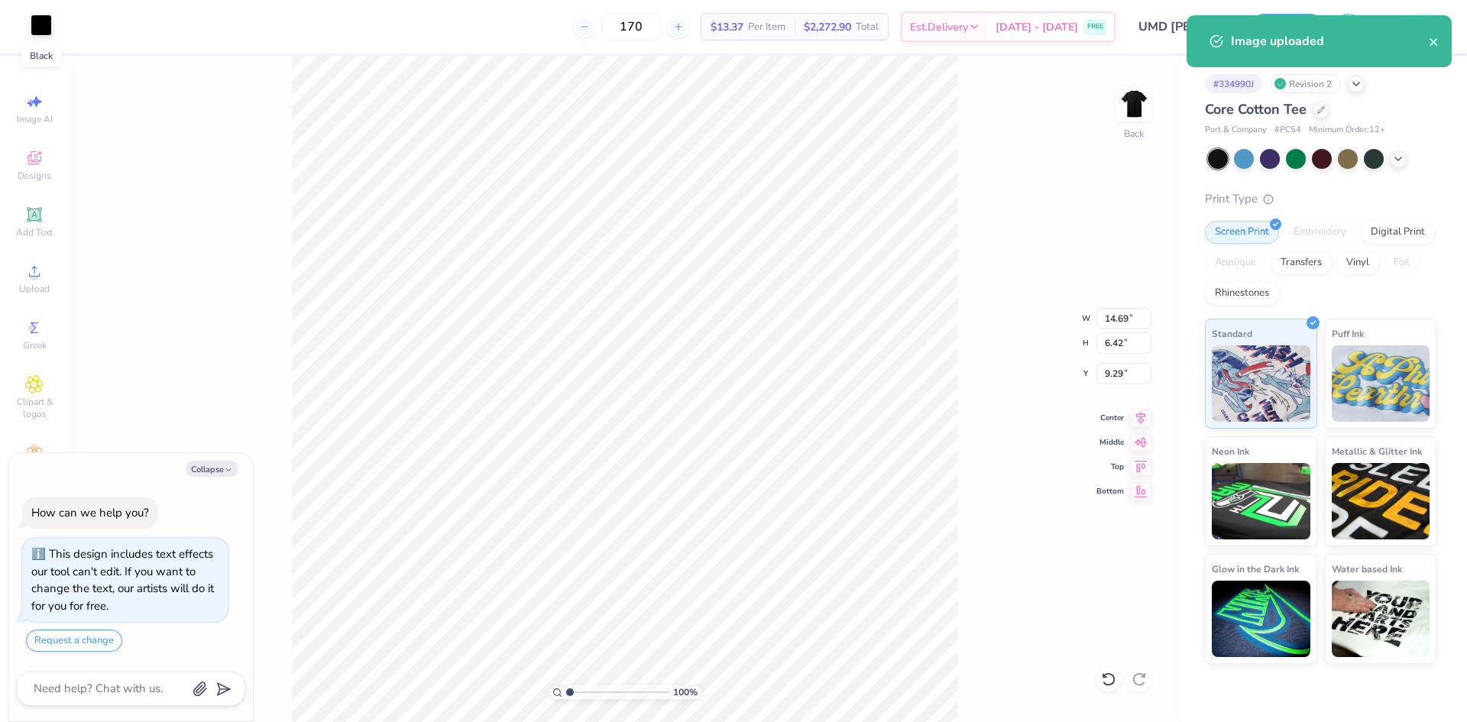
click at [47, 27] on div at bounding box center [41, 25] width 21 height 21
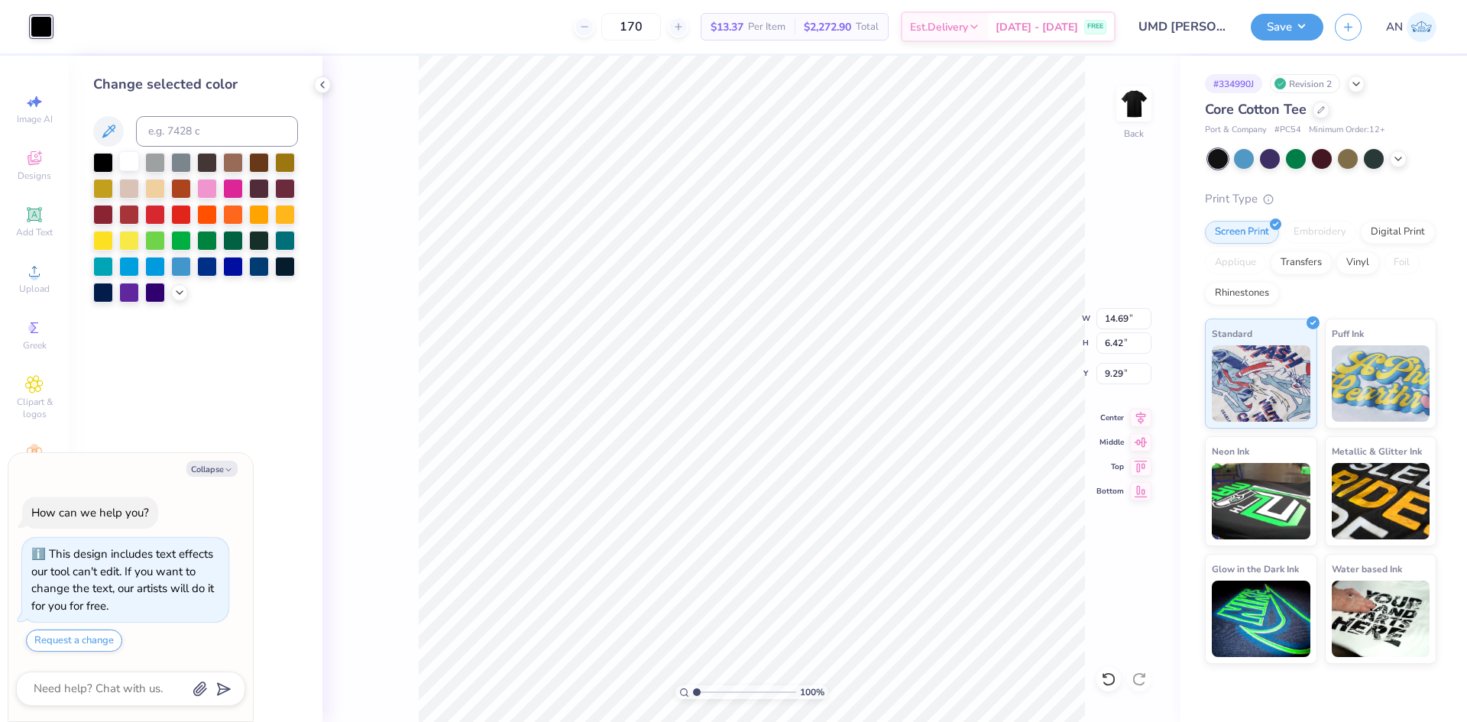
click at [134, 163] on div at bounding box center [129, 161] width 20 height 20
type textarea "x"
type input "7.92"
type input "3.46"
type input "12.25"
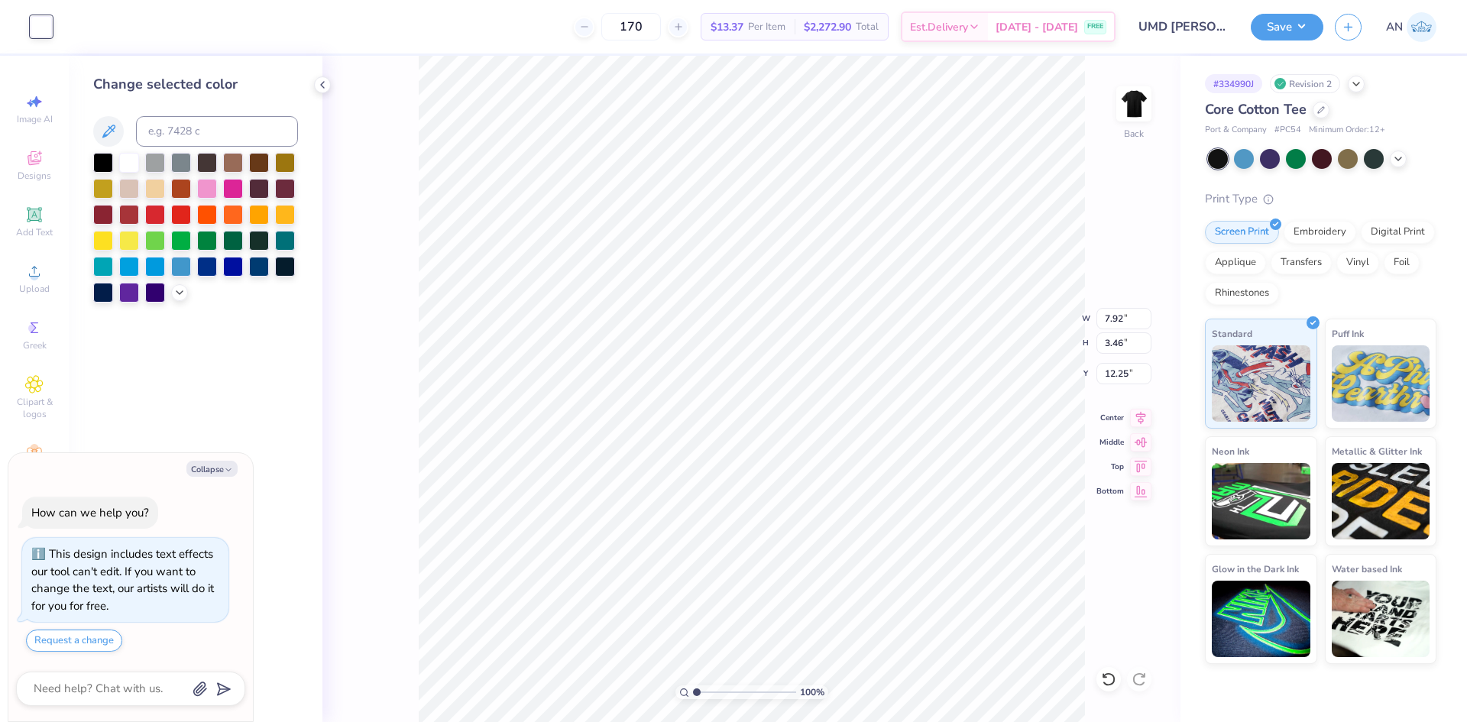
type textarea "x"
type input "3.00"
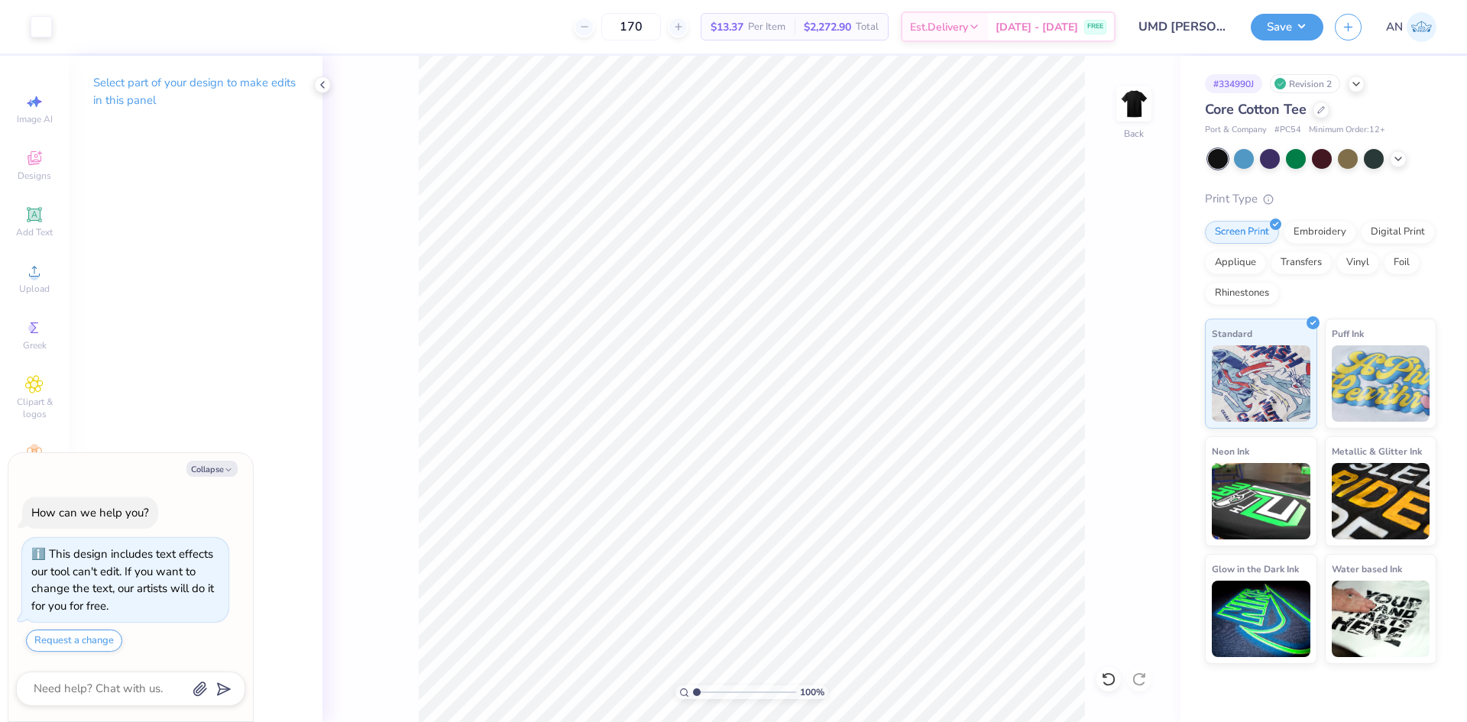
type textarea "x"
type input "1.82266588284093"
type textarea "x"
type input "1.82266588284093"
type textarea "x"
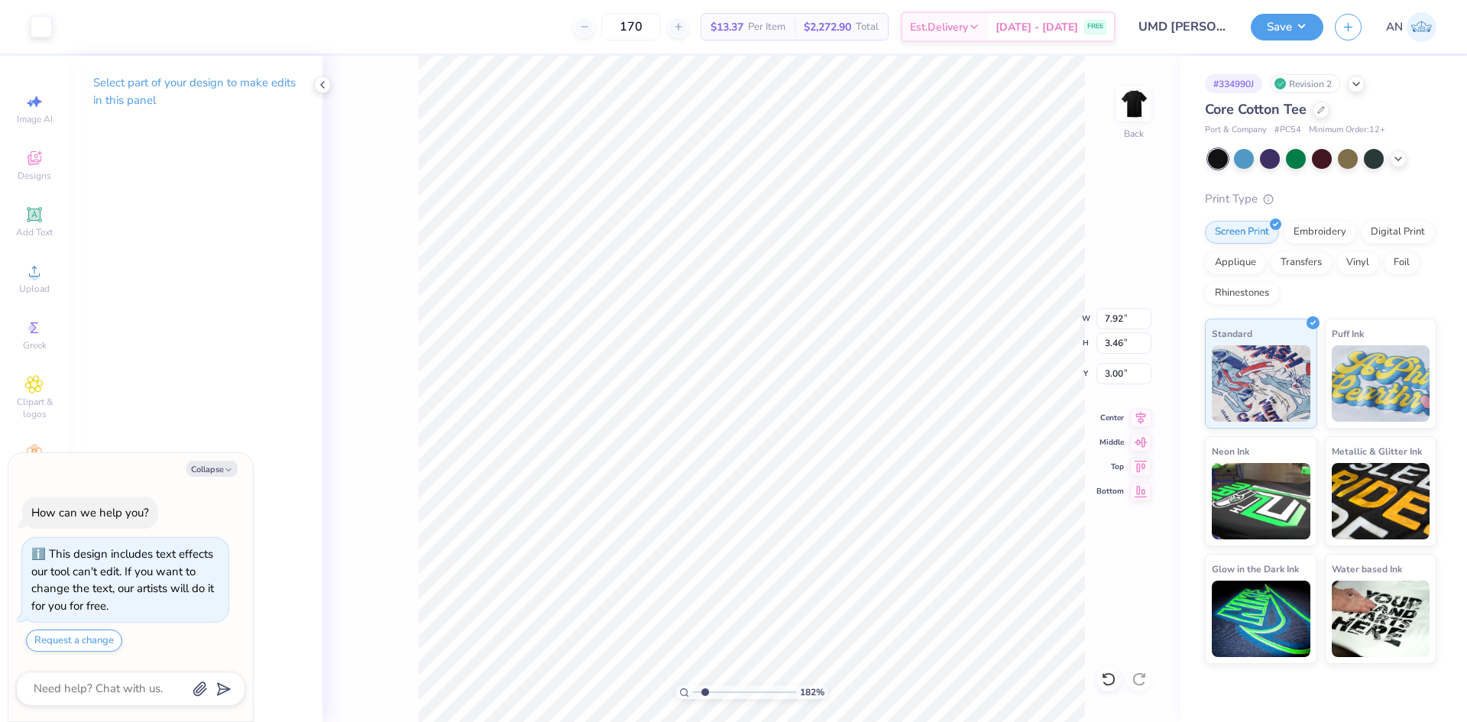
type input "1.82266588284093"
type textarea "x"
type input "1.49212329151837"
type textarea "x"
type input "1.49212329151837"
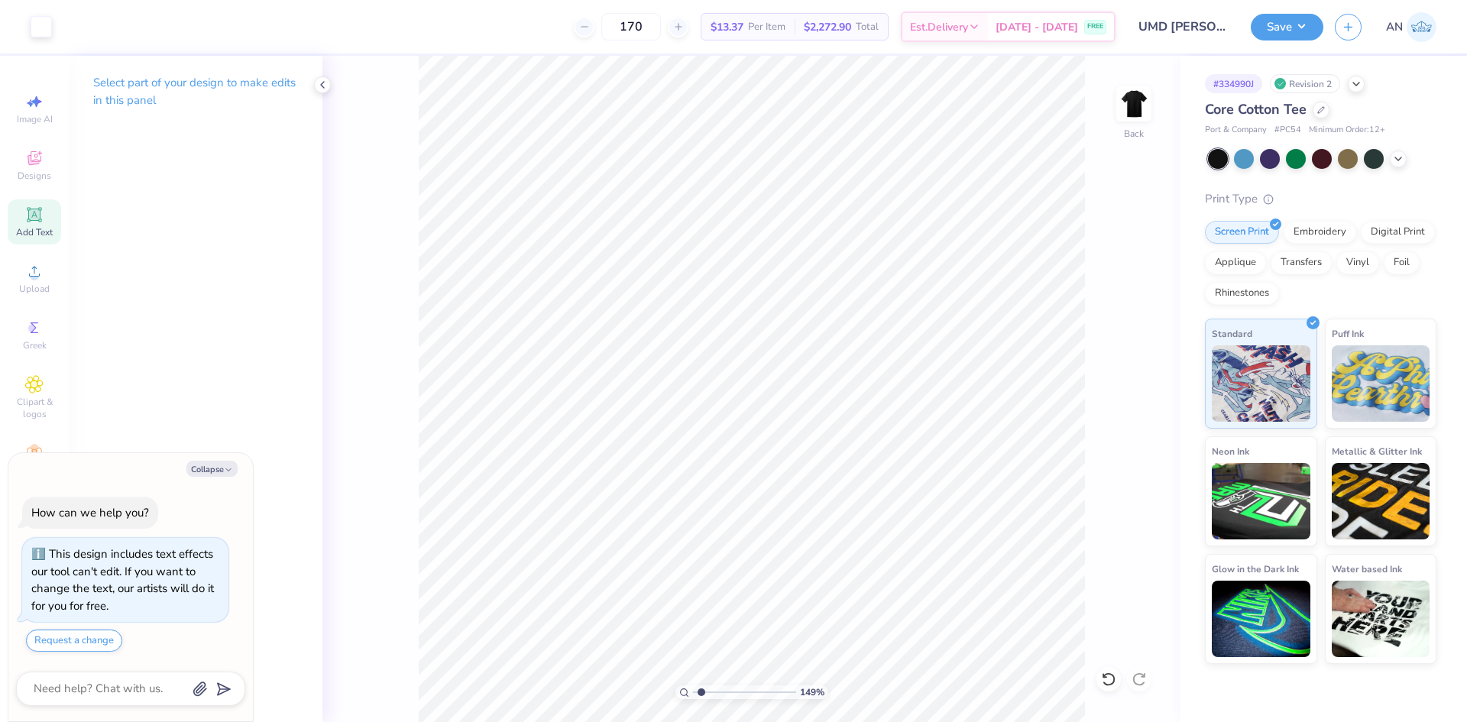
click at [40, 230] on span "Add Text" at bounding box center [34, 232] width 37 height 12
type textarea "x"
type input "1.49212329151837"
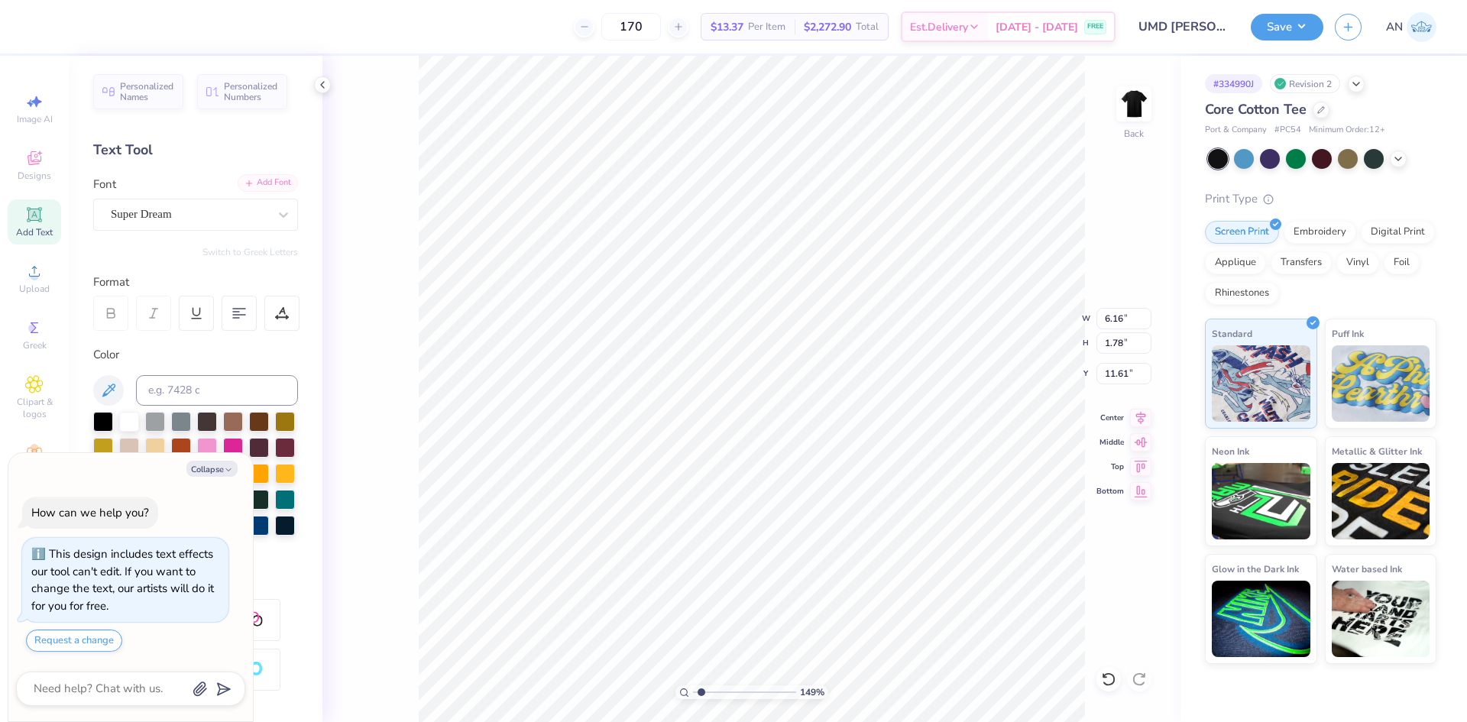
click at [256, 186] on div "Add Font" at bounding box center [268, 183] width 60 height 18
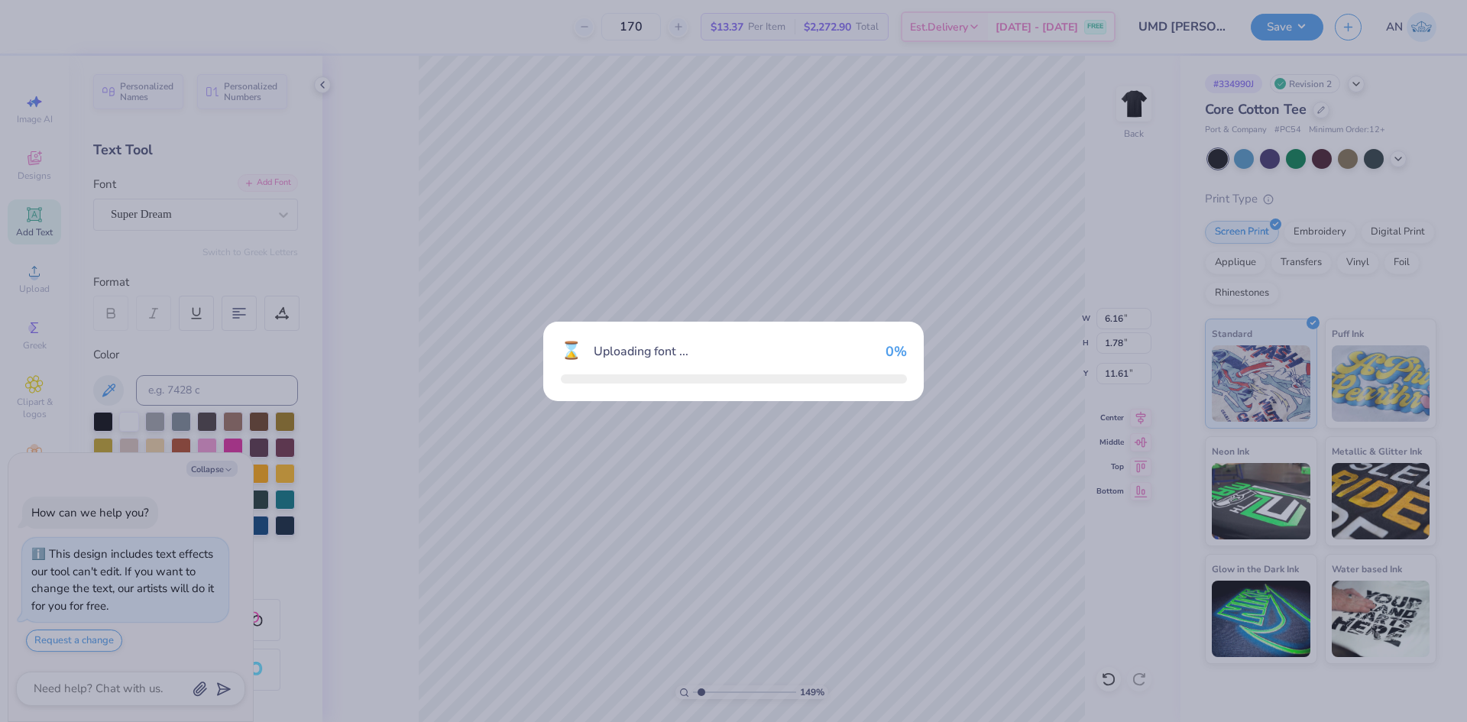
type textarea "x"
type input "1.49212329151837"
type textarea "x"
type input "1.49212329151837"
type textarea "x"
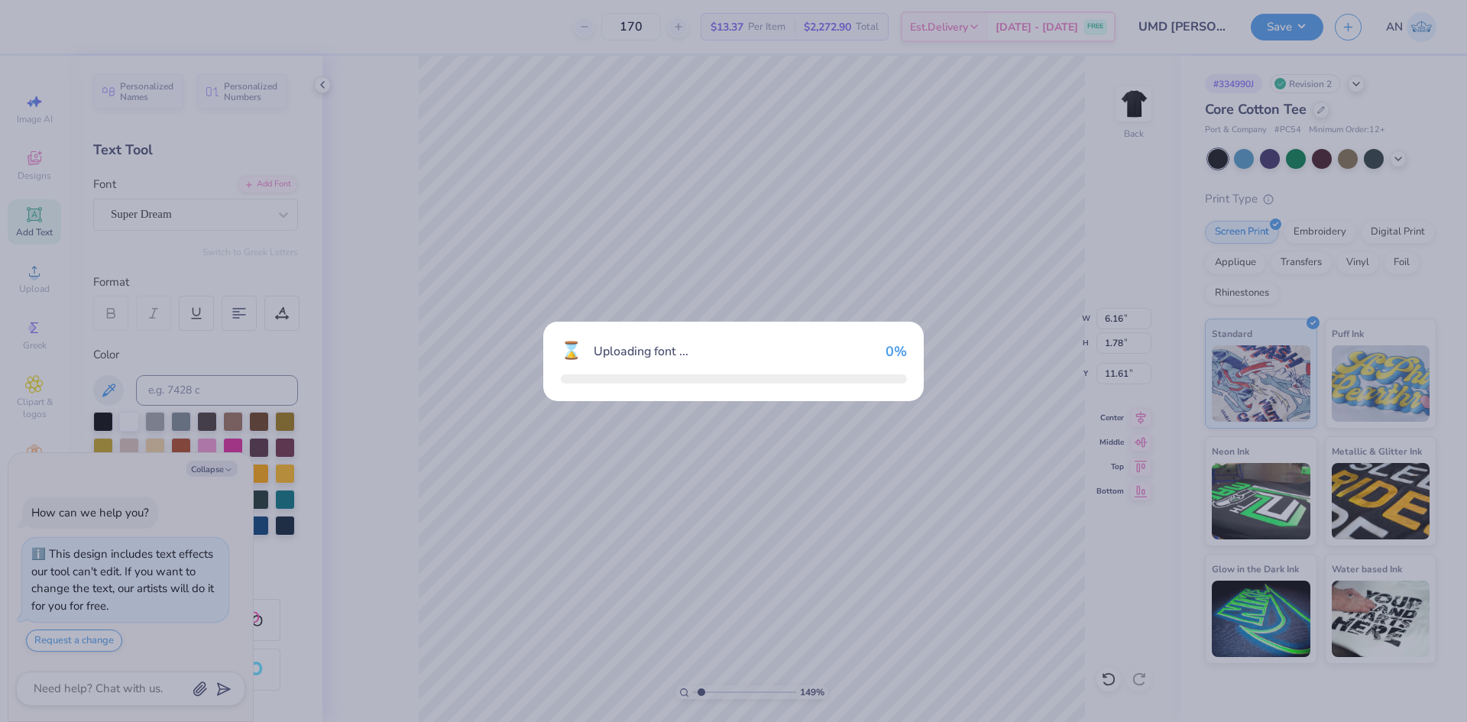
type input "1.49212329151837"
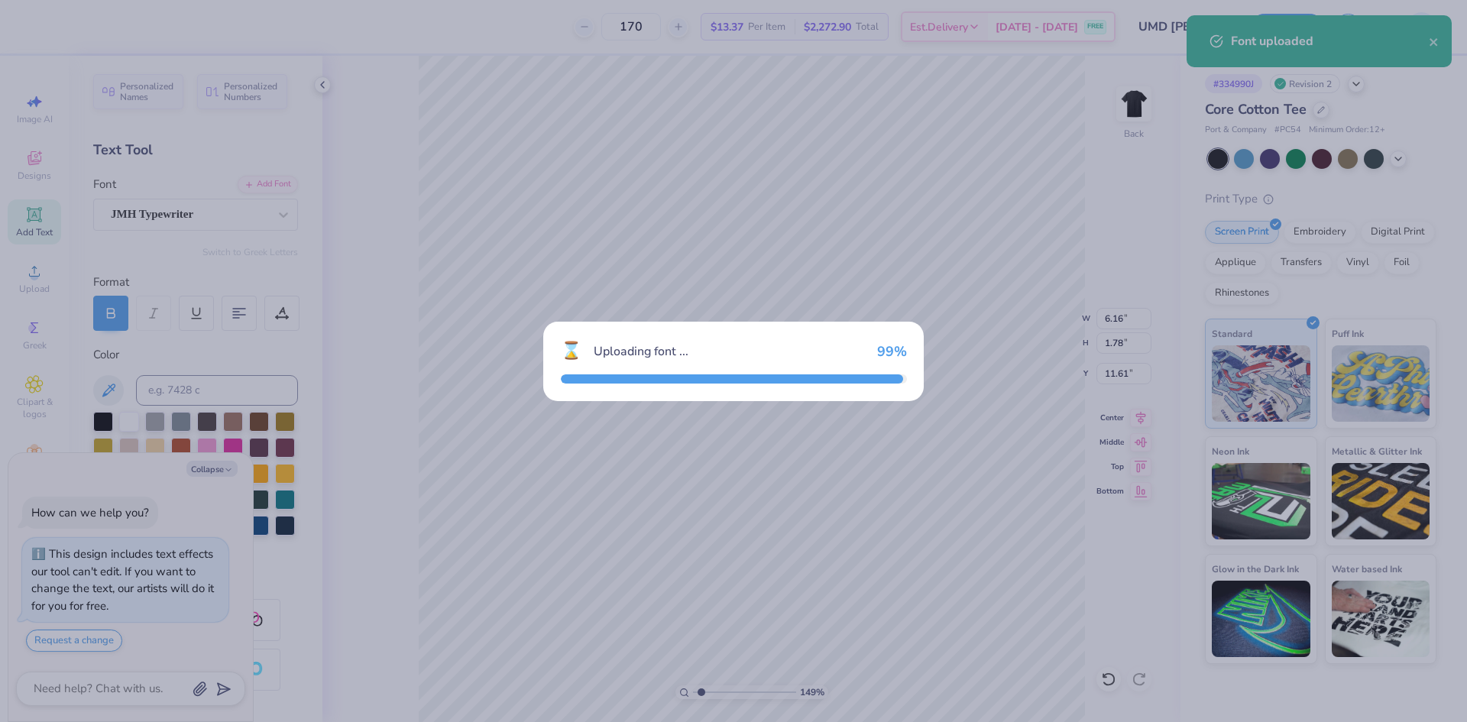
type textarea "x"
type input "1.49212329151837"
type textarea "x"
type input "1.49212329151837"
type input "6.45"
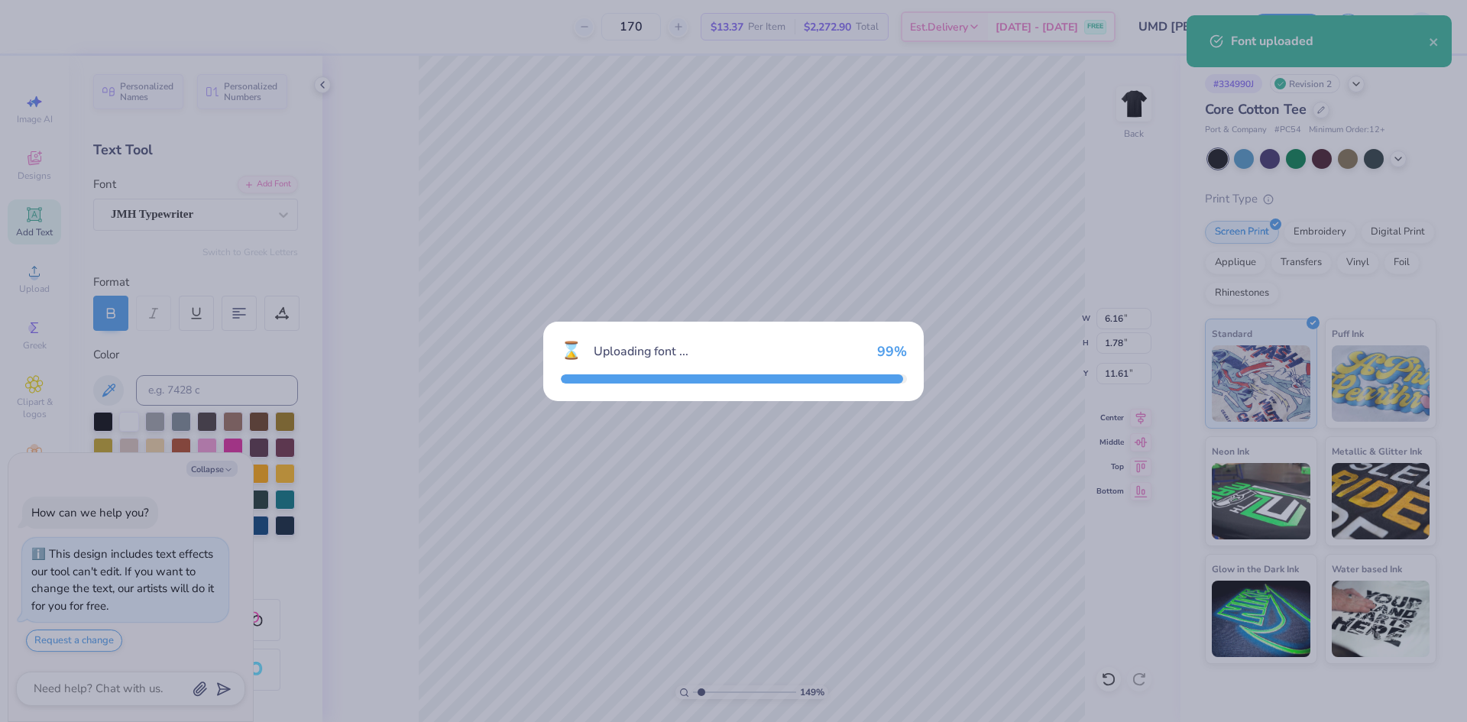
type input "1.94"
type input "11.53"
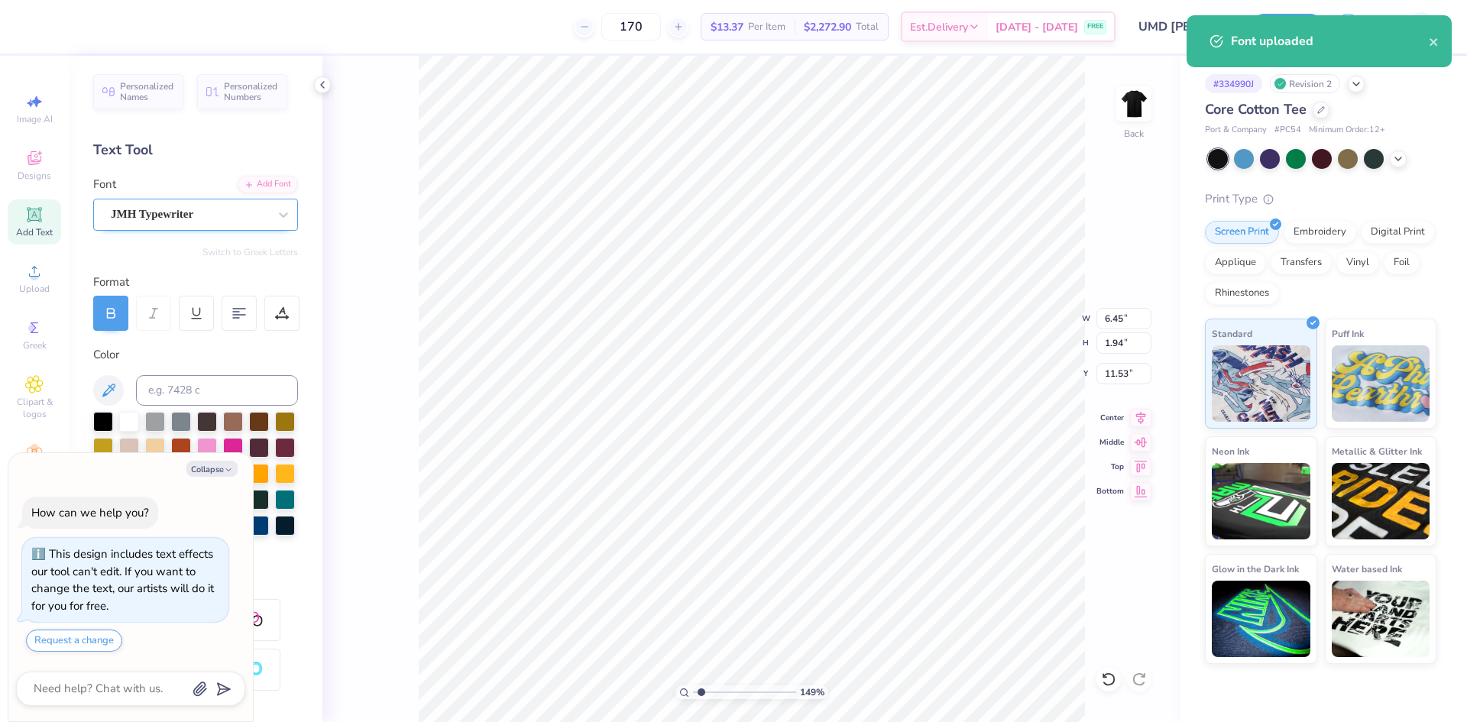
type textarea "x"
type input "1.49212329151837"
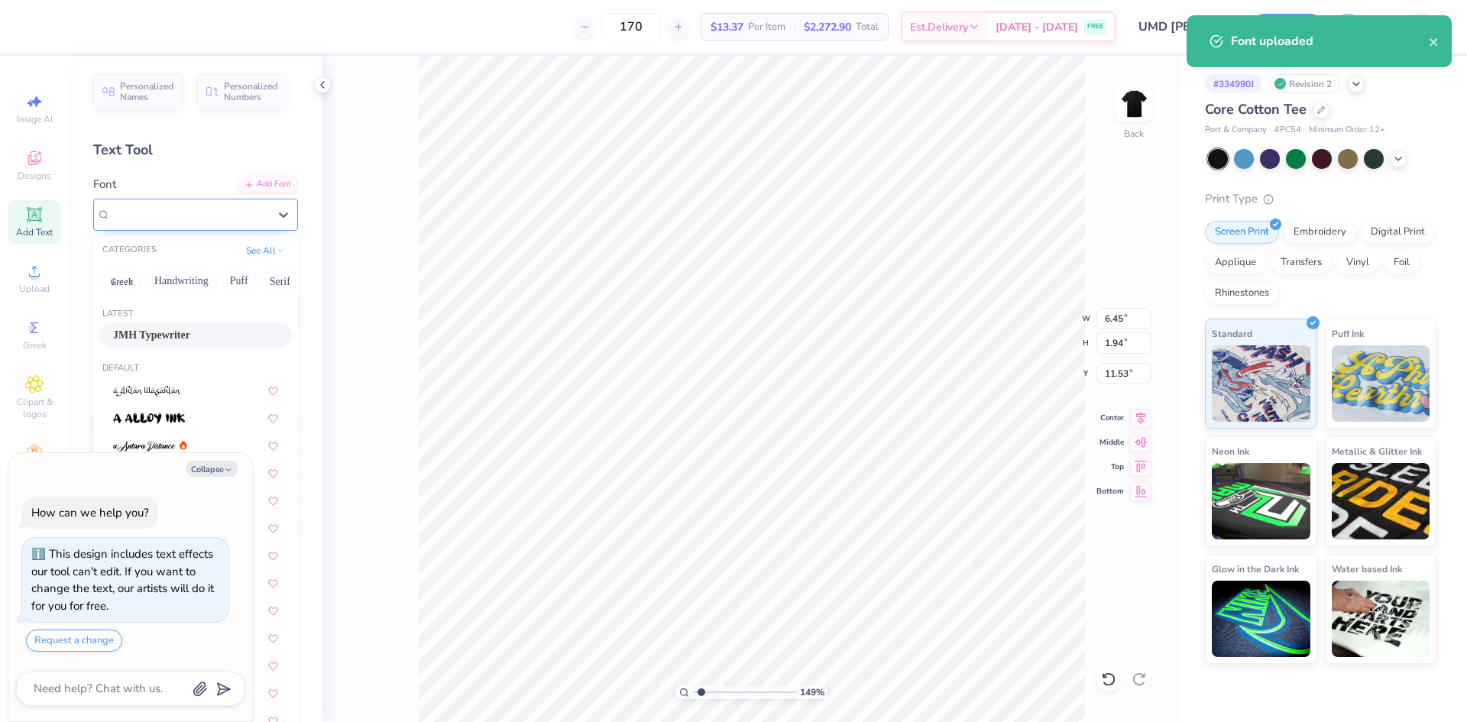
click at [232, 210] on div "JMH Typewriter" at bounding box center [189, 214] width 160 height 24
type textarea "x"
type input "1.49212329151837"
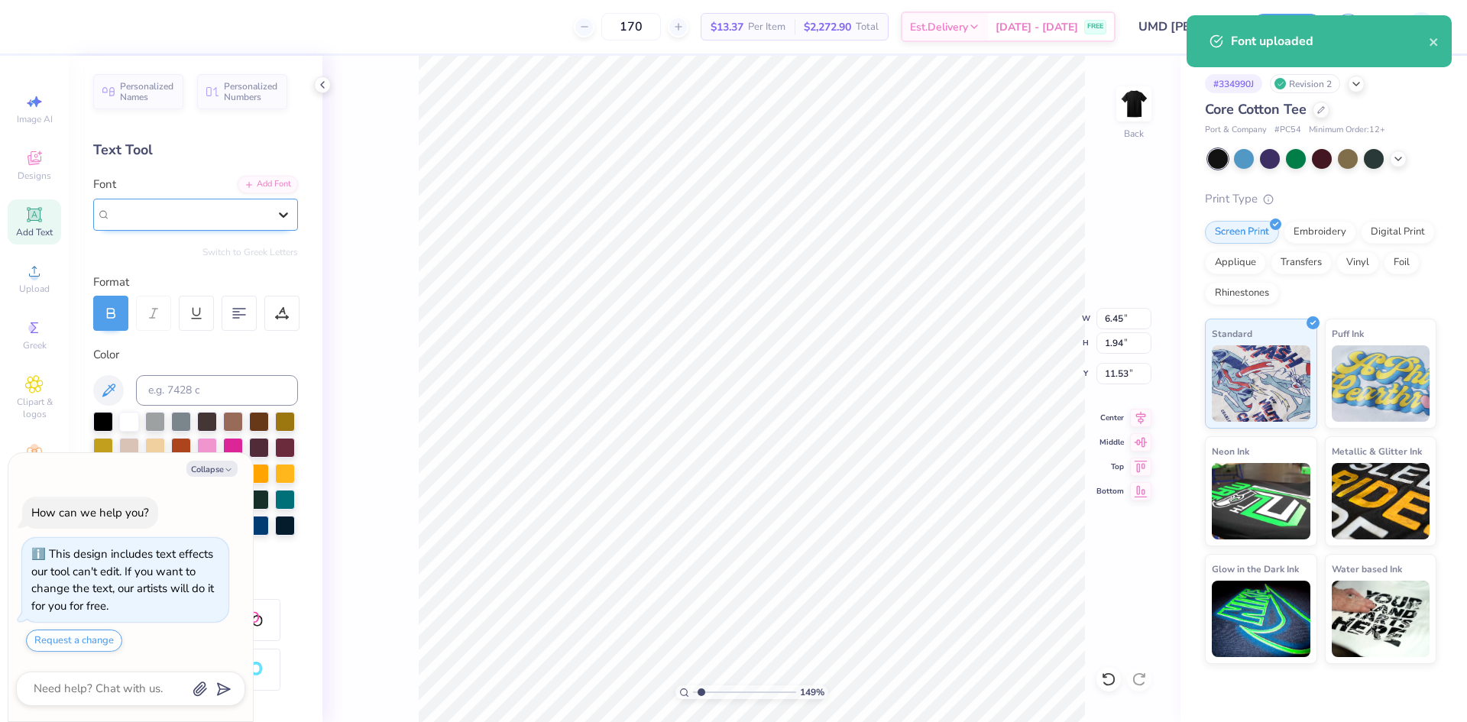
click at [285, 213] on div at bounding box center [284, 215] width 28 height 28
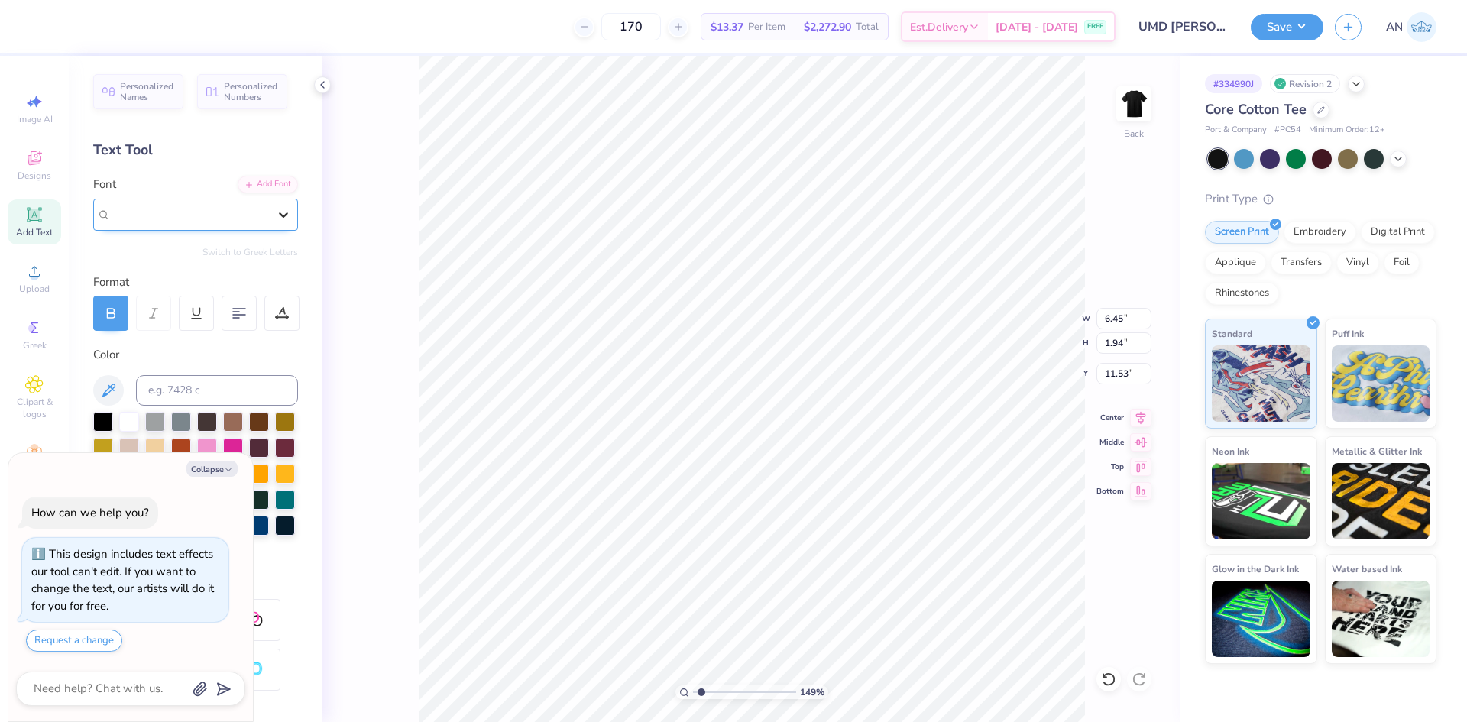
type textarea "x"
type input "1.49212329151837"
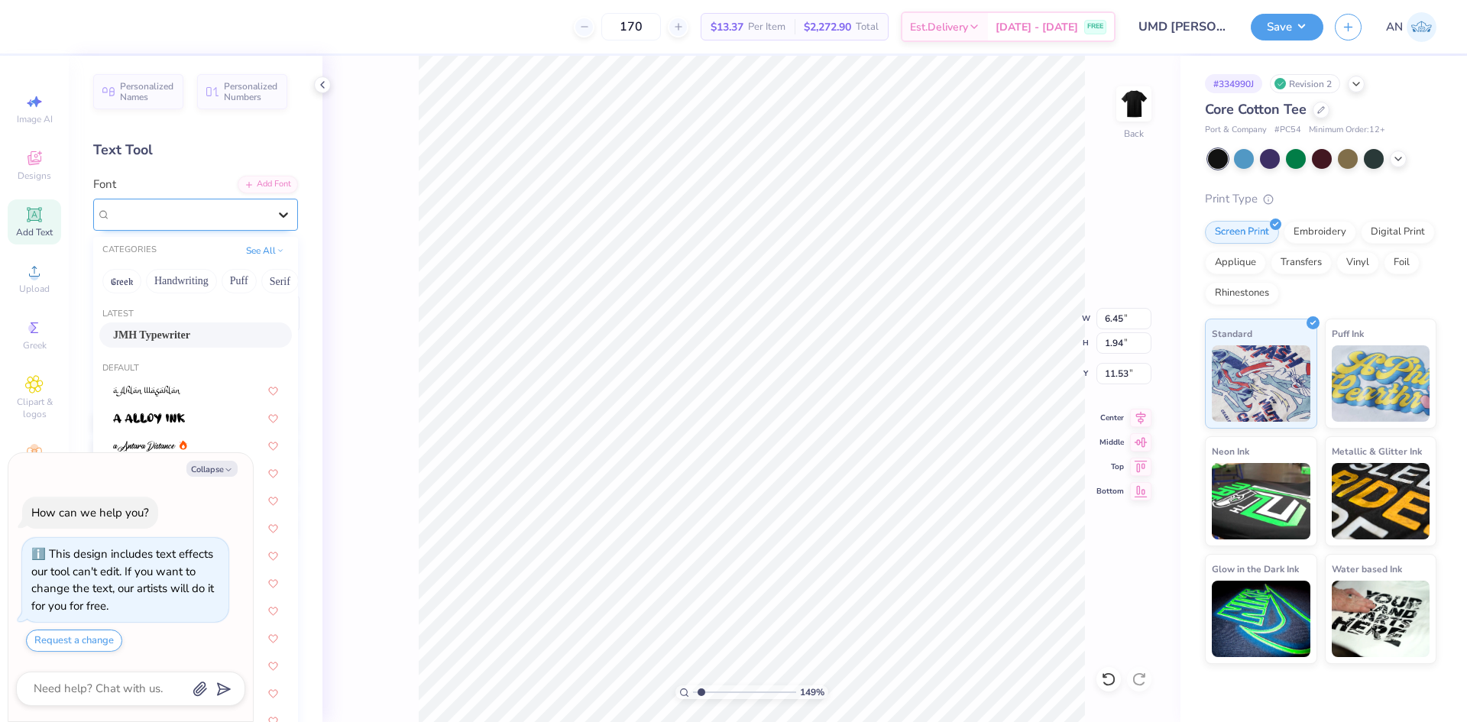
click at [270, 213] on div at bounding box center [284, 215] width 28 height 28
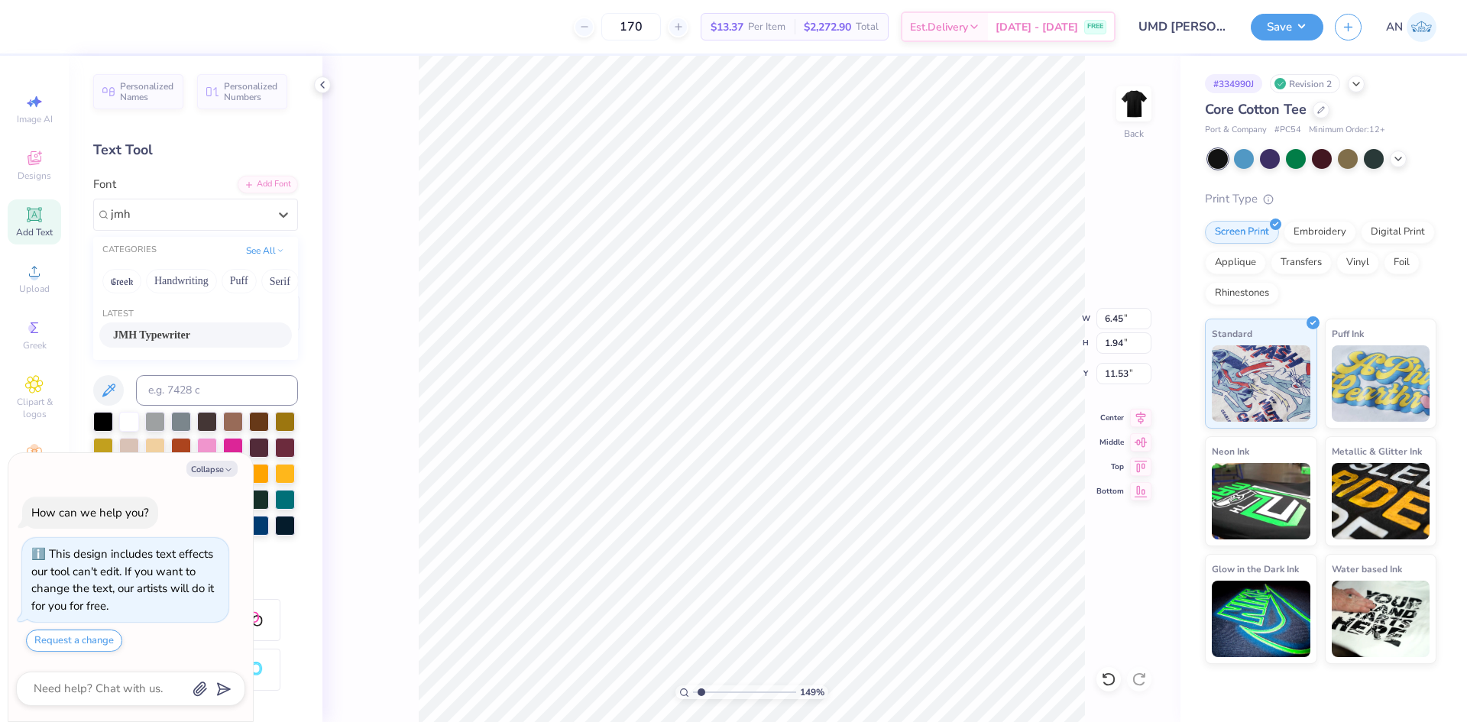
click at [206, 328] on div "JMH Typewriter" at bounding box center [195, 335] width 165 height 16
type input "jmh"
type textarea "x"
type input "1.49212329151837"
click at [255, 392] on input at bounding box center [217, 390] width 162 height 31
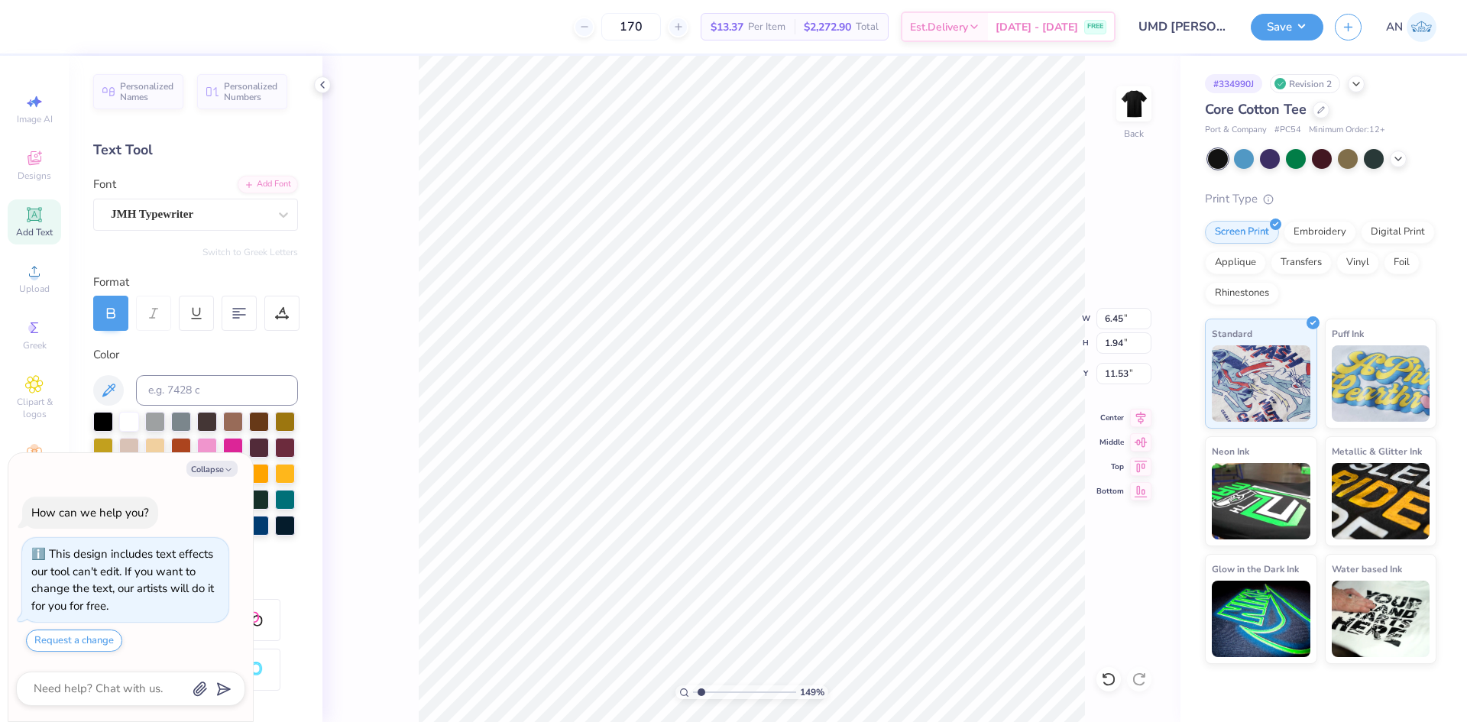
type textarea "x"
type input "1.49212329151837"
type textarea "x"
type input "1.49212329151837"
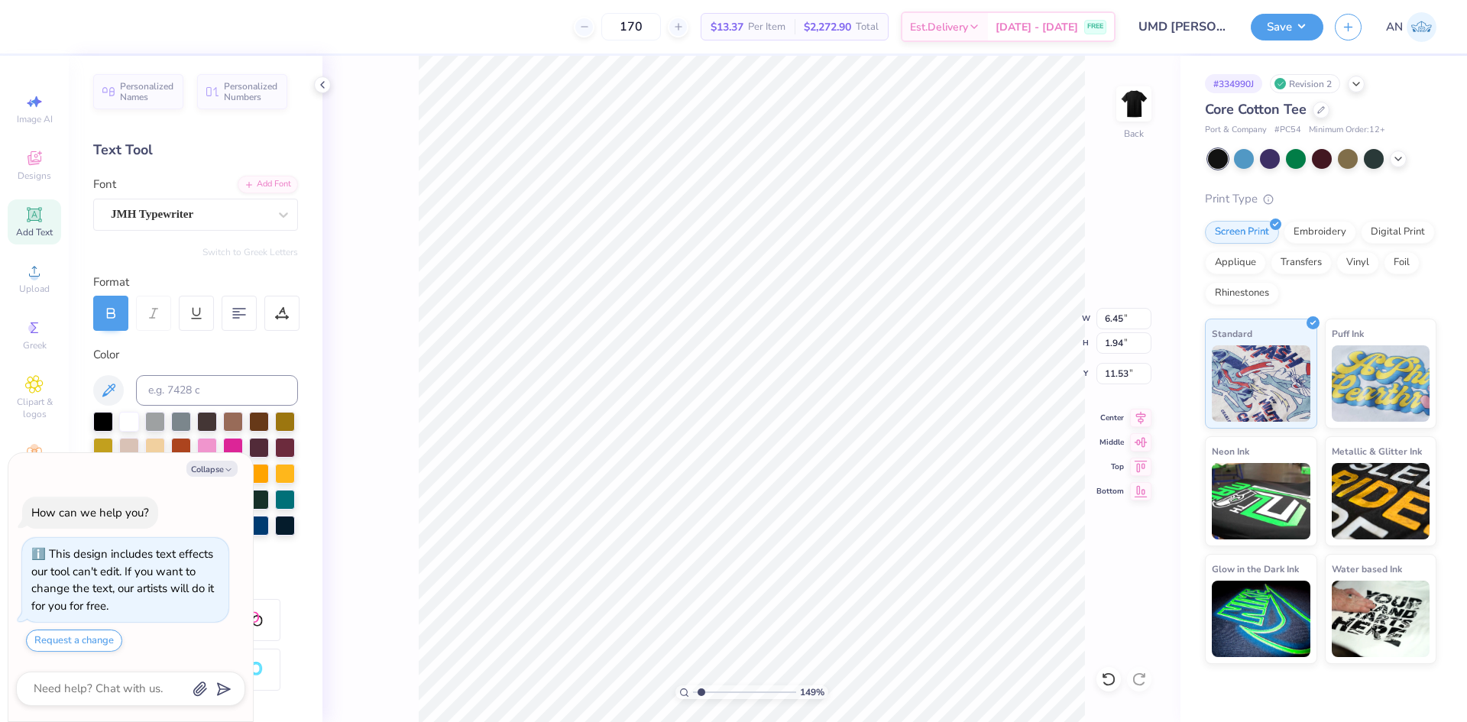
type textarea "x"
type input "1.49212329151837"
type textarea "x"
type input "1.49212329151837"
type textarea "M"
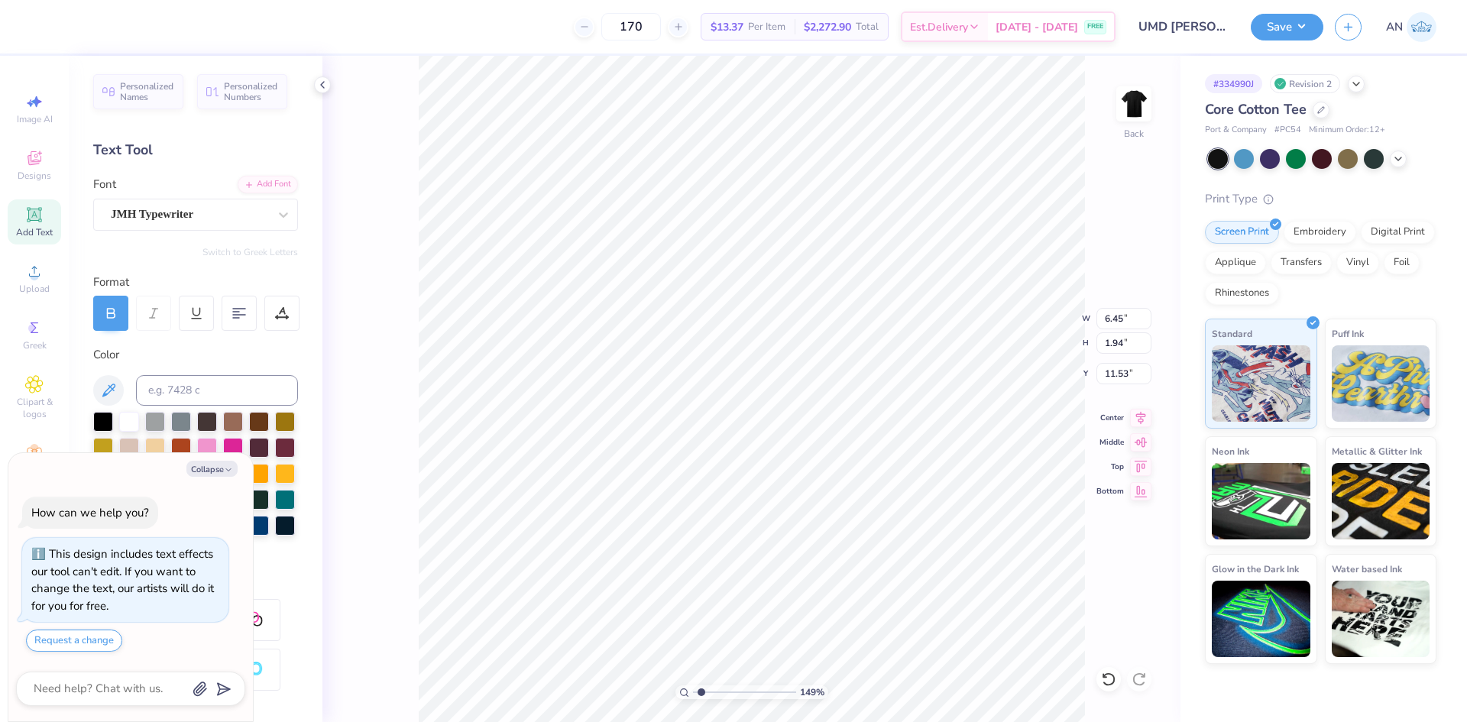
type textarea "x"
type input "1.49212329151837"
type textarea "MA"
type textarea "x"
type input "1.49212329151837"
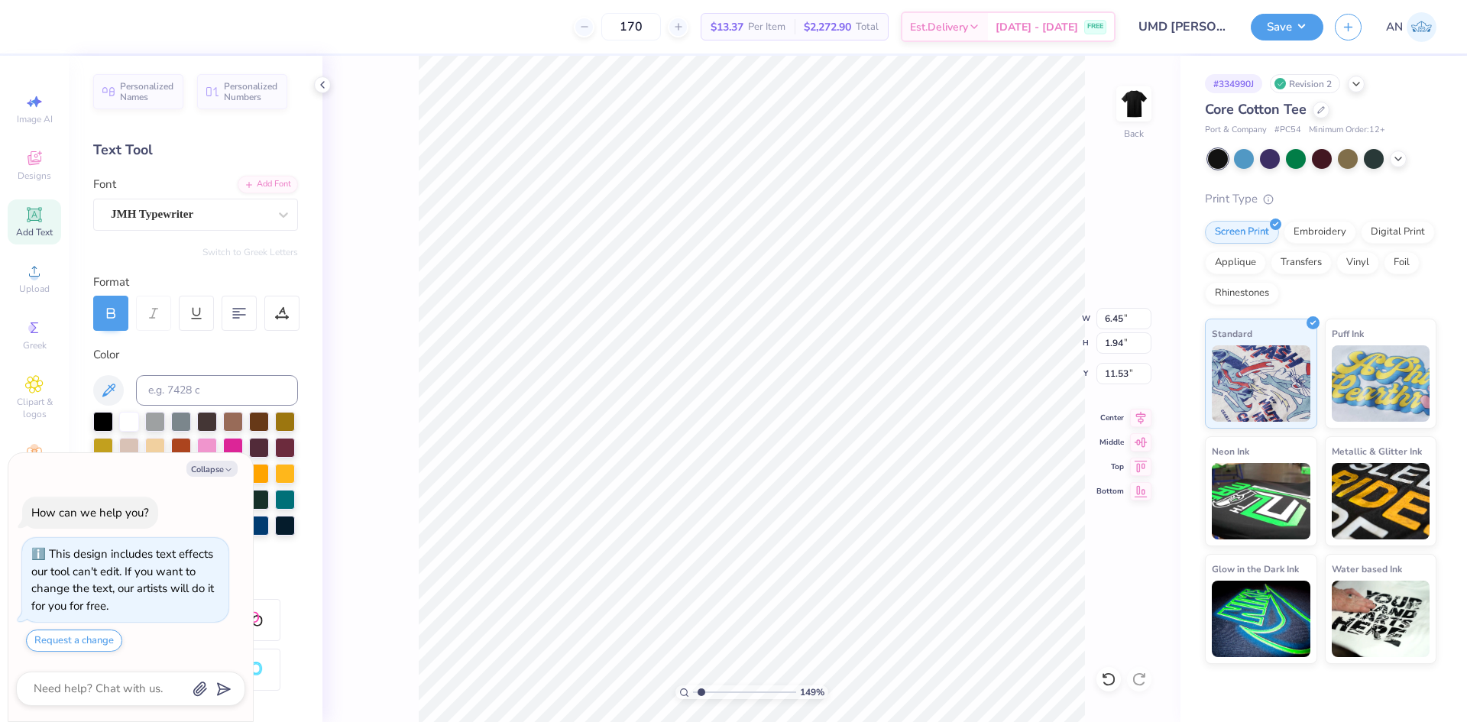
type textarea "MAR"
type textarea "x"
type input "1.49212329151837"
type textarea "MARY"
type textarea "x"
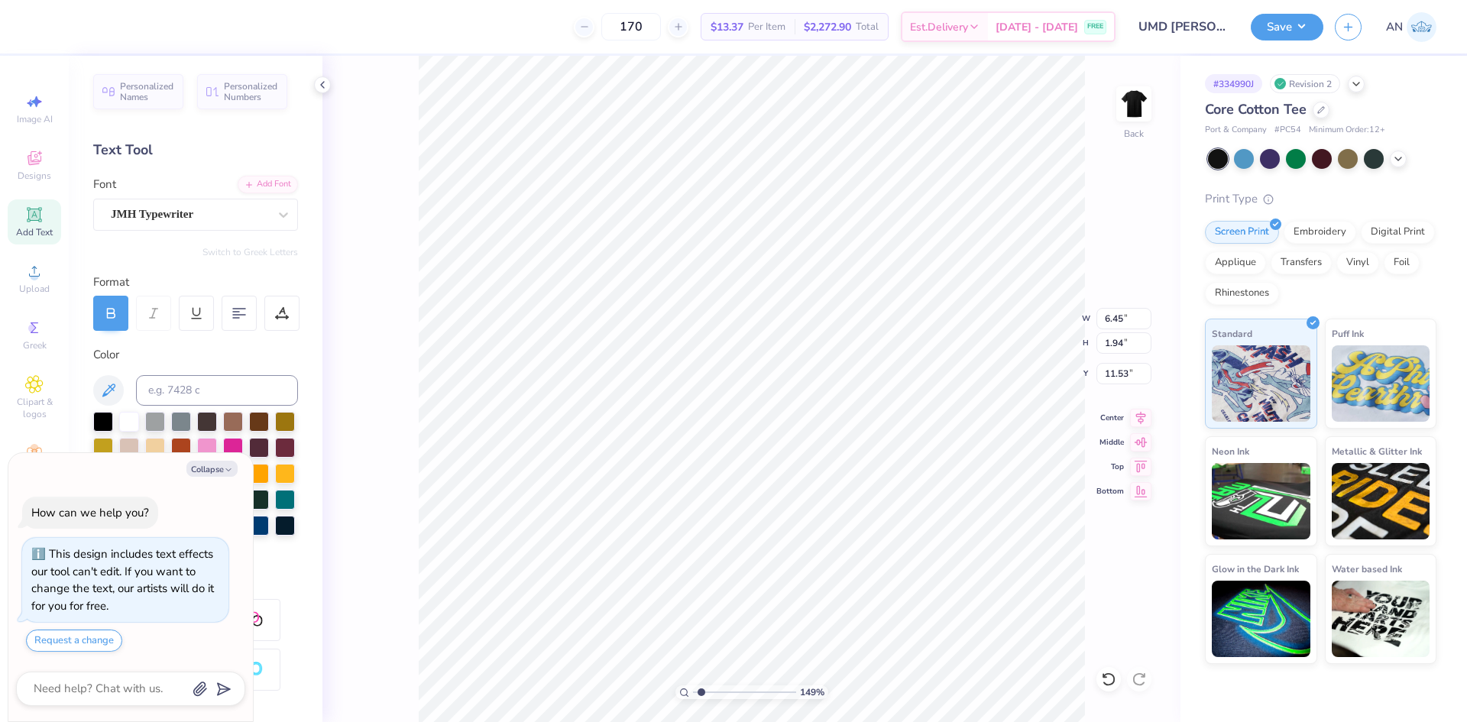
type input "1.49212329151837"
type textarea "MARYL"
type textarea "x"
type input "1.49212329151837"
type textarea "MARYLA"
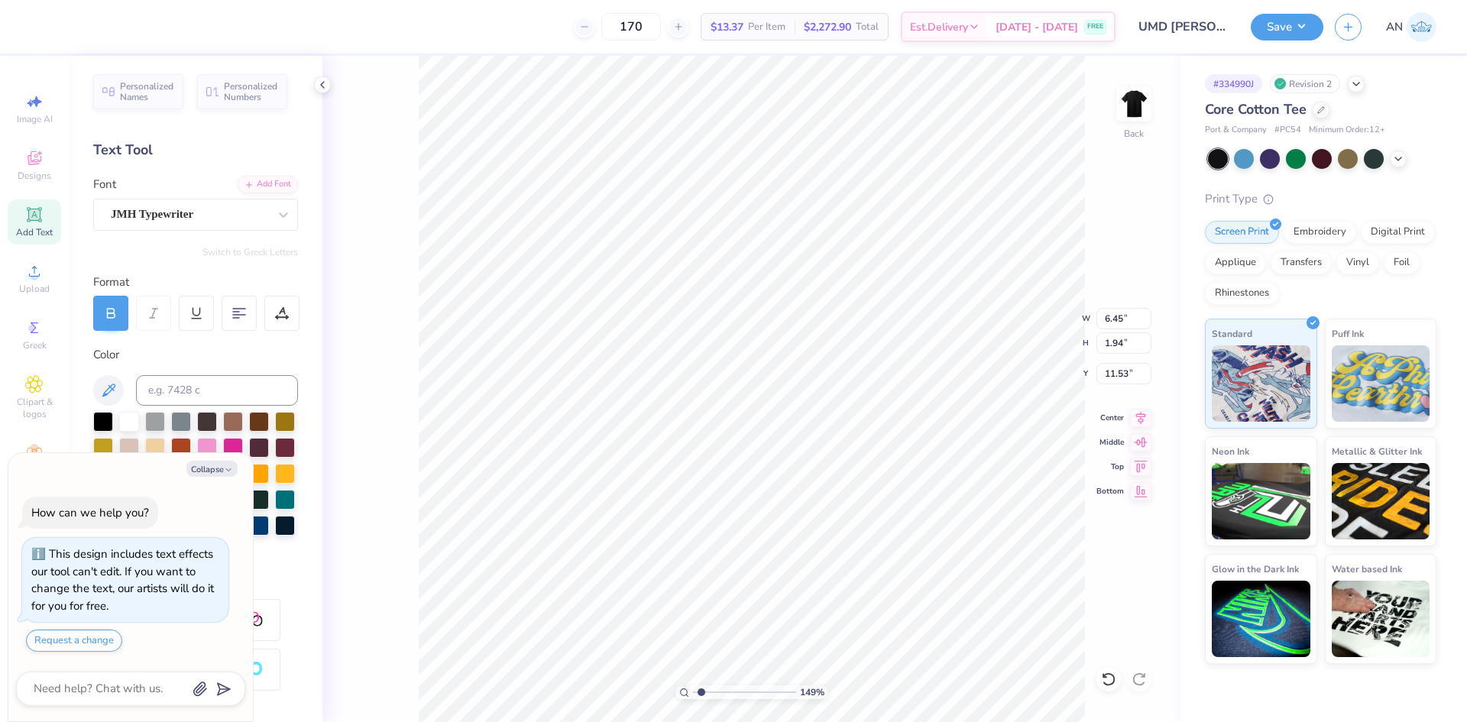
type textarea "x"
type input "1.49212329151837"
type textarea "MARYLAN"
type textarea "x"
type input "1.49212329151837"
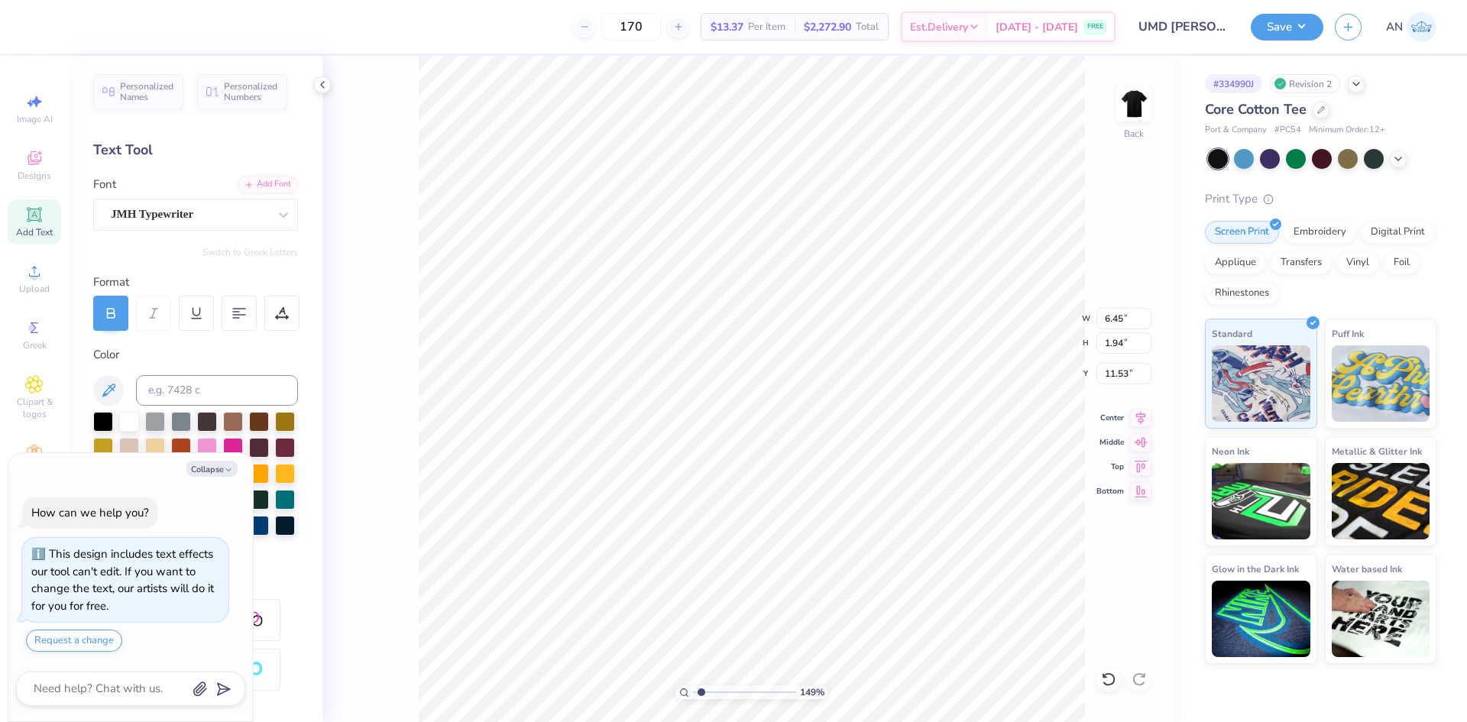
type textarea "MARYLAND"
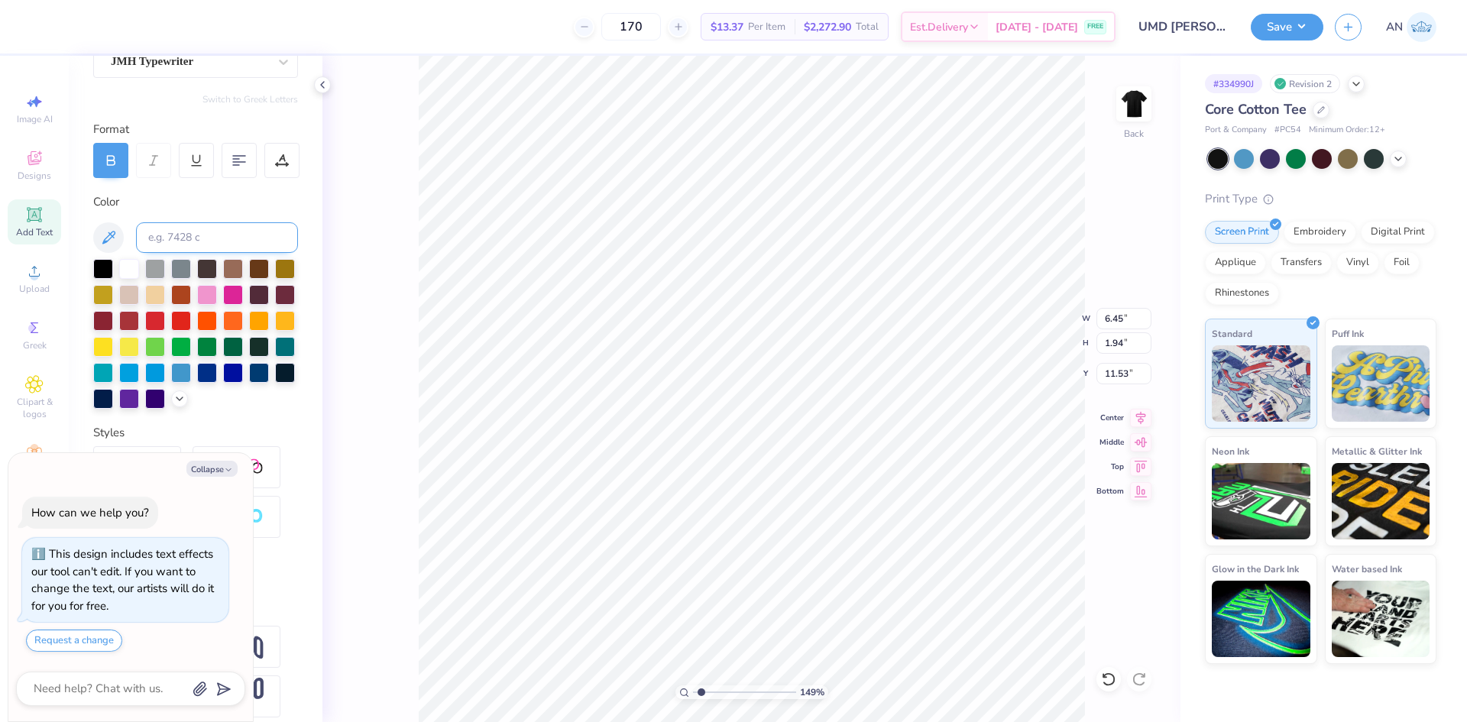
scroll to position [193, 0]
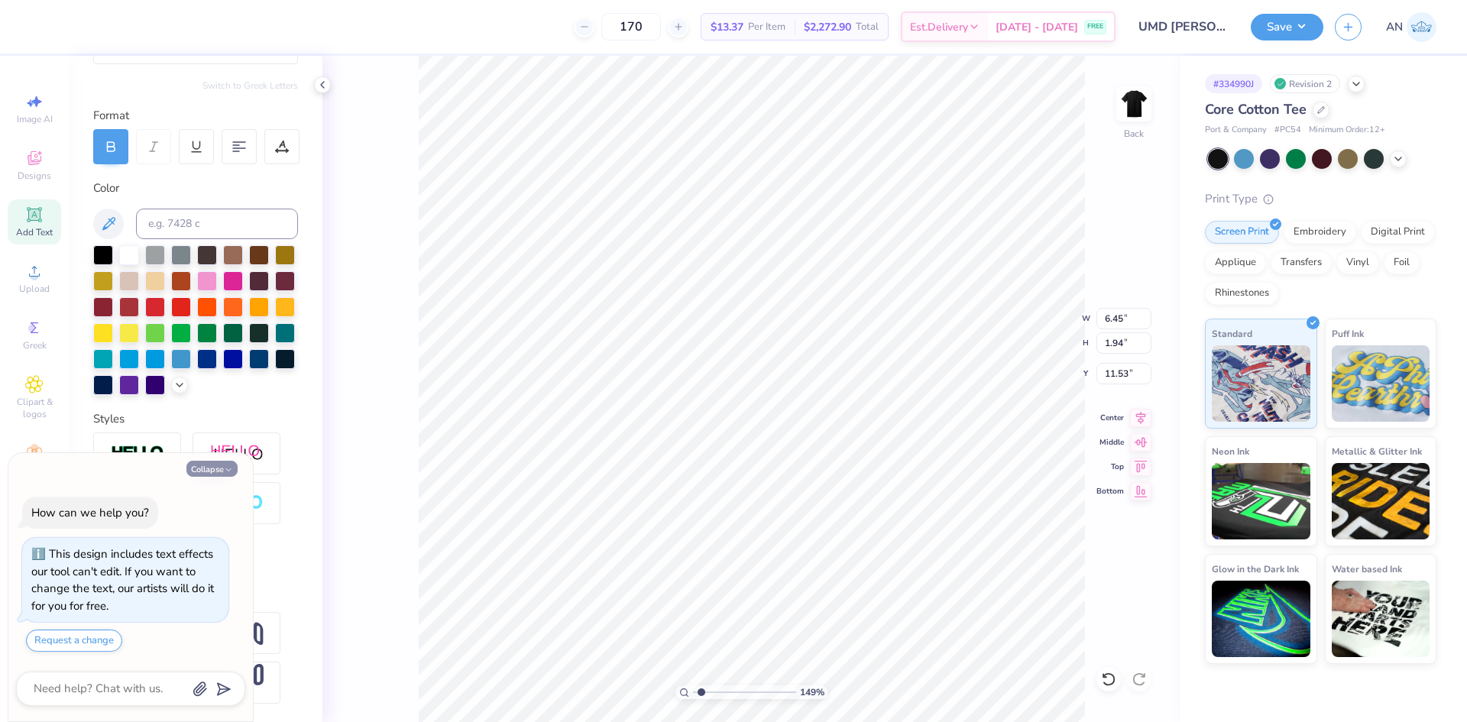
click at [208, 468] on button "Collapse" at bounding box center [211, 469] width 51 height 16
type textarea "x"
type input "1.49212329151837"
type input "13.58"
type input "1.91"
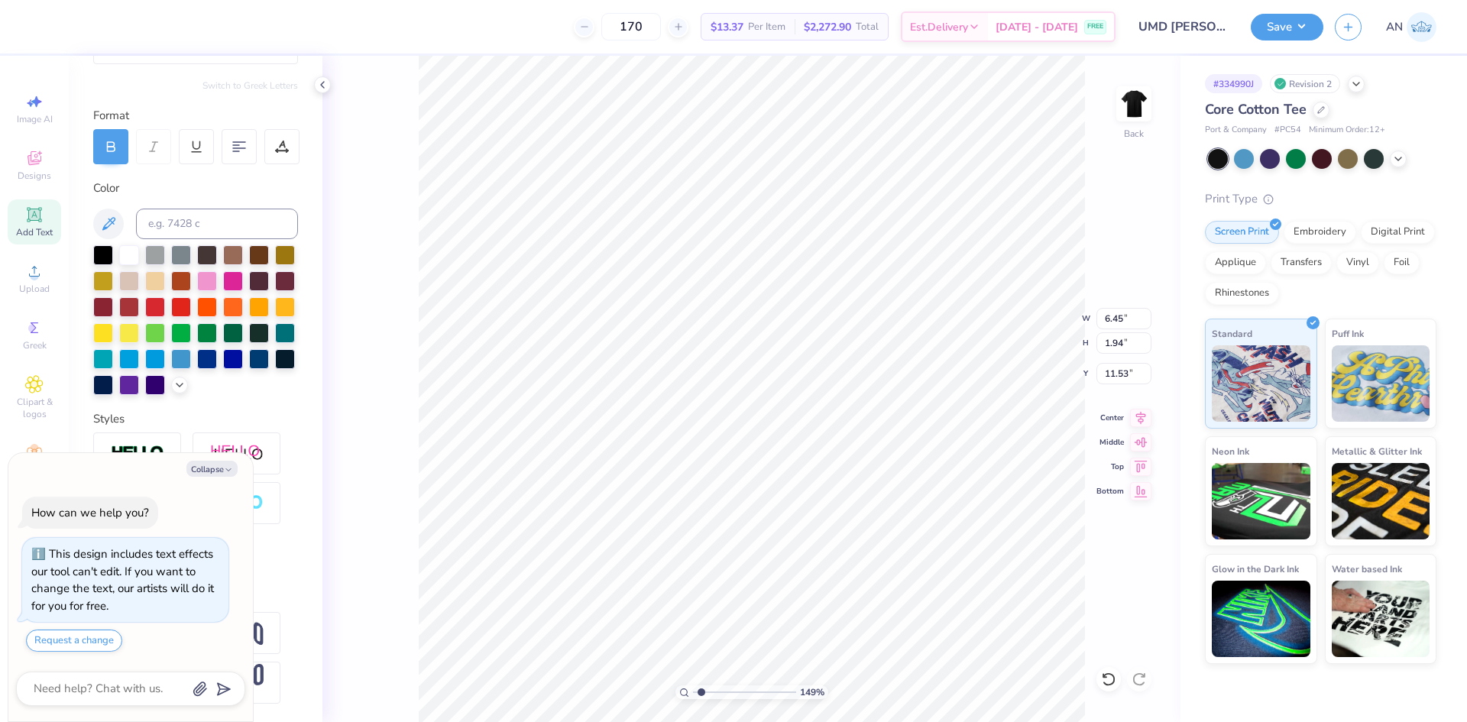
type input "11.54"
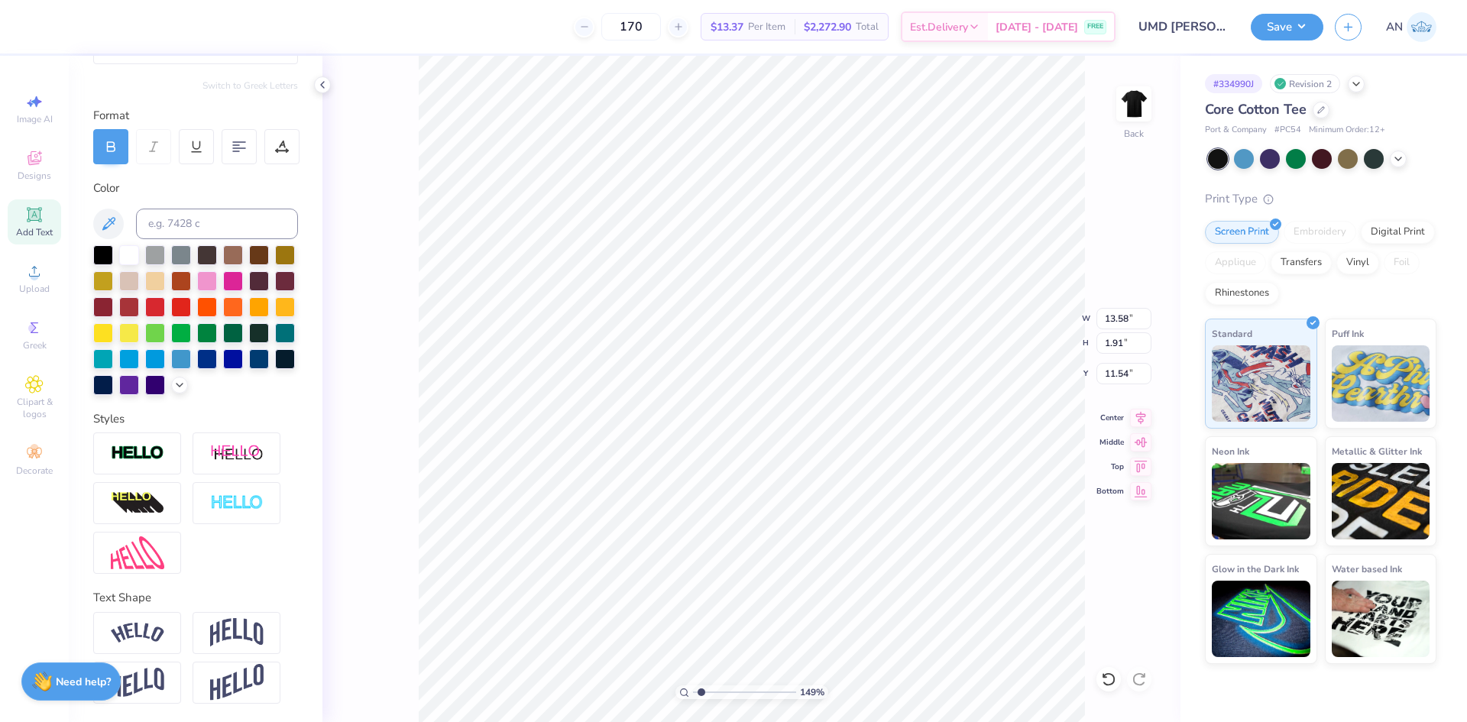
type input "1.49212329151837"
type input "7.58"
type input "1.49212329151837"
type input "5.89"
type input "0.83"
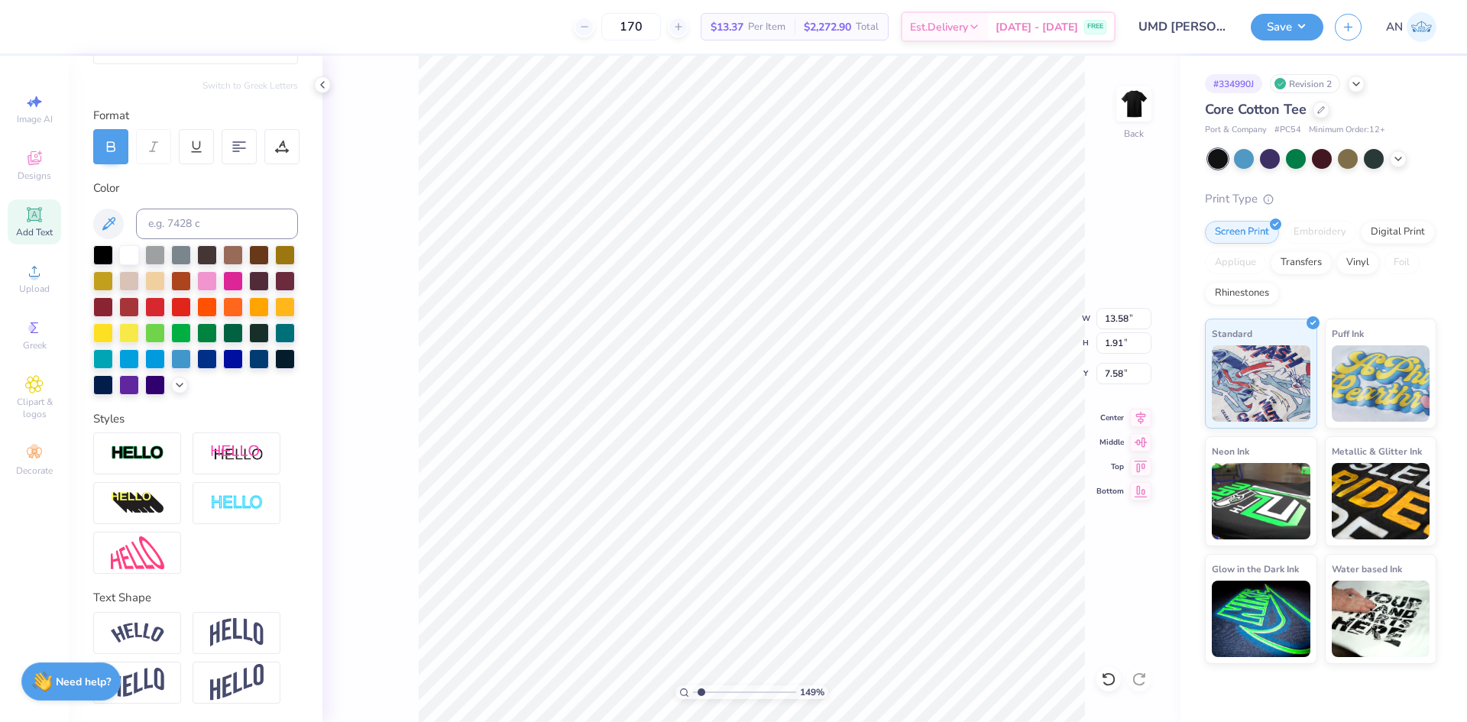
type input "8.67"
click at [277, 140] on icon at bounding box center [282, 147] width 14 height 14
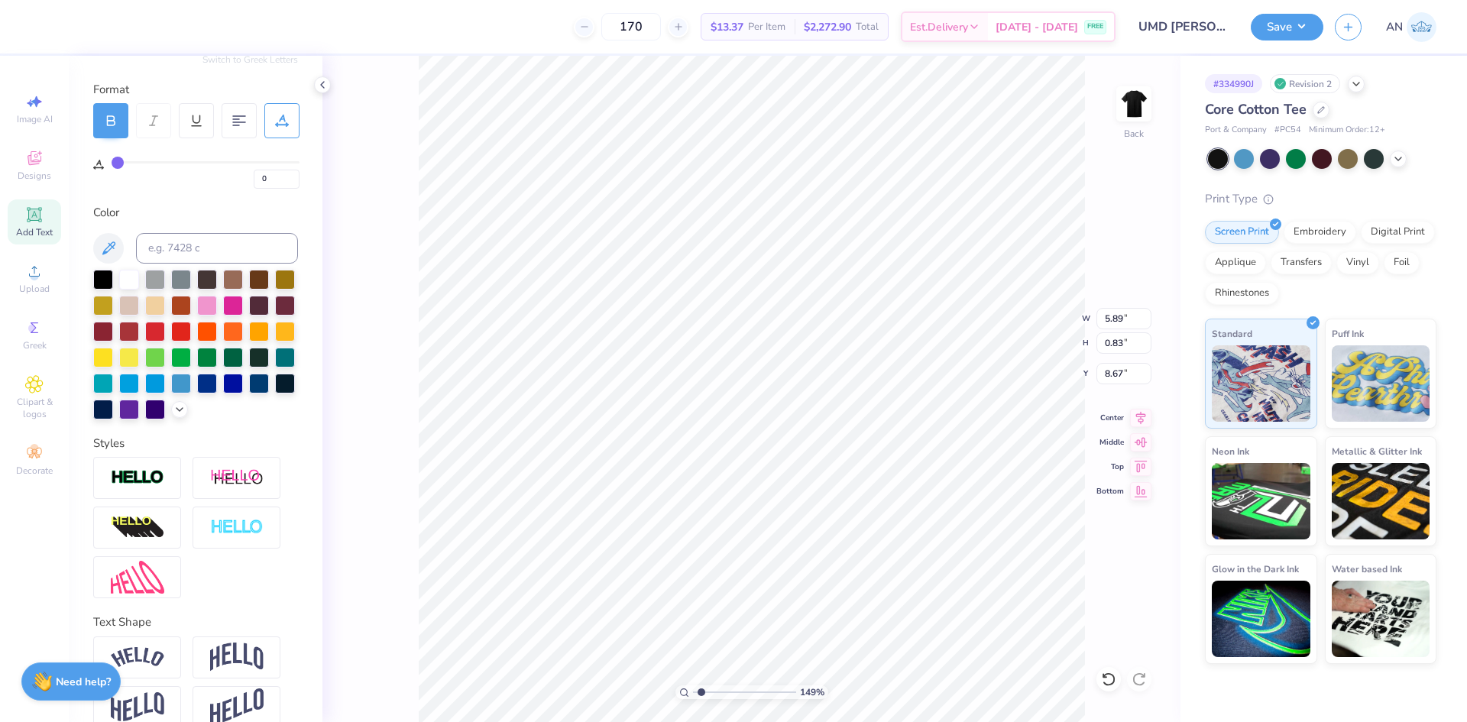
type input "1"
type input "2"
type input "3"
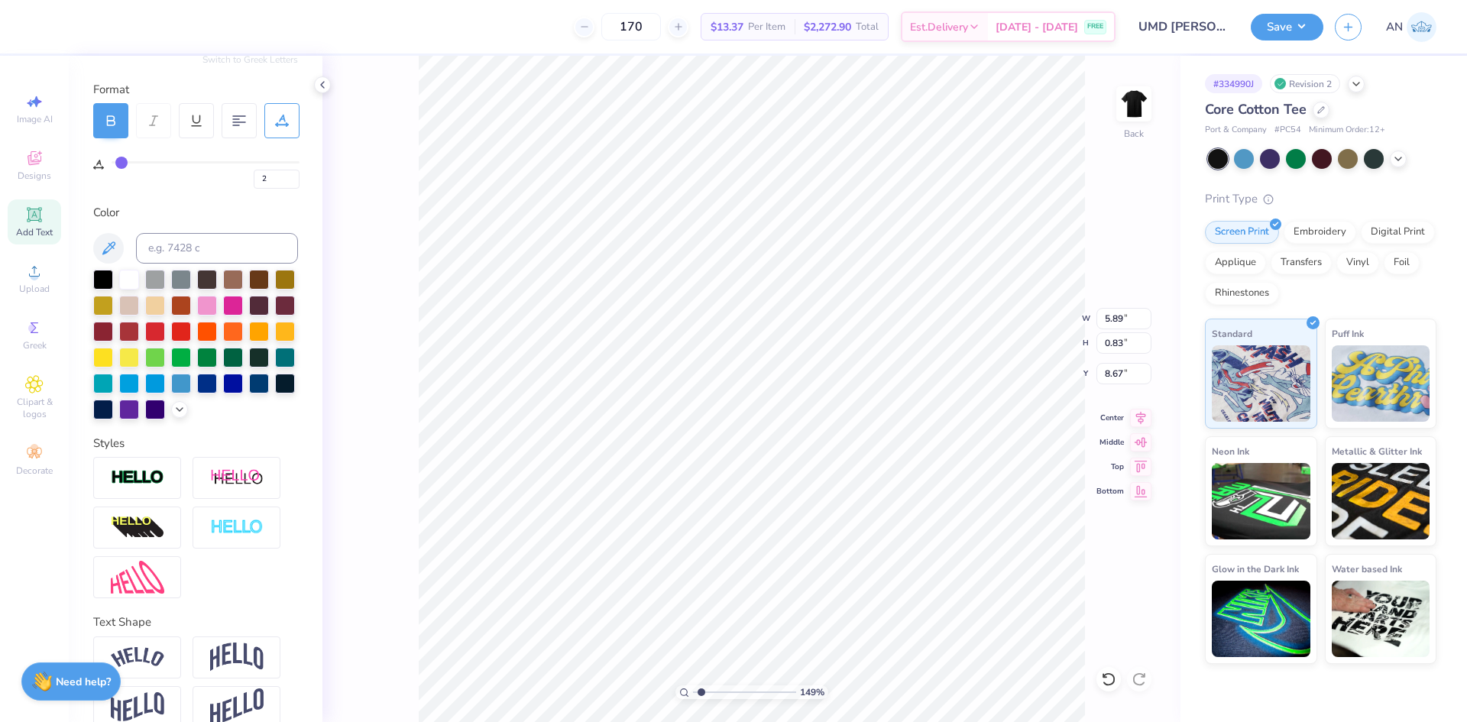
type input "3"
type input "4"
type input "5"
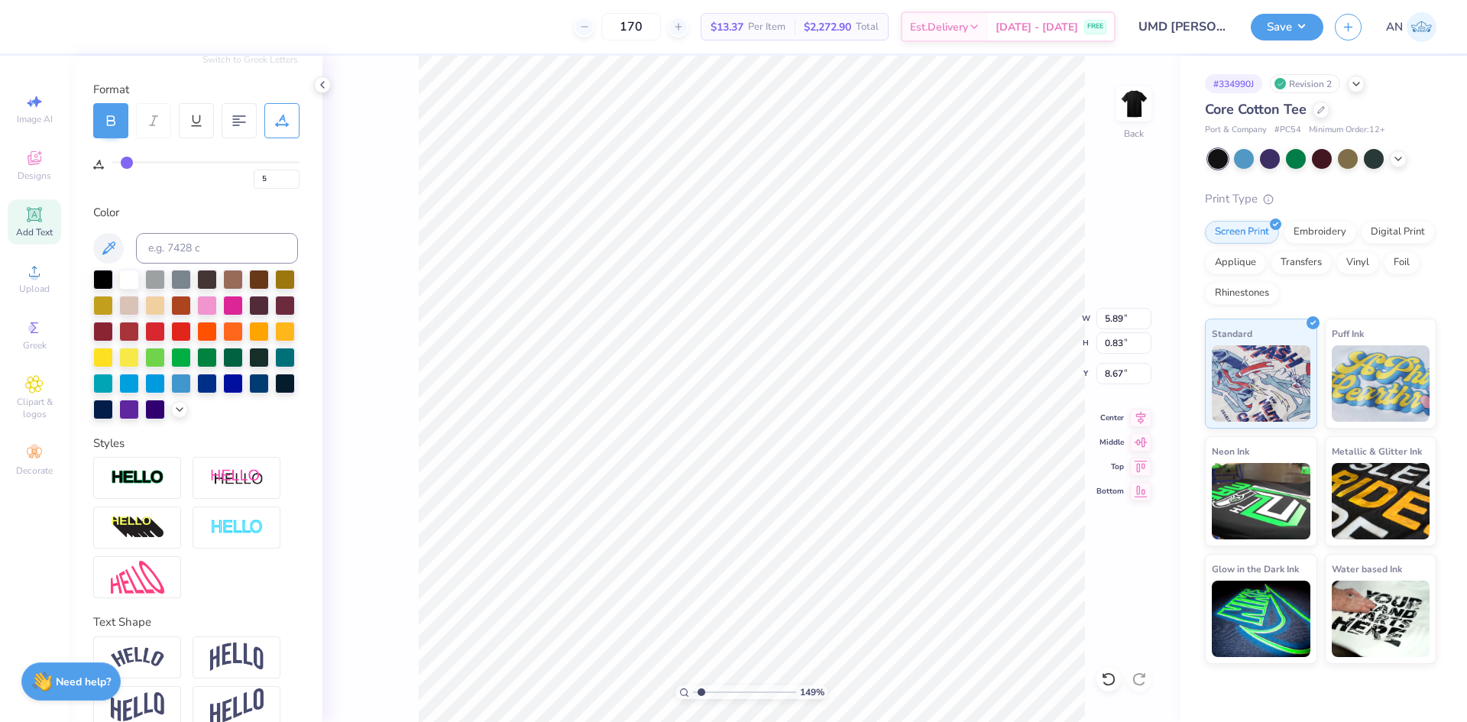
type input "6"
drag, startPoint x: 115, startPoint y: 168, endPoint x: 128, endPoint y: 167, distance: 13.1
type input "6"
click at [128, 164] on input "range" at bounding box center [206, 162] width 188 height 2
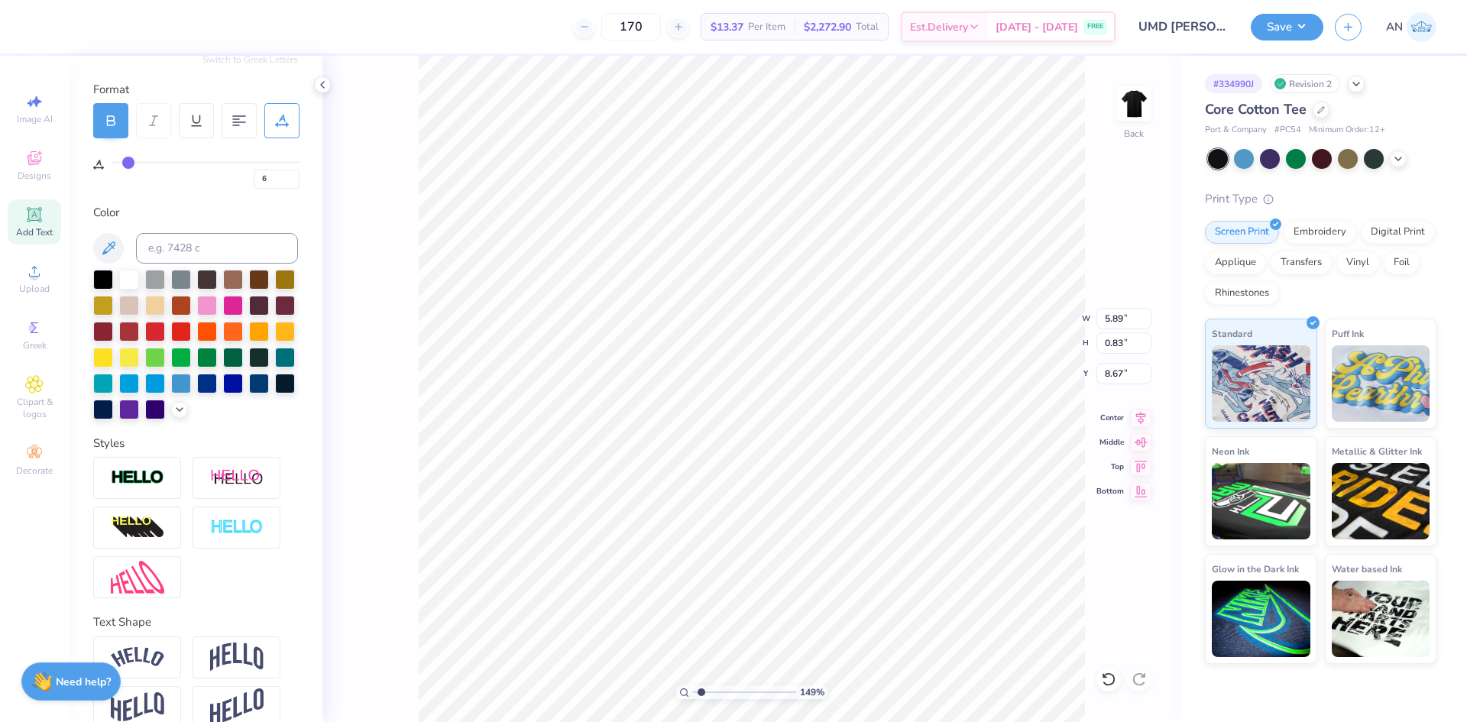
type input "1.49212329151837"
type input "6.35"
type input "1.49212329151837"
type input "7.28"
click at [833, 434] on li "Duplicate" at bounding box center [860, 435] width 120 height 30
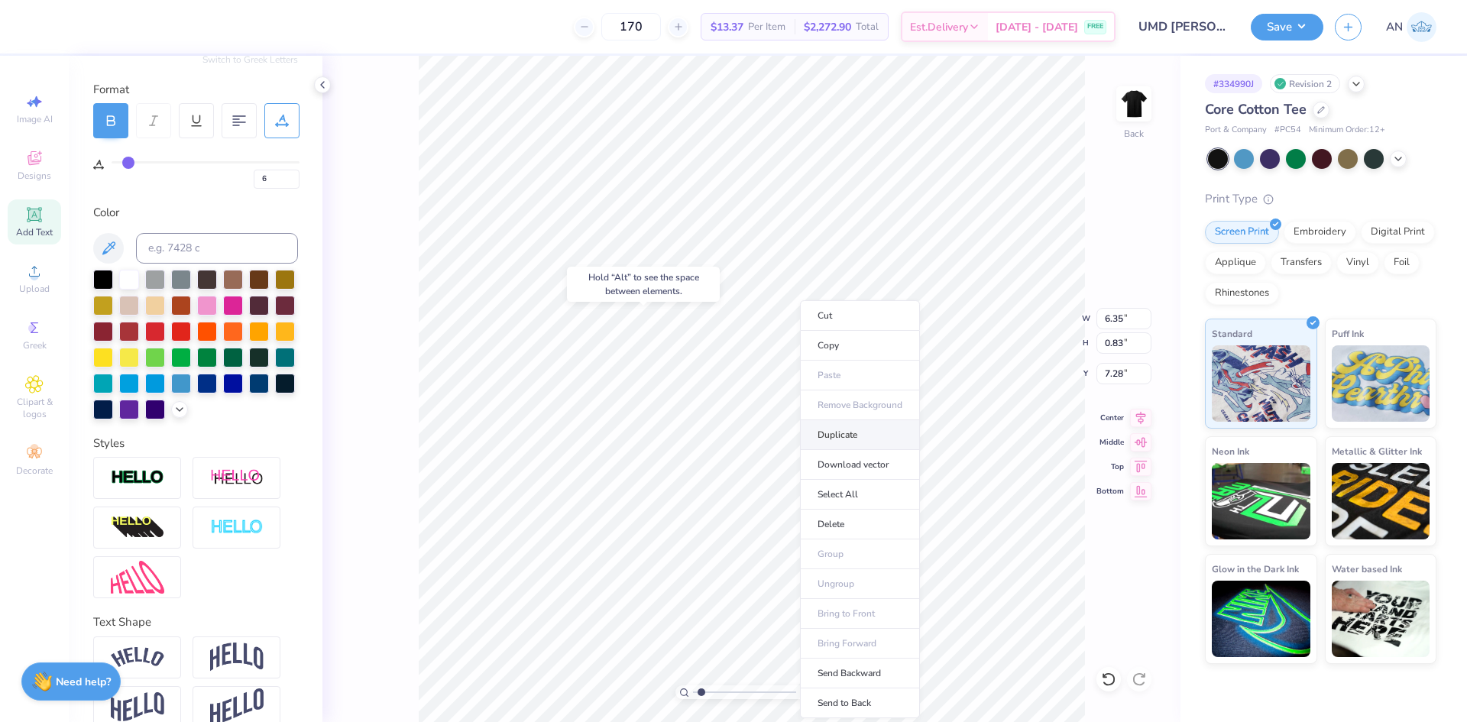
type input "1.49212329151837"
type input "8.28"
type input "1.49212329151837"
type textarea "MARYtLAND"
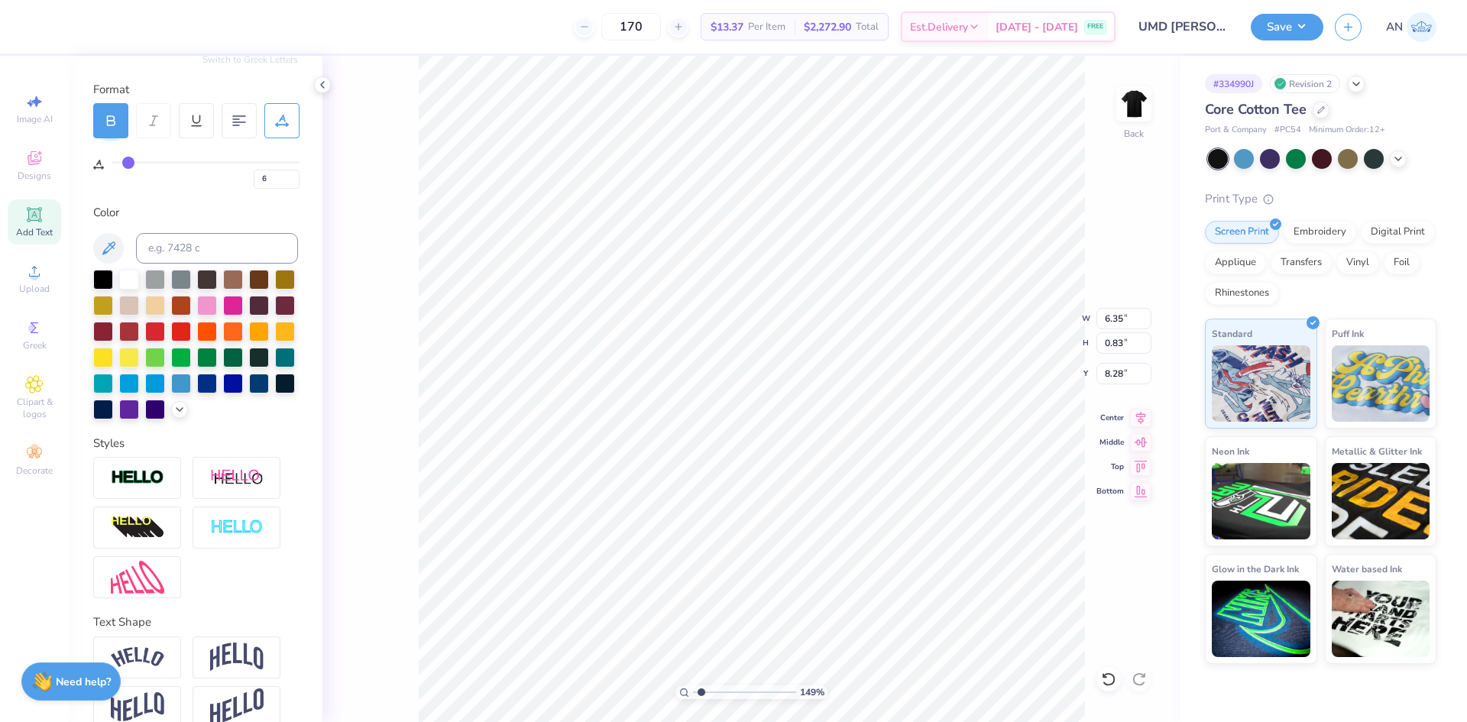
type input "1.49212329151837"
type textarea "M"
type input "1.49212329151837"
type textarea "MA"
type input "1.49212329151837"
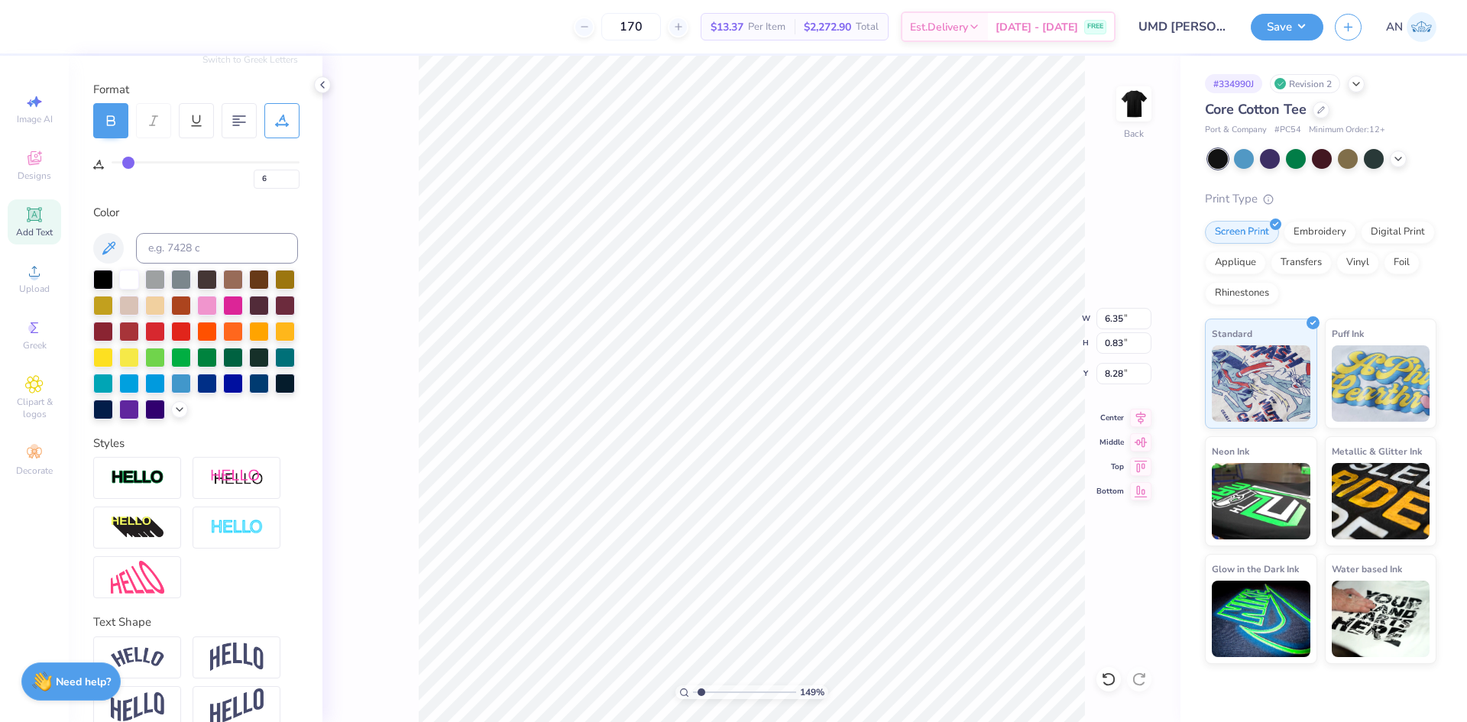
type textarea "MAY"
type input "1.49212329151837"
type textarea "MAYU"
type input "1.49212329151837"
type textarea "MAYUR"
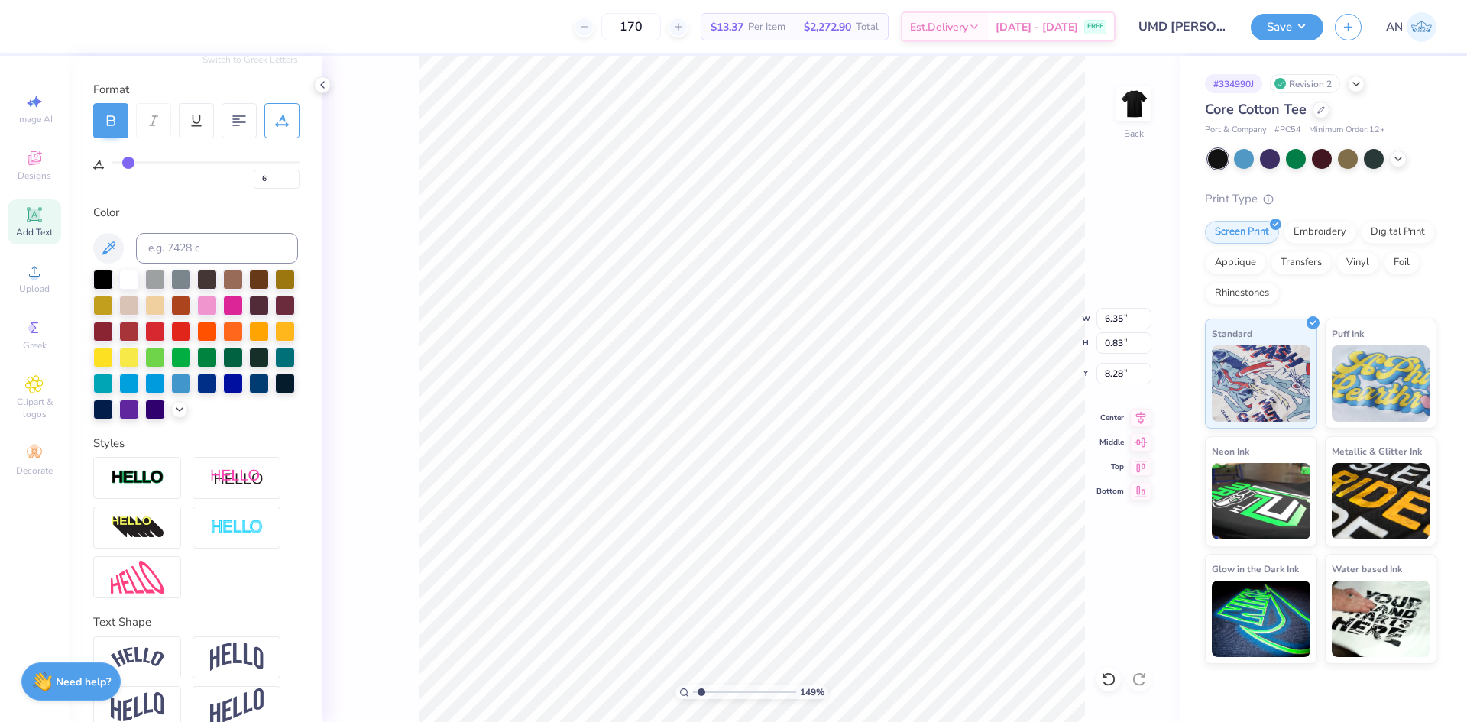
type input "1.49212329151837"
type textarea "MAYURI"
type input "1.49212329151837"
type input "2.59"
type input "1.49212329151837"
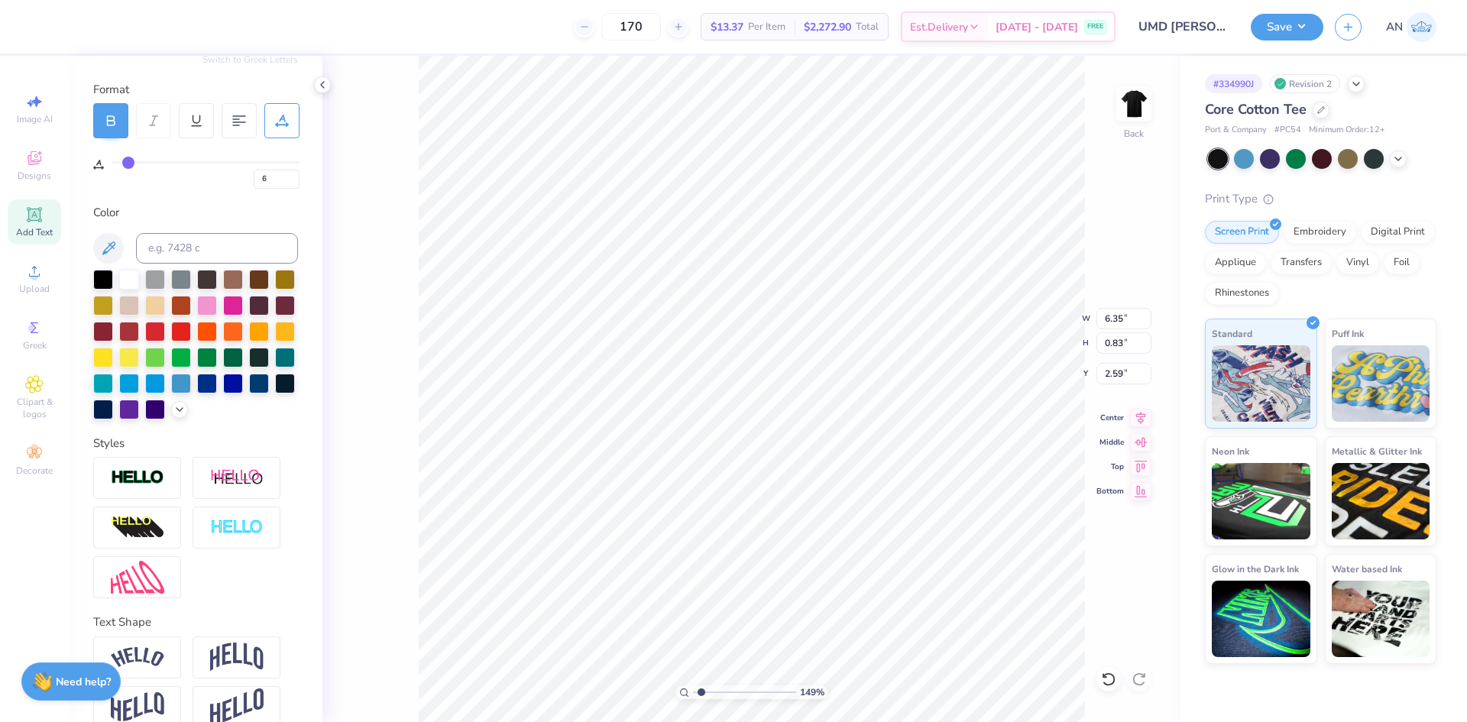
type input "4.60"
type input "8.28"
type input "1.49212329151837"
type input "3.70"
type input "1.49212329151837"
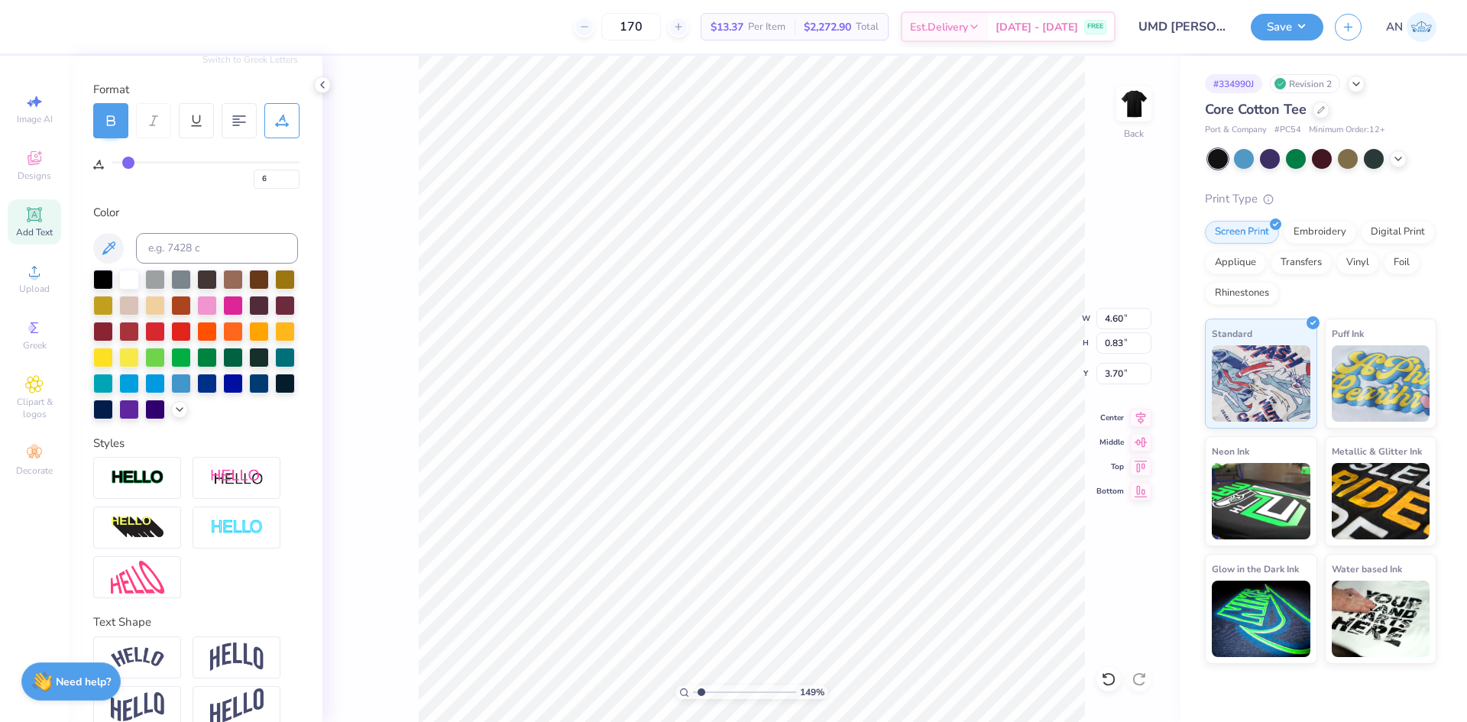
type input "6.35"
type input "1.94"
type input "2.59"
type input "1.49212329151837"
type input "5.55"
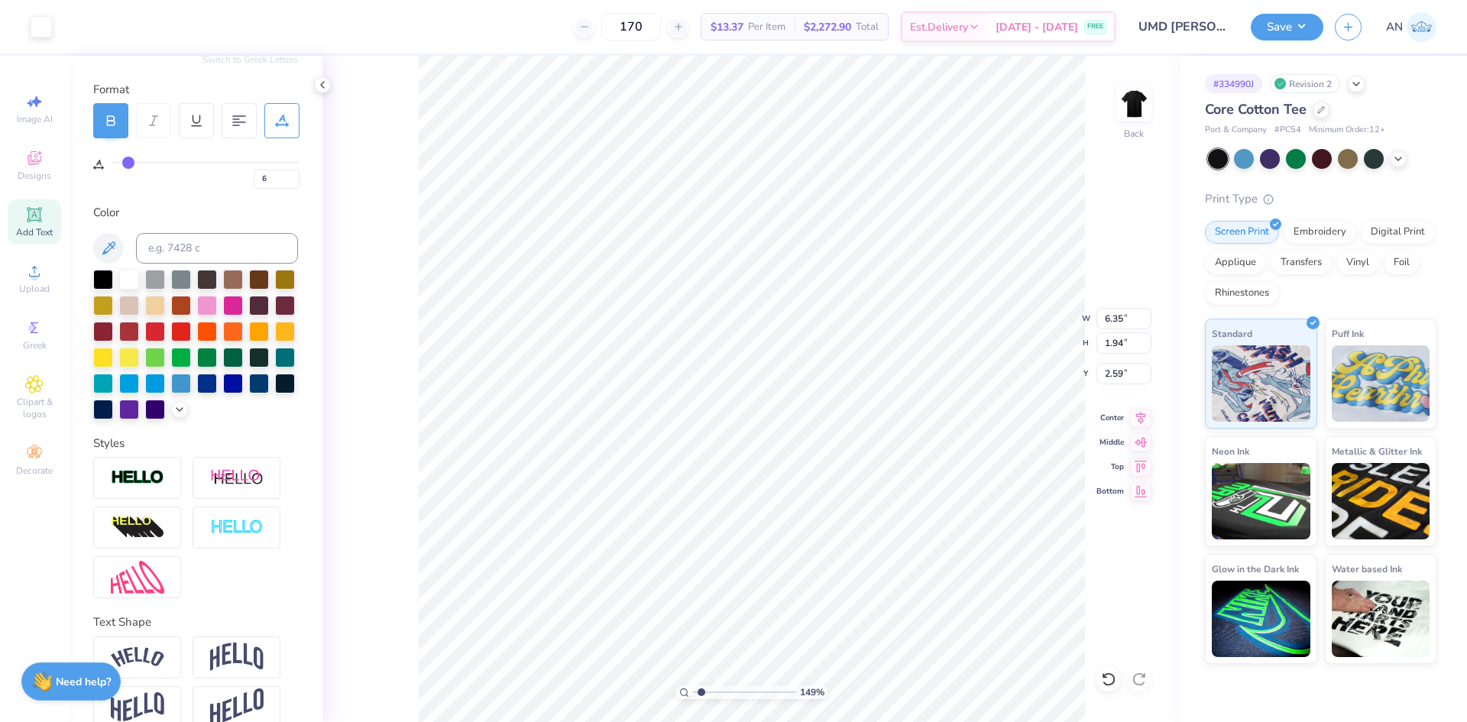
type input "1.70"
type input "2.83"
type input "1.49212329151837"
type input "5.55"
type input "1.70"
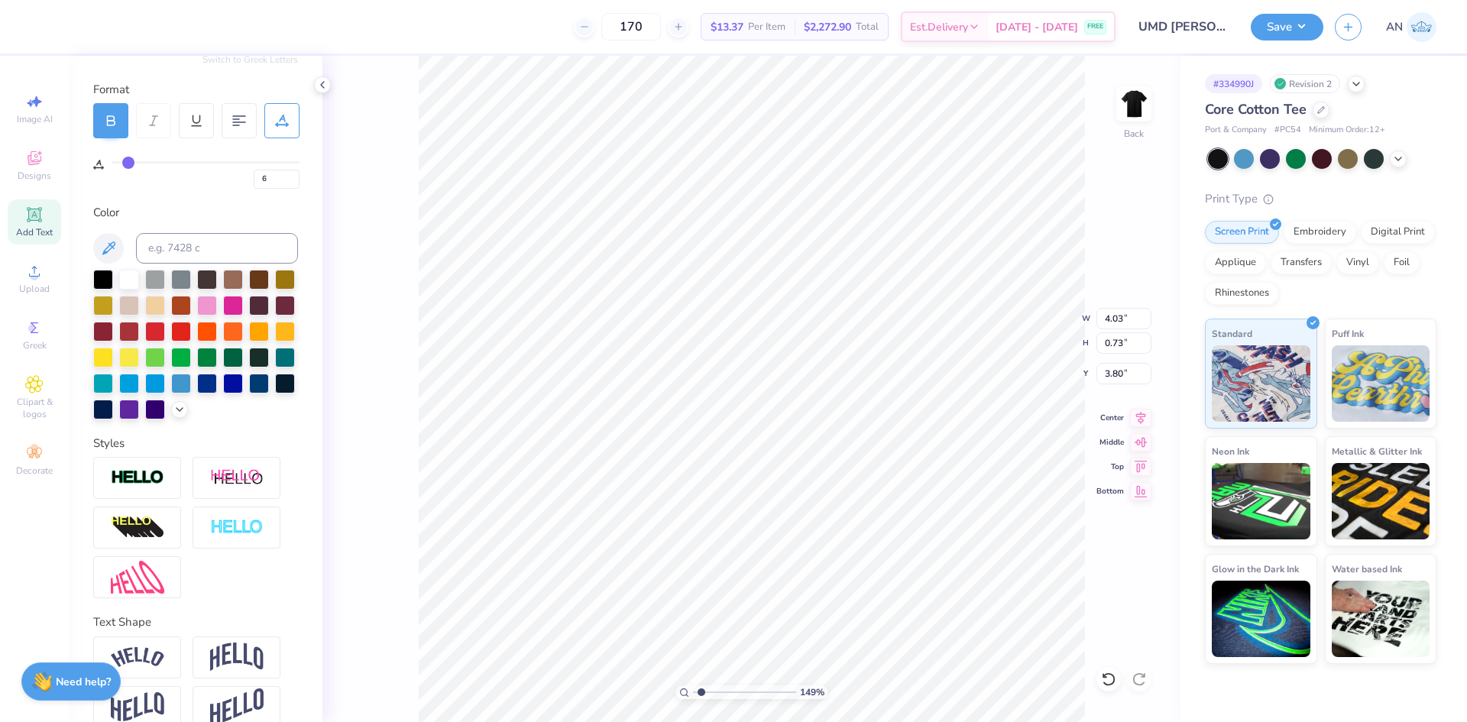
type input "2.83"
click at [35, 228] on span "Add Text" at bounding box center [34, 232] width 37 height 12
type input "2.46071092039641"
type input "0"
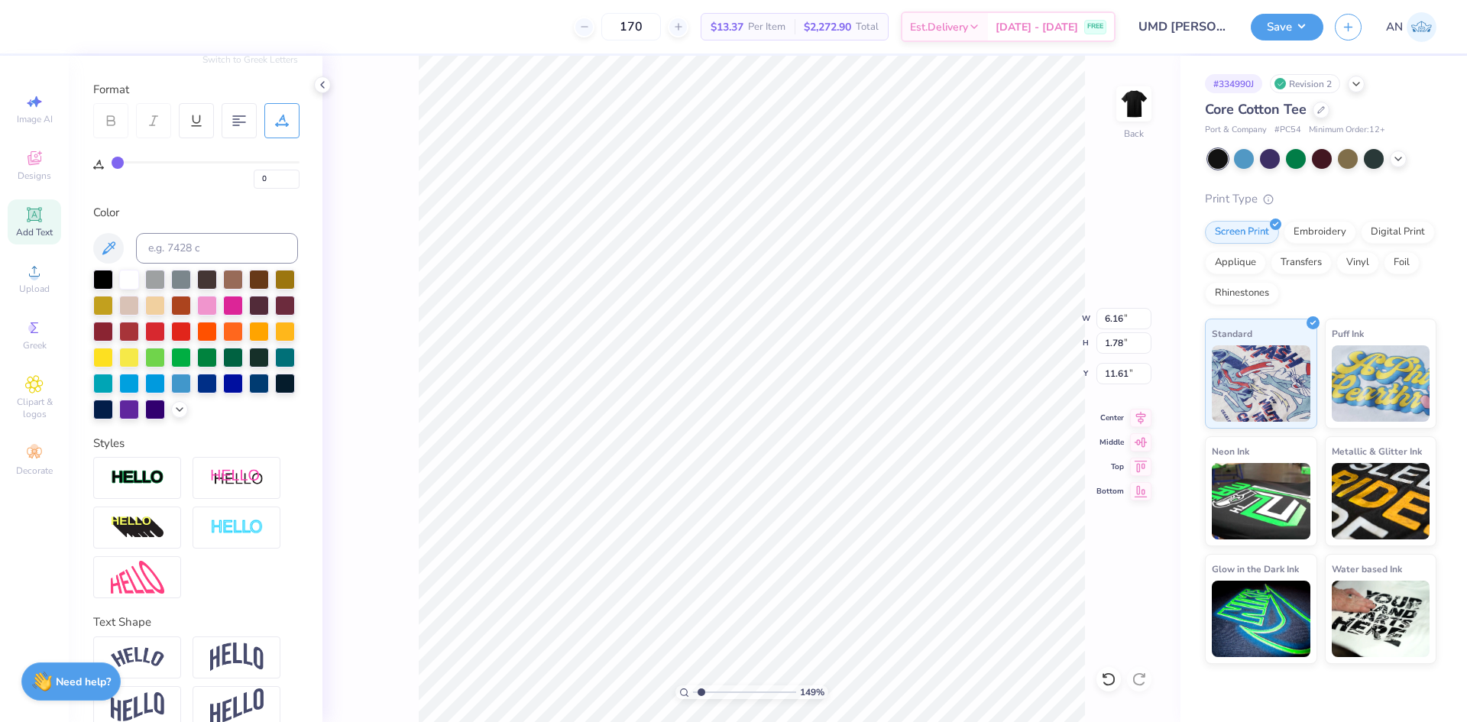
scroll to position [13, 2]
type input "1.49212329151837"
type textarea "®"
type input "1.49212329151837"
type textarea "®"
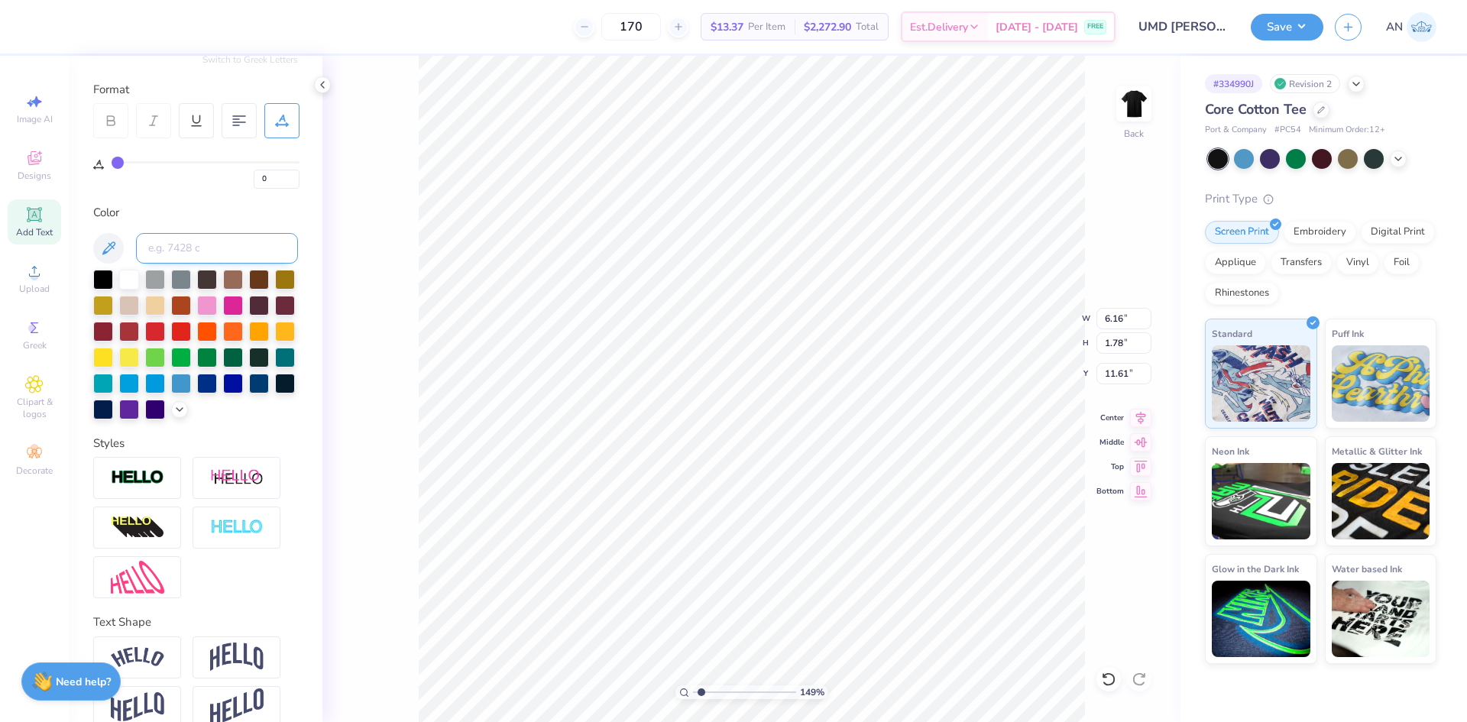
click at [212, 236] on input at bounding box center [217, 248] width 162 height 31
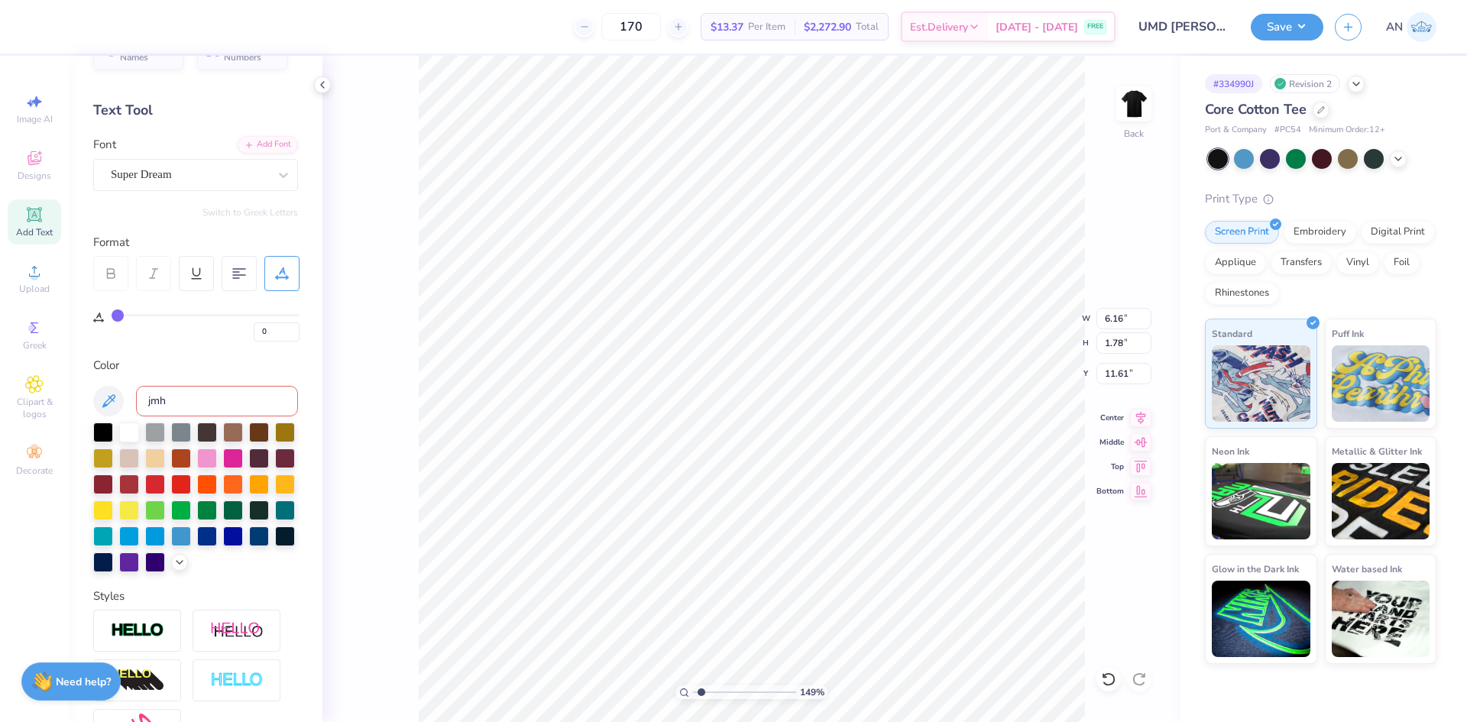
scroll to position [0, 0]
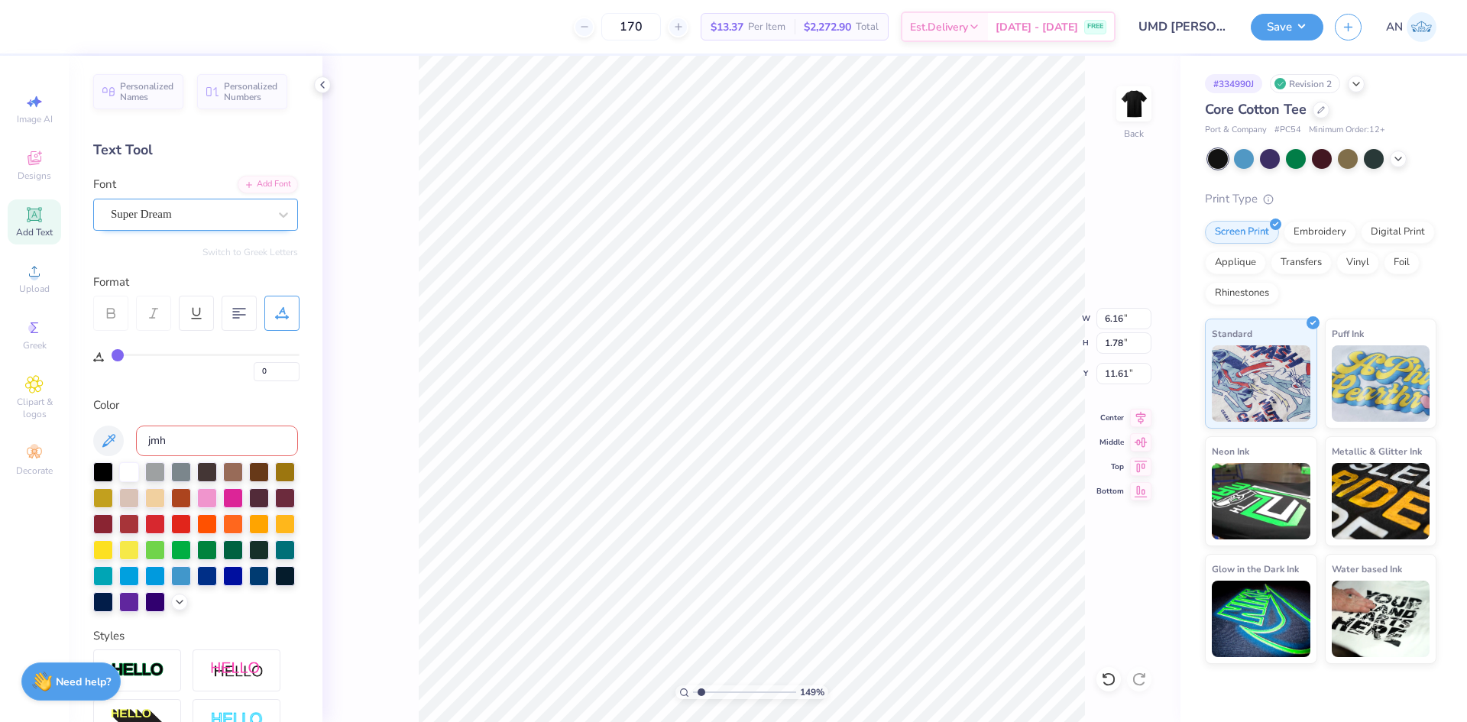
type input "jmh"
click at [185, 210] on div "Super Dream" at bounding box center [189, 214] width 160 height 24
type input "1.49212329151837"
click at [165, 343] on span "JMH Typewriter" at bounding box center [151, 335] width 77 height 16
type input "jmh"
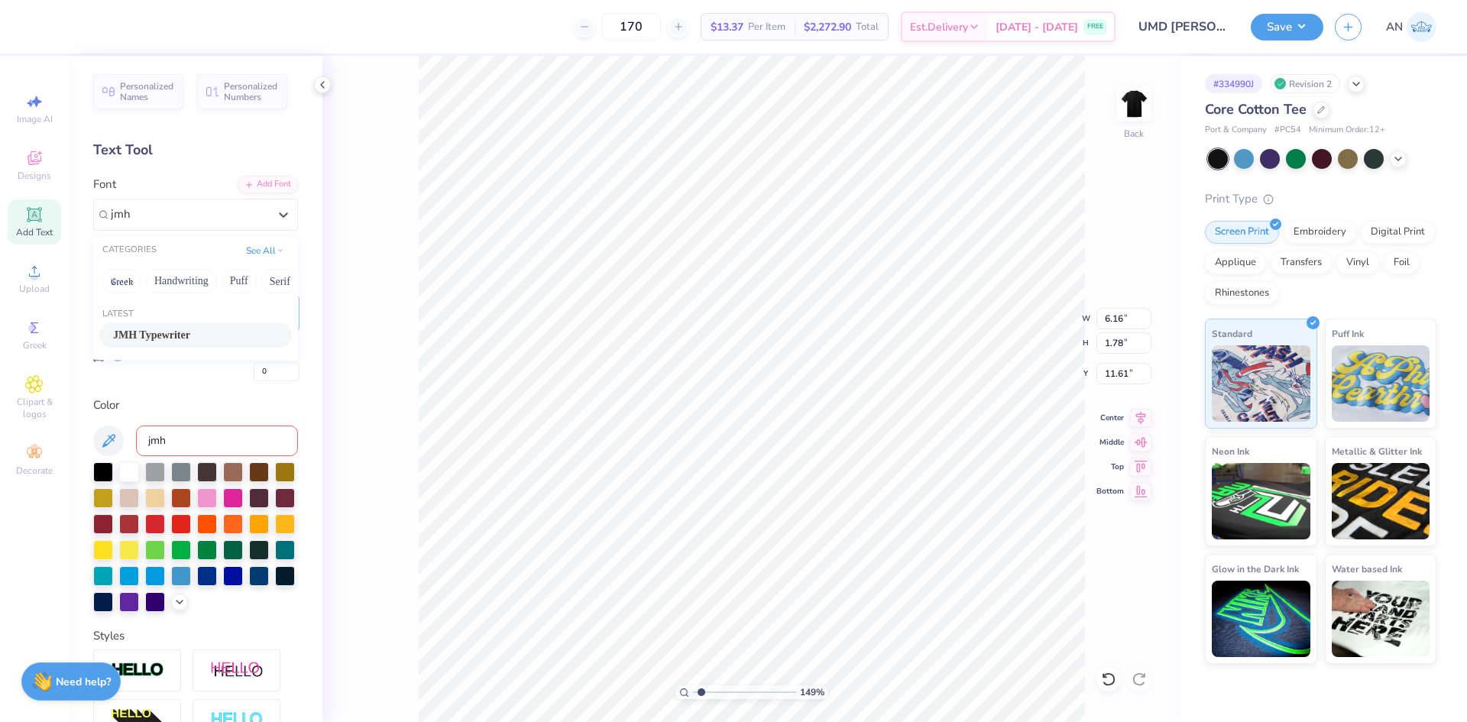
type input "1.49212329151837"
type input "1.39"
type input "1.49212329151837"
type input "0.36"
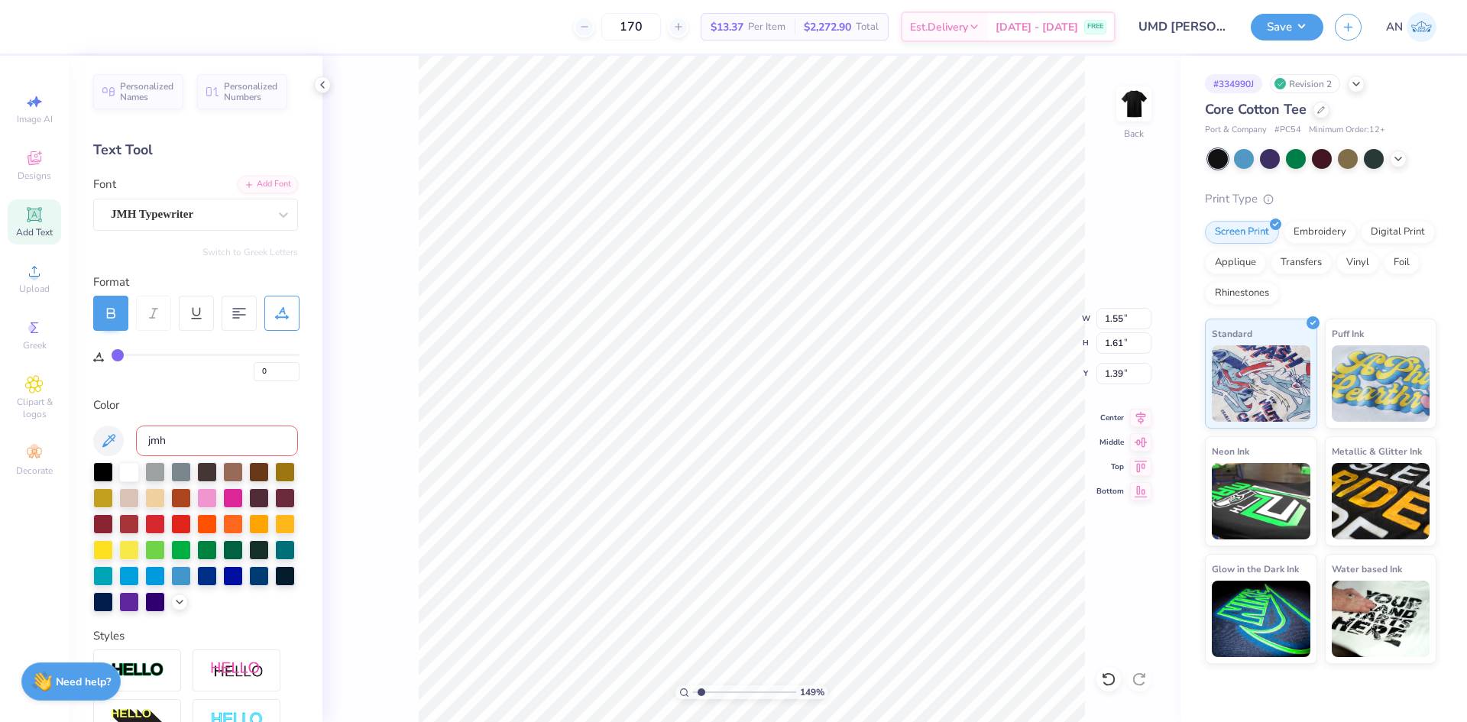
type input "0.37"
type input "2.63"
type input "4.48505384214065"
type input "0.27"
type input "0.28"
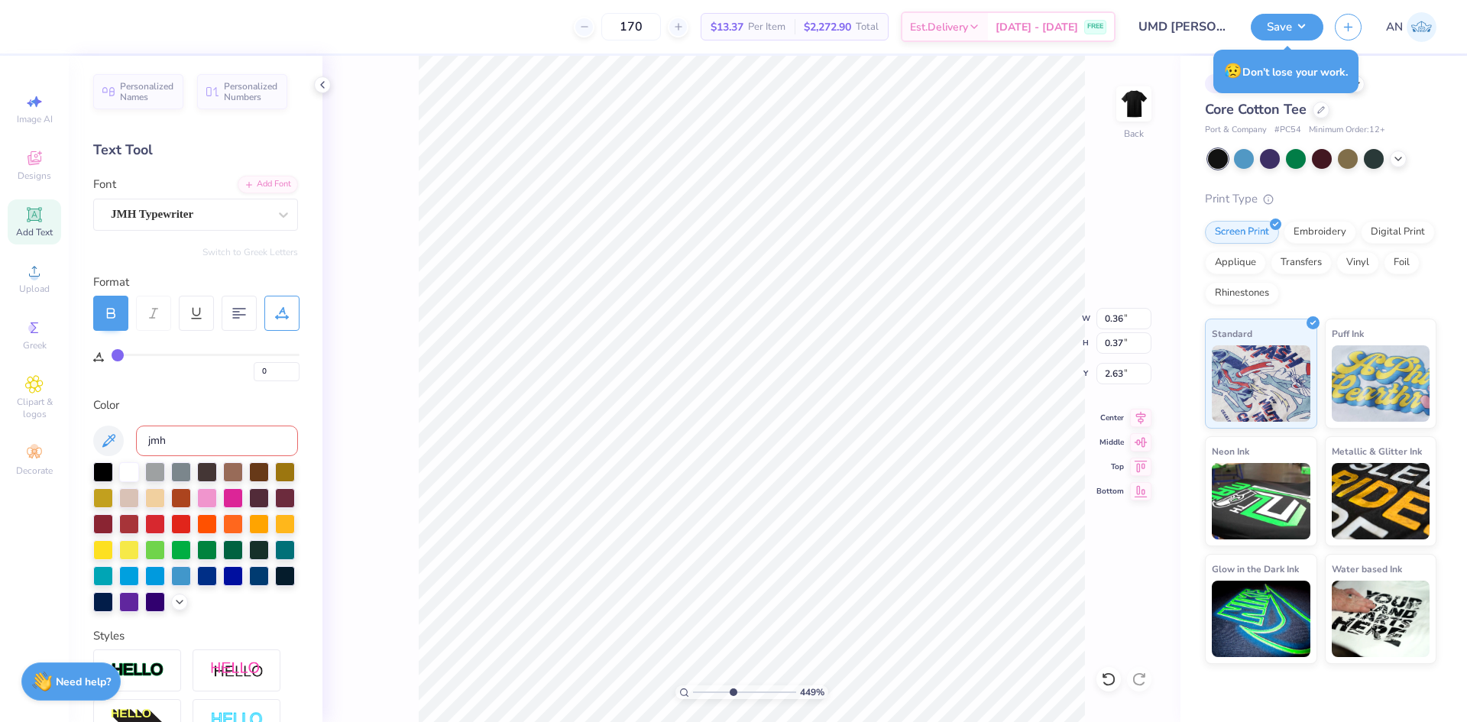
type input "2.72"
type input "4.48505384214065"
type input "2.63"
type input "4.48505384214065"
type input "6"
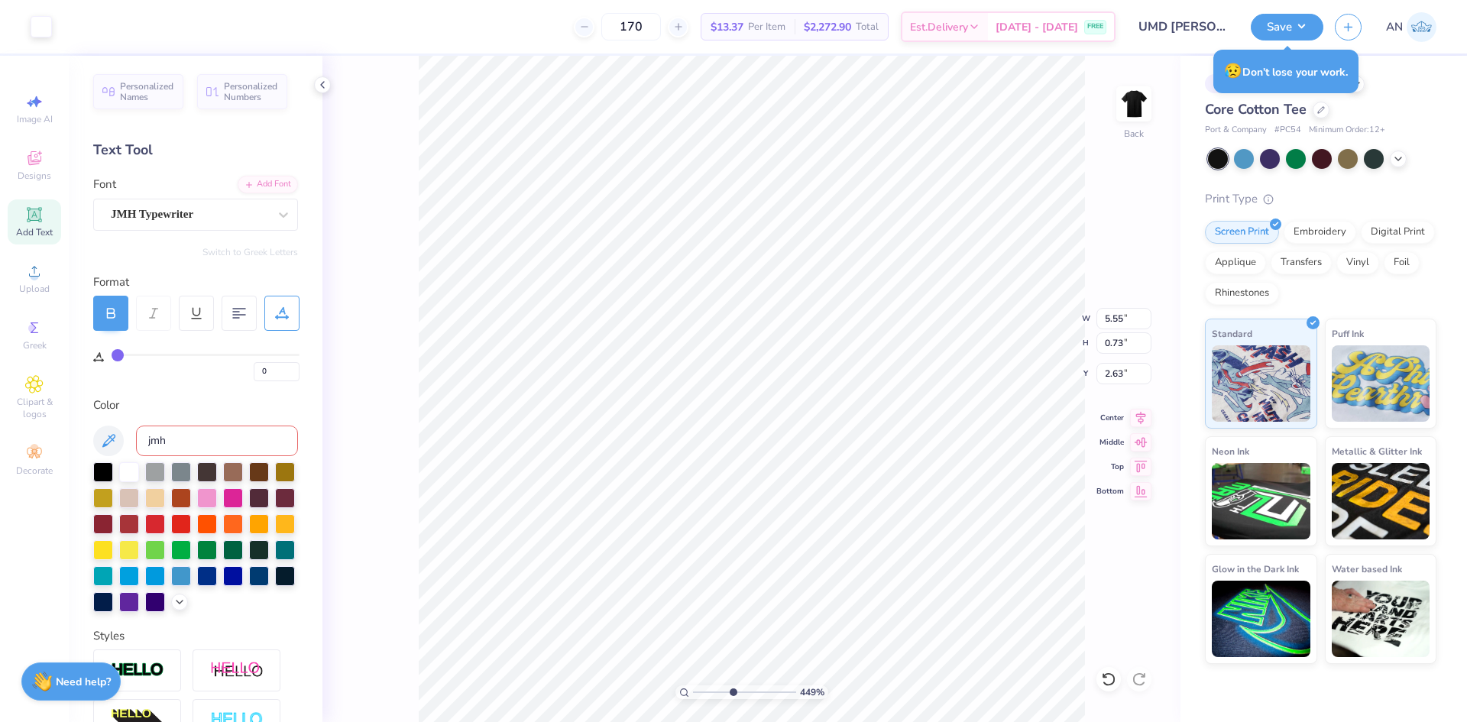
type input "6"
type input "4.48505384214065"
type input "5.97"
type input "4.48505384214065"
type input "4.34"
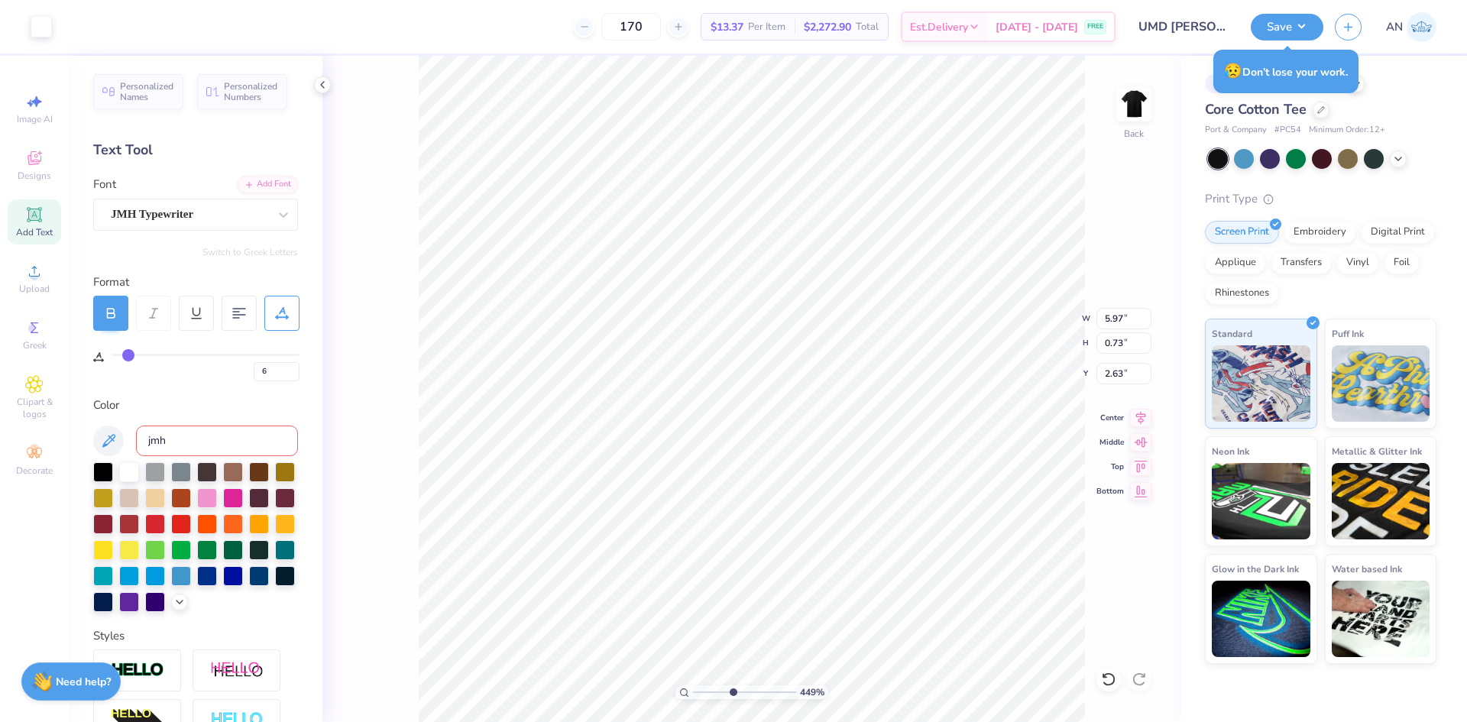
type input "0.53"
type input "2.83"
type input "4.48505384214065"
type input "3.64"
type input "4.48505384214065"
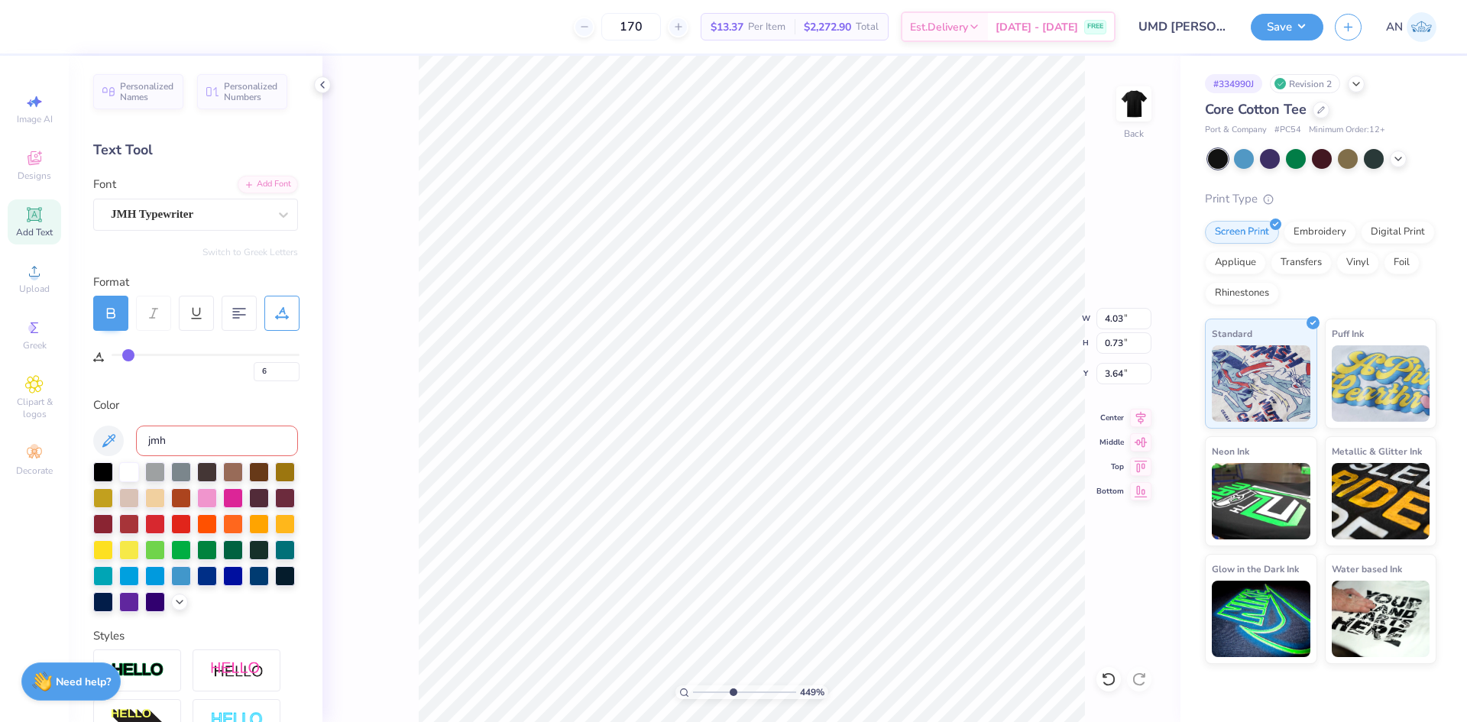
type input "4.48"
type input "0.81"
type input "3.56"
type input "4.95699908144428"
type input "0.11"
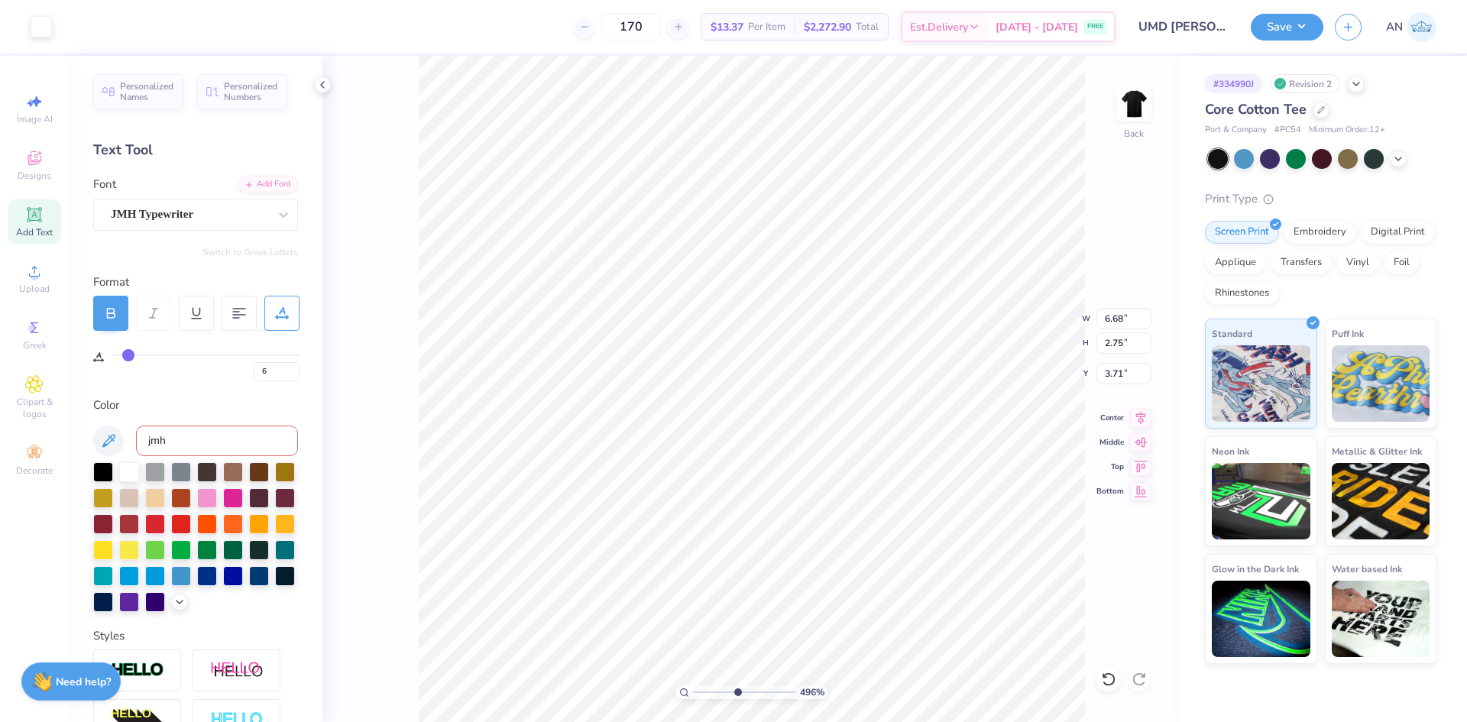
type input "0.14"
type input "3.10"
click at [665, 405] on li "Group" at bounding box center [693, 414] width 120 height 30
click at [680, 204] on li "Copy" at bounding box center [693, 200] width 120 height 30
type input "4.95699908144428"
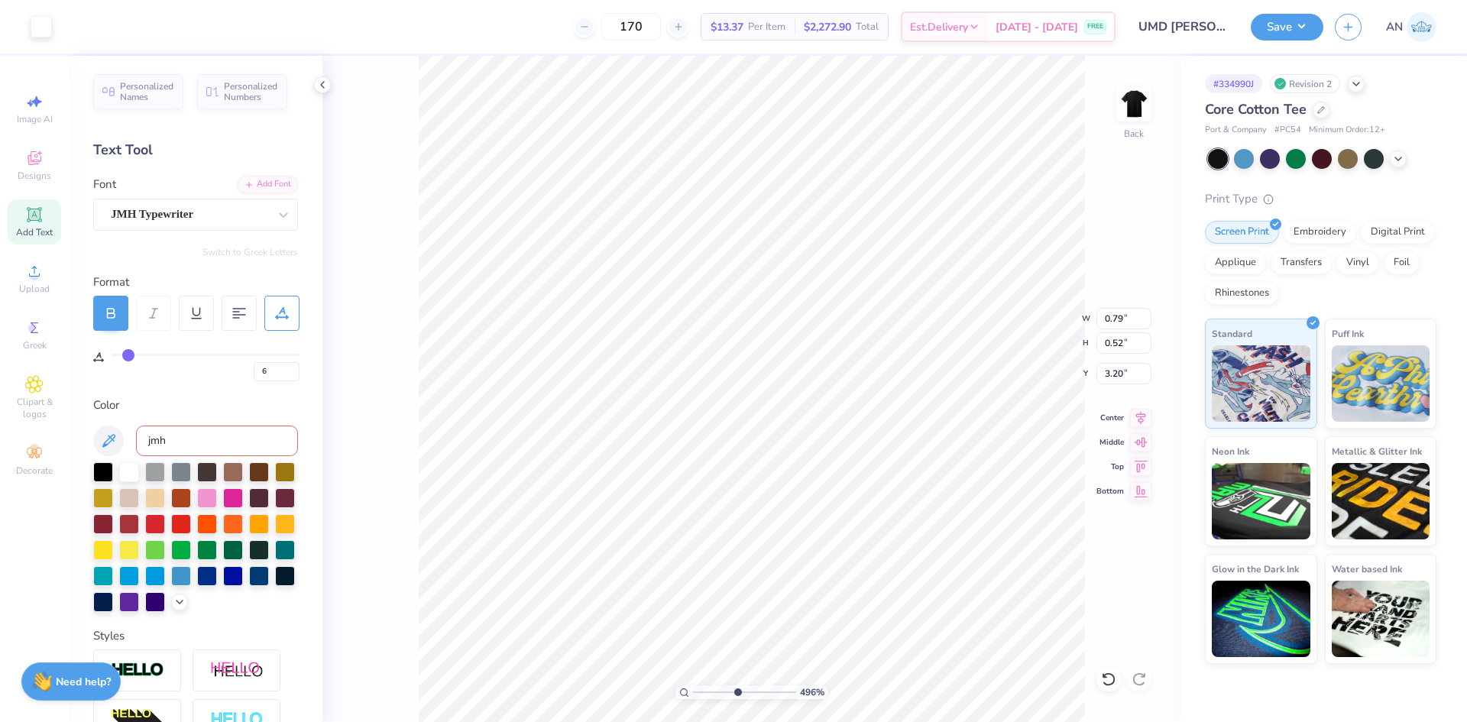
type input "3.22"
type input "4.95699908144428"
type input "0.53"
type input "0.35"
type input "3.39"
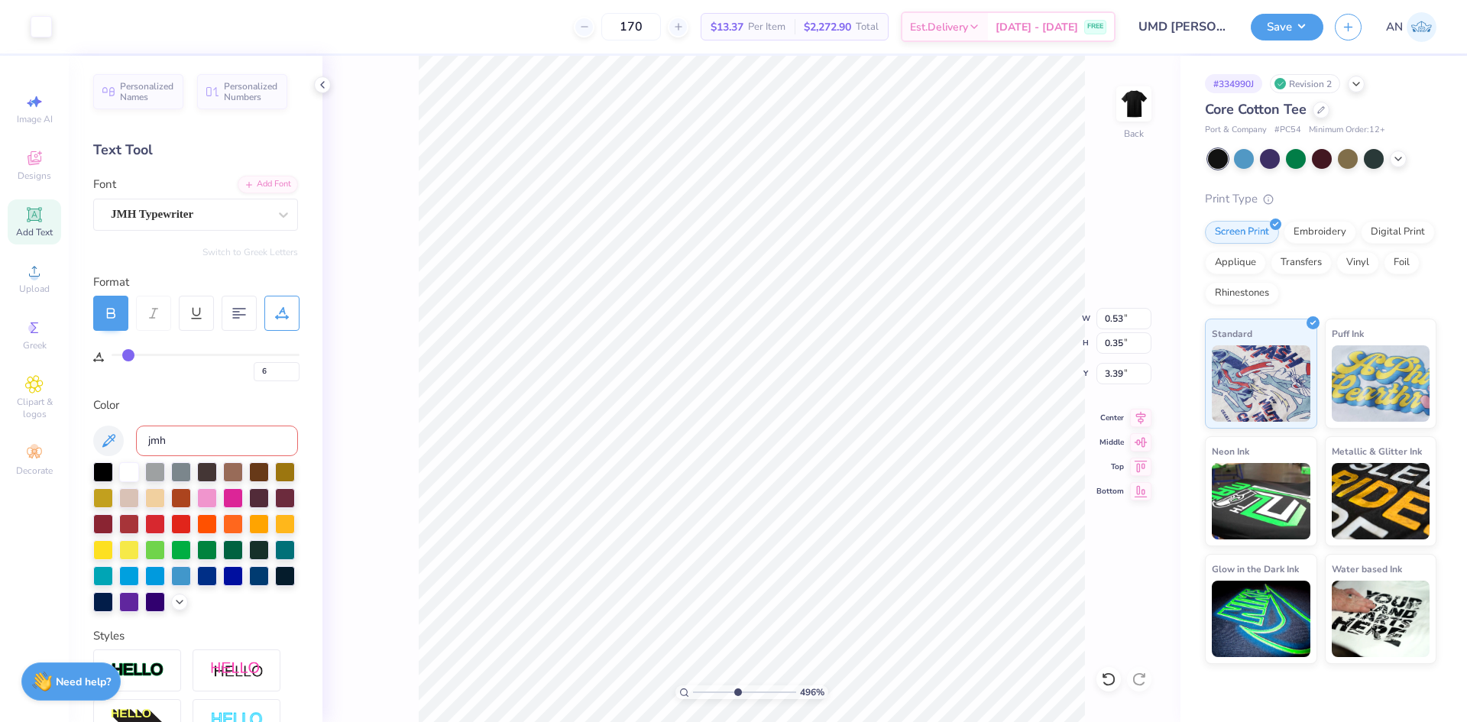
type input "4.95699908144428"
type input "0.42"
type input "0.43"
type input "4.95699908144428"
type input "3.51"
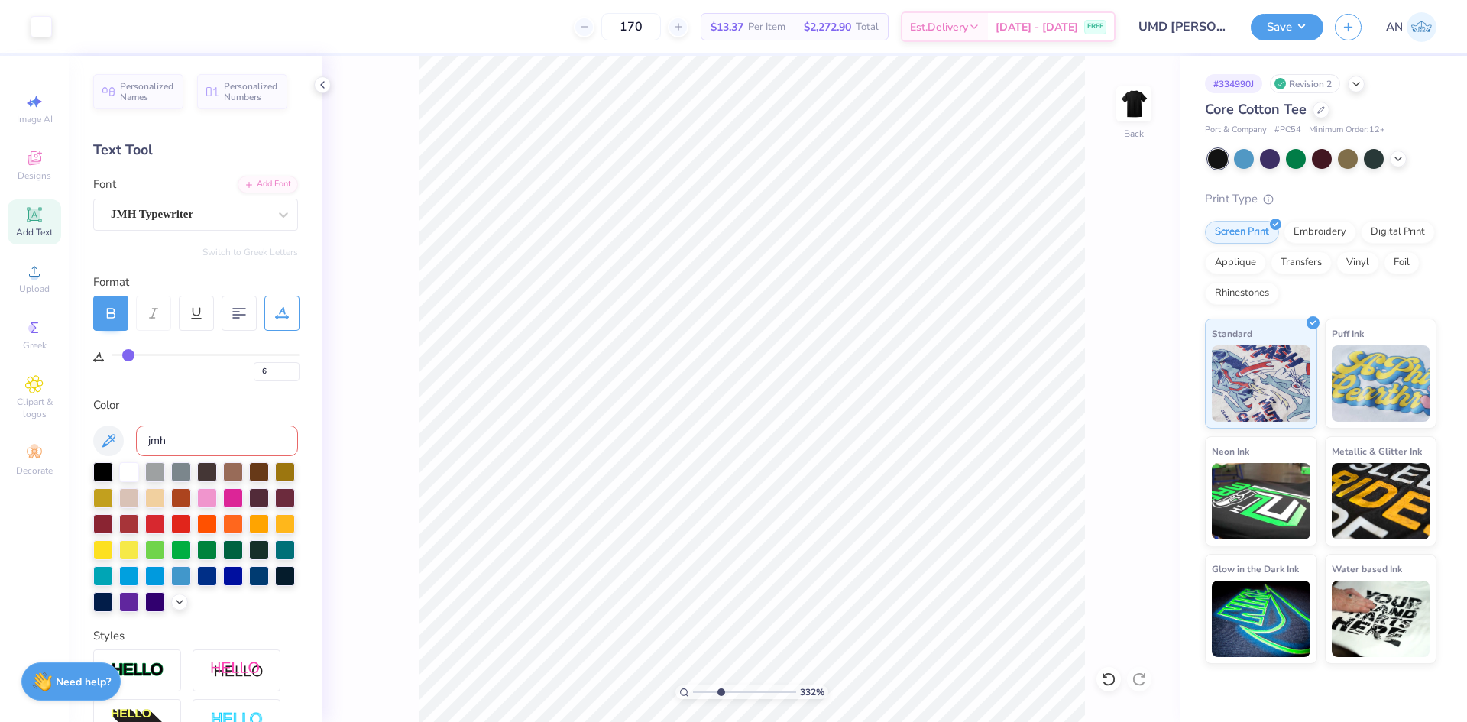
type input "3.32211092047231"
type input "0"
type input "3.32211092047231"
type input "2.90"
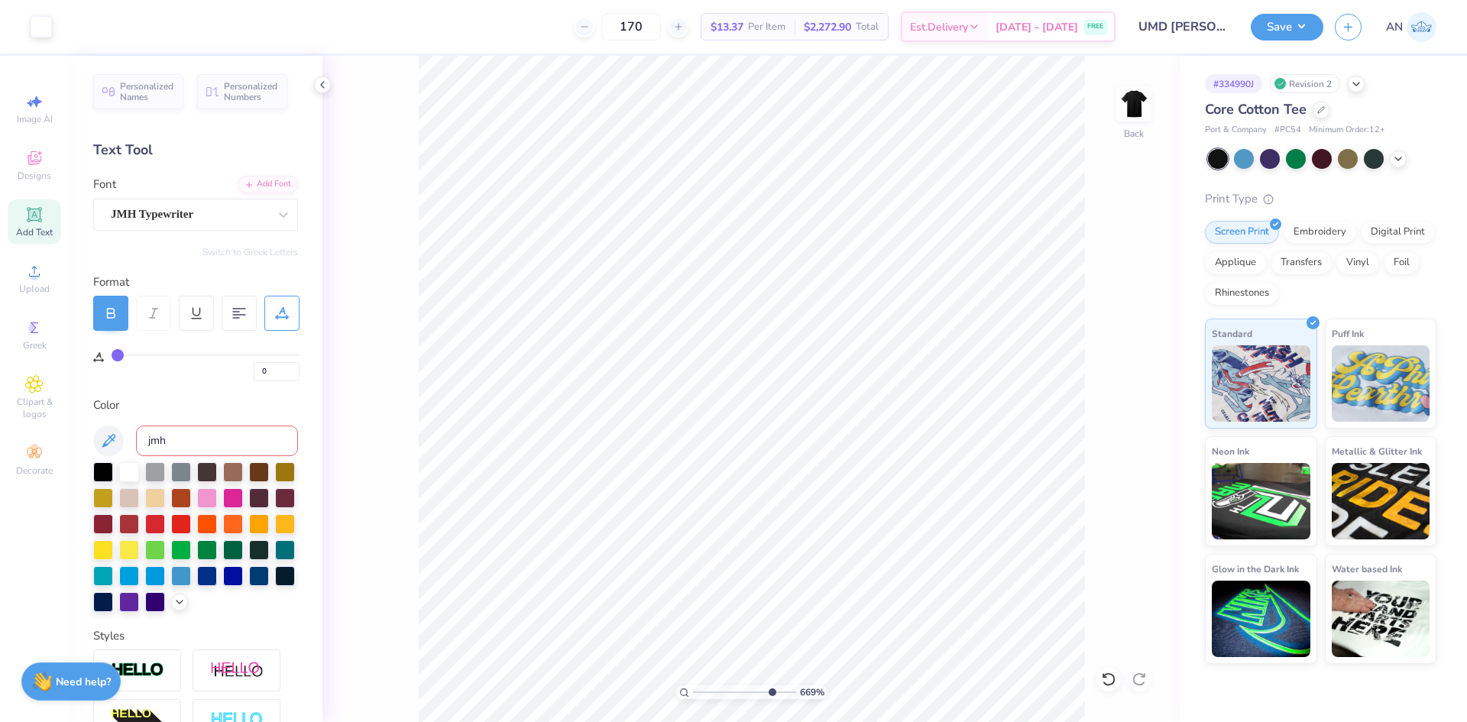
type input "9.03495310702232"
type input "2.85"
type input "3.32211092047231"
type input "6"
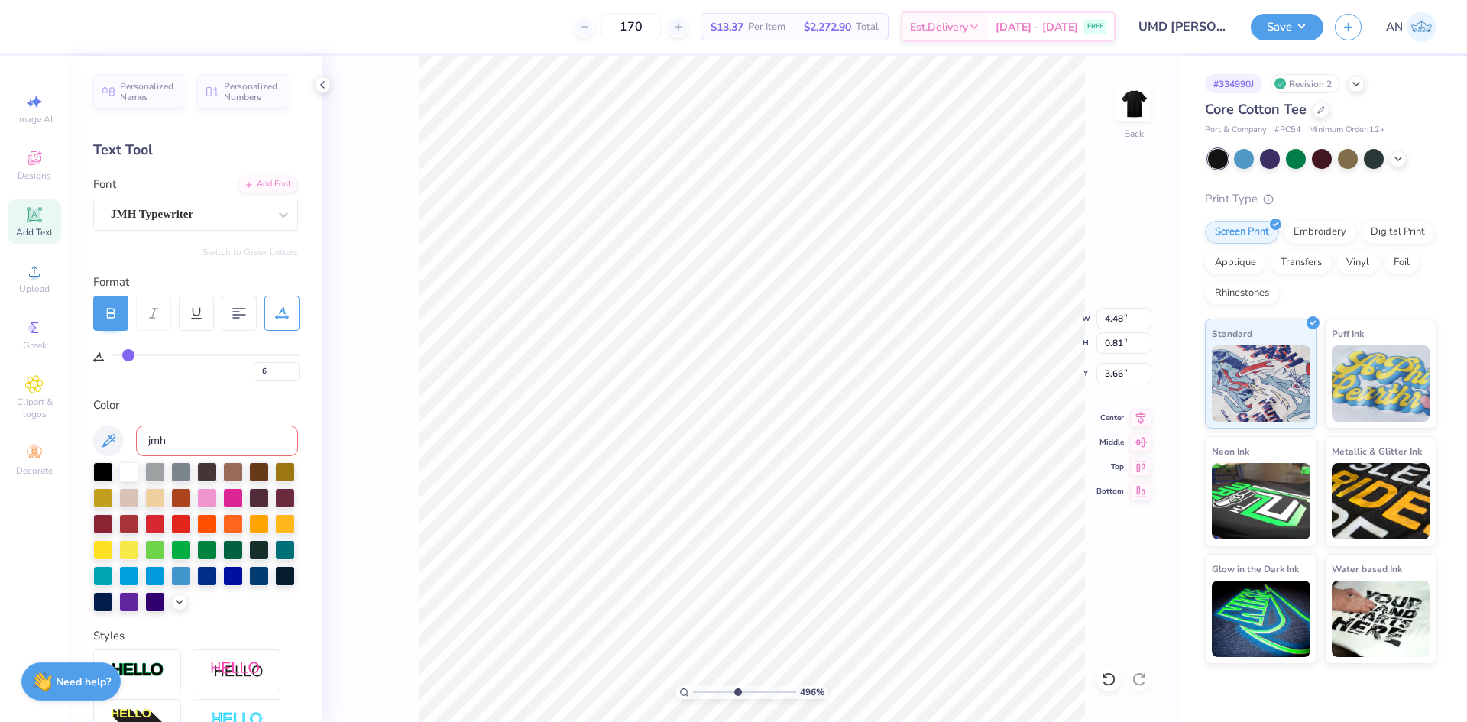
type input "4.95699908144428"
click li "Group"
click button "Save"
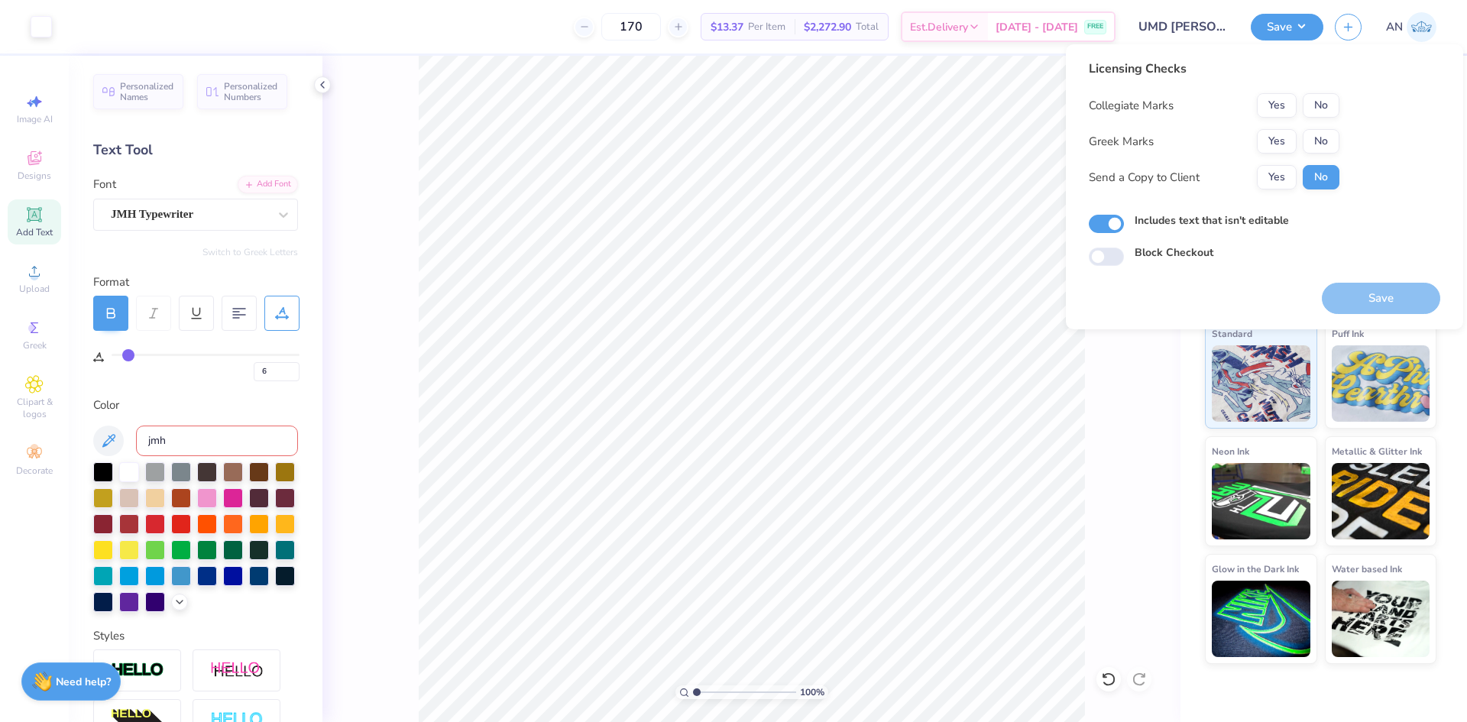
click button "No"
click button "Yes"
click button "Save"
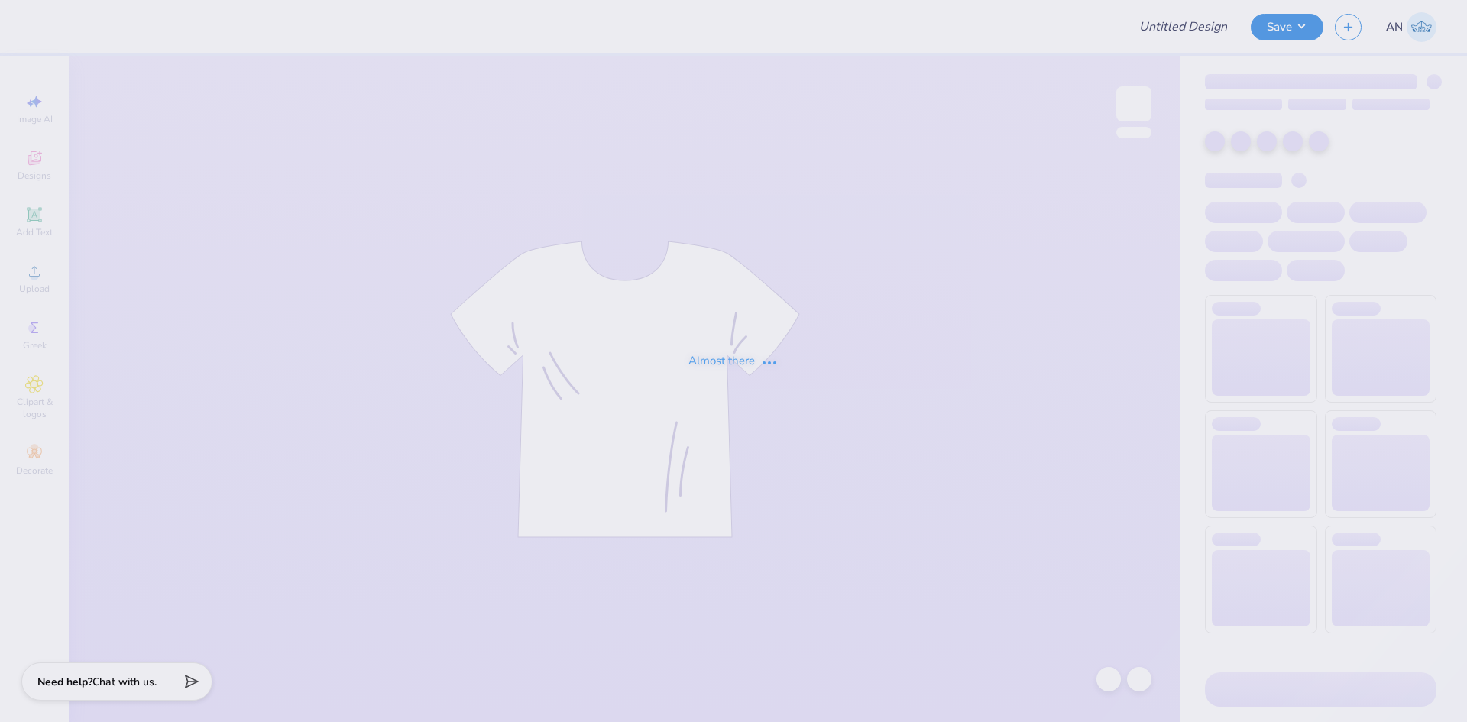
type input "UMD Mayuri Shirts"
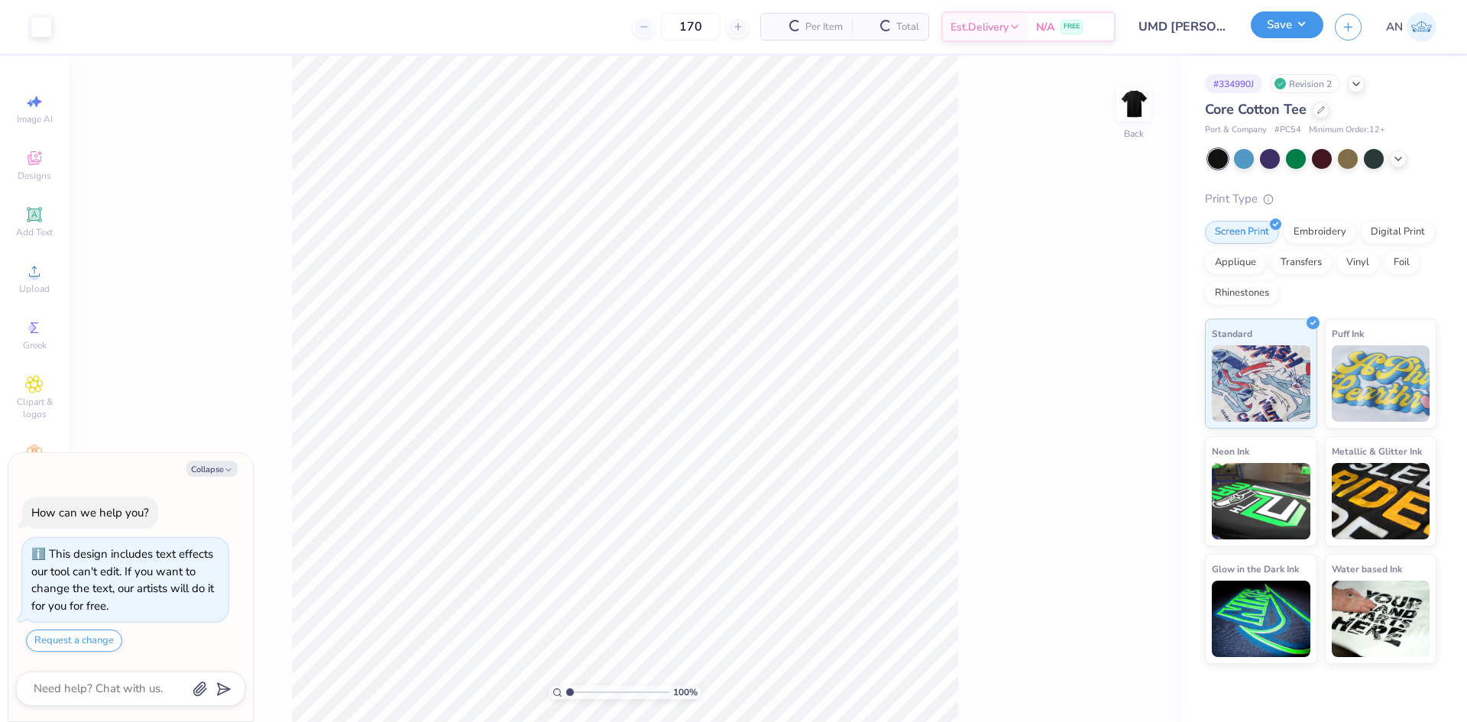
click at [1311, 30] on button "Save" at bounding box center [1287, 24] width 73 height 27
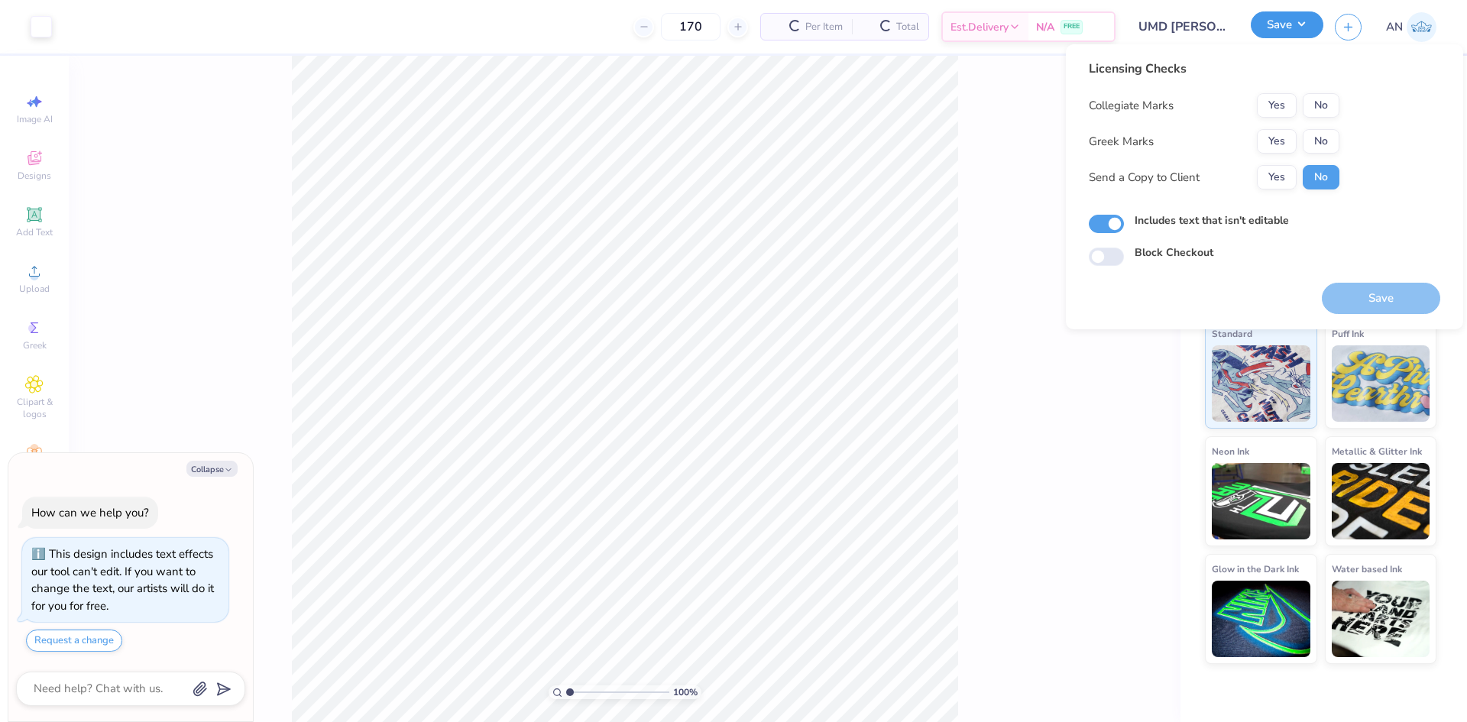
type textarea "x"
click at [1100, 225] on input "Includes text that isn't editable" at bounding box center [1106, 224] width 35 height 18
checkbox input "false"
click at [1322, 141] on button "No" at bounding box center [1321, 141] width 37 height 24
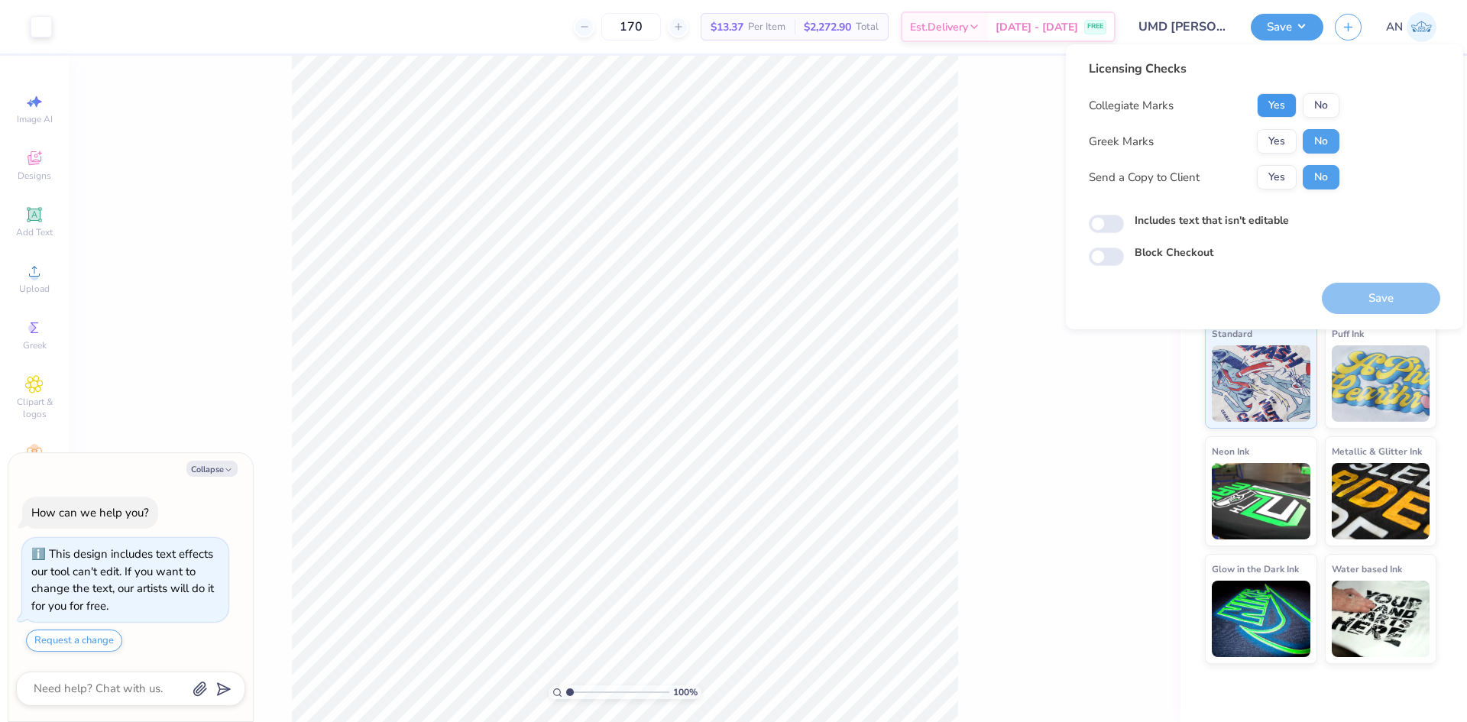
click at [1273, 109] on button "Yes" at bounding box center [1277, 105] width 40 height 24
click at [1359, 297] on button "Save" at bounding box center [1381, 298] width 118 height 31
type textarea "x"
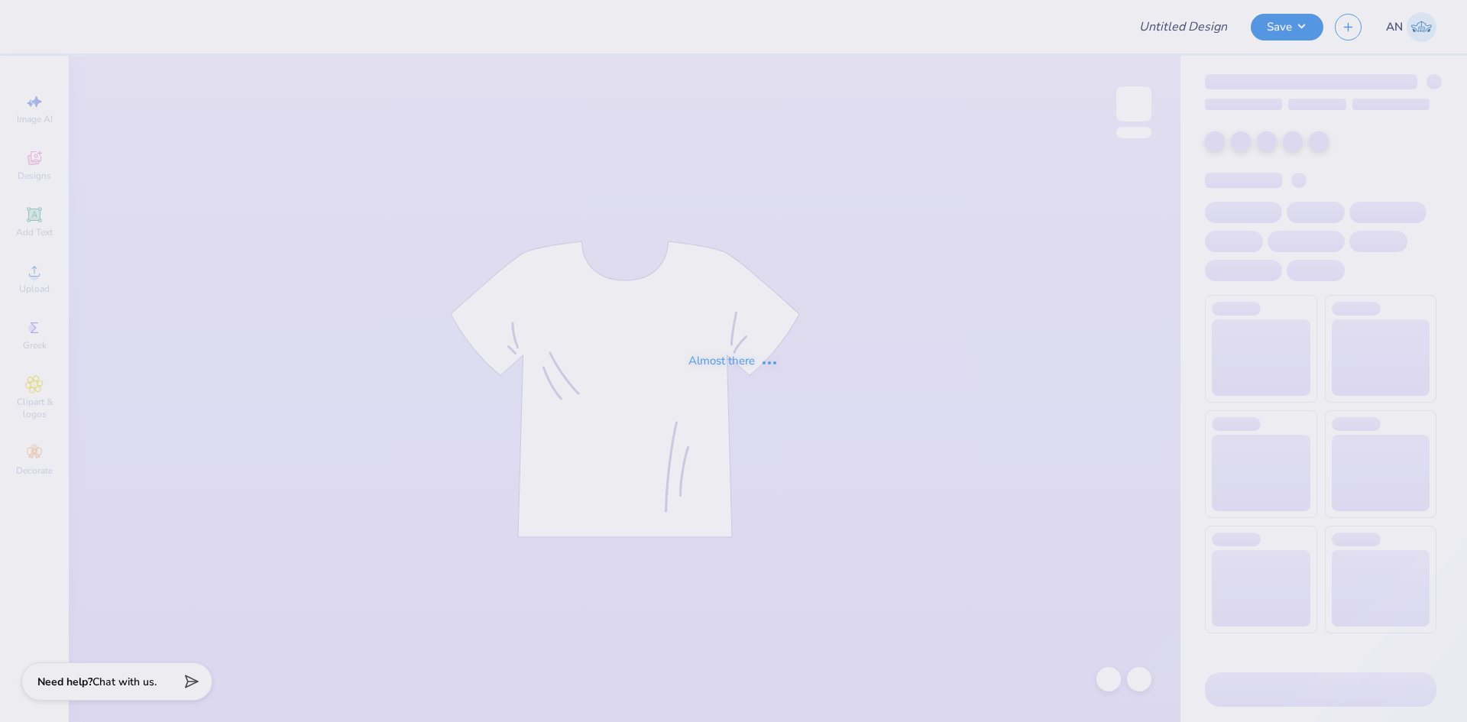
type input "Merch"
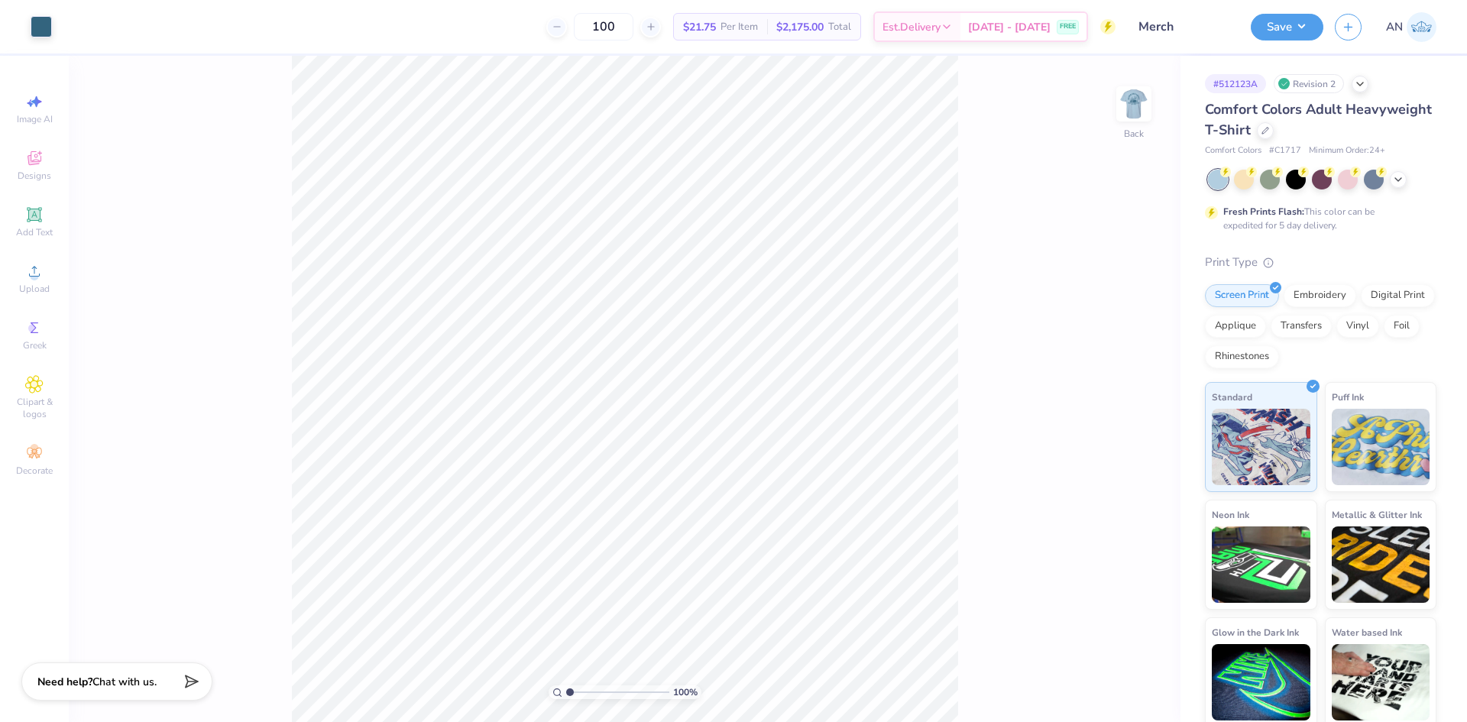
drag, startPoint x: 1128, startPoint y: 105, endPoint x: 1093, endPoint y: 112, distance: 35.8
click at [1128, 103] on img at bounding box center [1134, 104] width 31 height 31
drag, startPoint x: 1132, startPoint y: 112, endPoint x: 960, endPoint y: 183, distance: 185.6
click at [1132, 112] on img at bounding box center [1134, 104] width 31 height 31
